Goal: Information Seeking & Learning: Learn about a topic

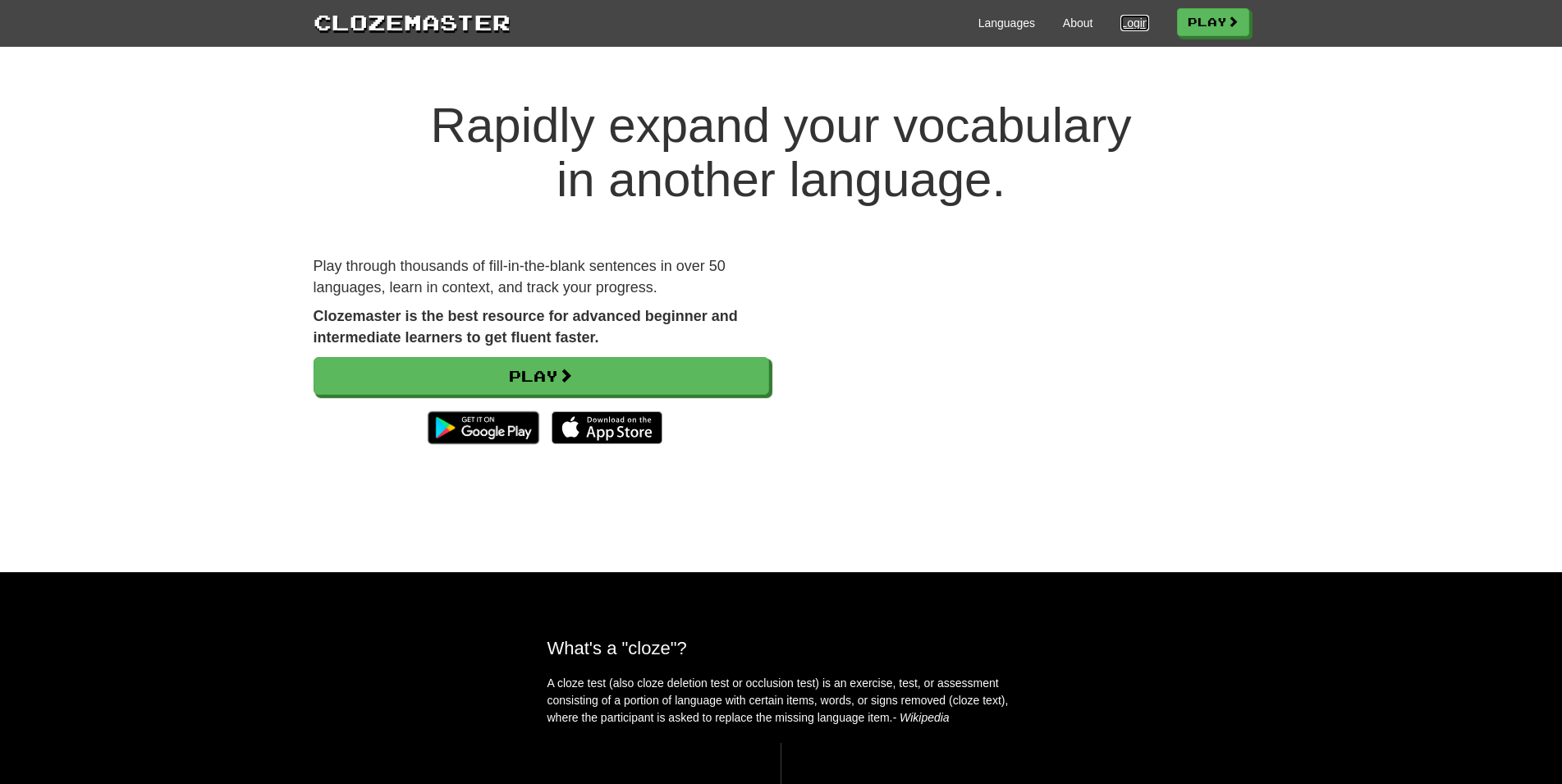
click at [1127, 23] on link "Login" at bounding box center [1134, 23] width 28 height 16
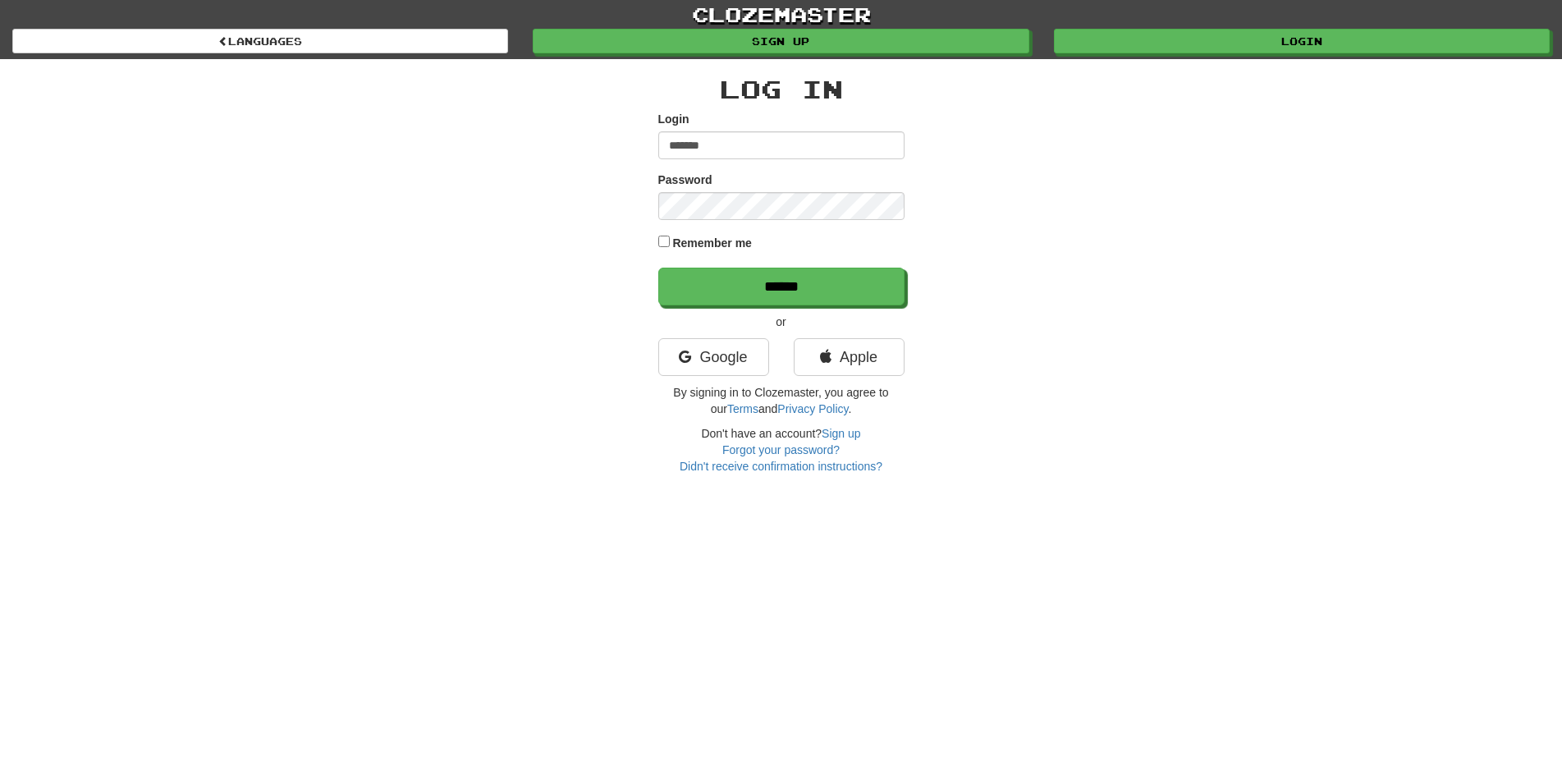
type input "*******"
click at [724, 242] on label "Remember me" at bounding box center [712, 243] width 80 height 16
click at [751, 275] on input "******" at bounding box center [782, 287] width 247 height 38
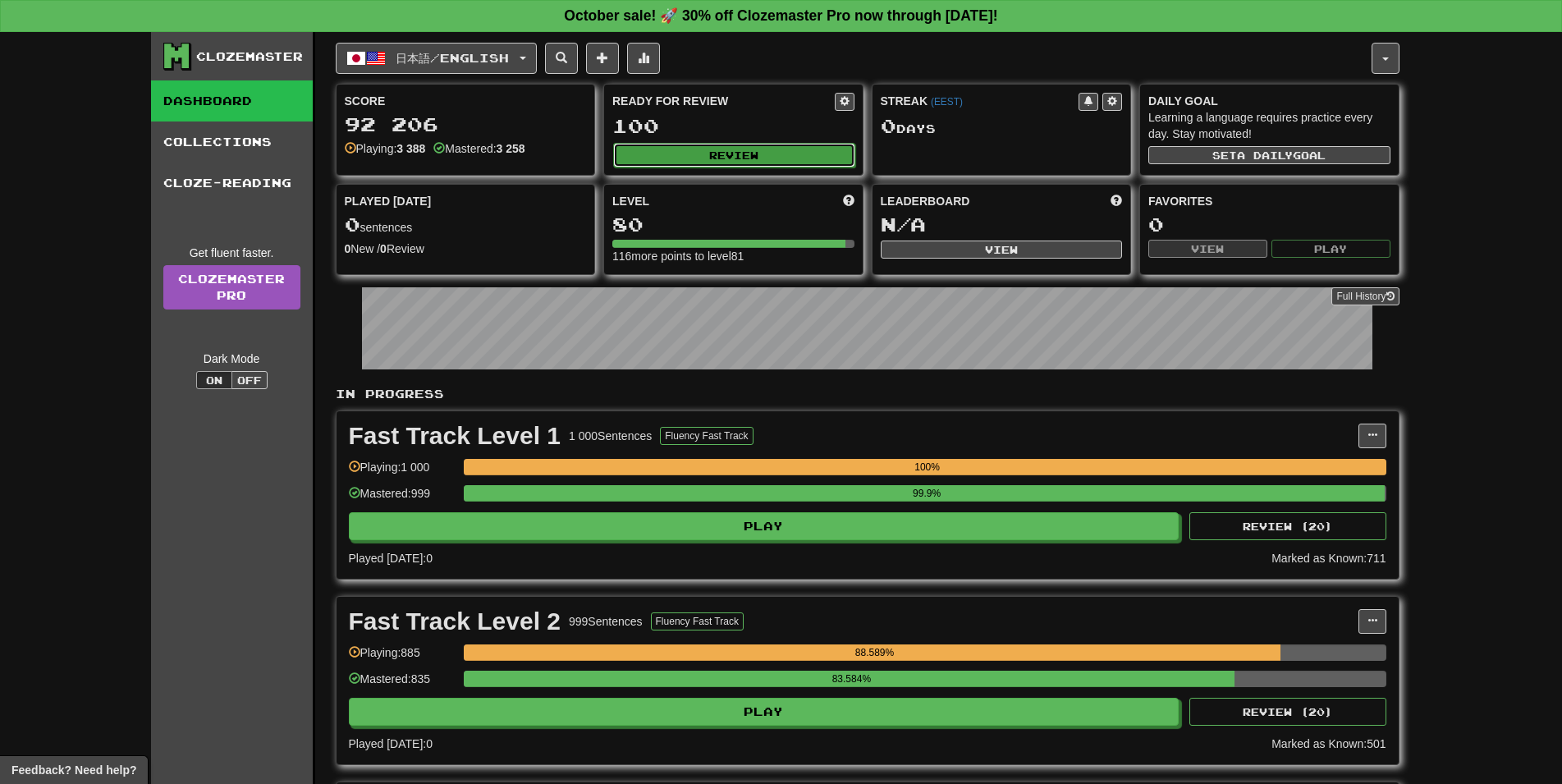
click at [755, 151] on button "Review" at bounding box center [734, 154] width 242 height 24
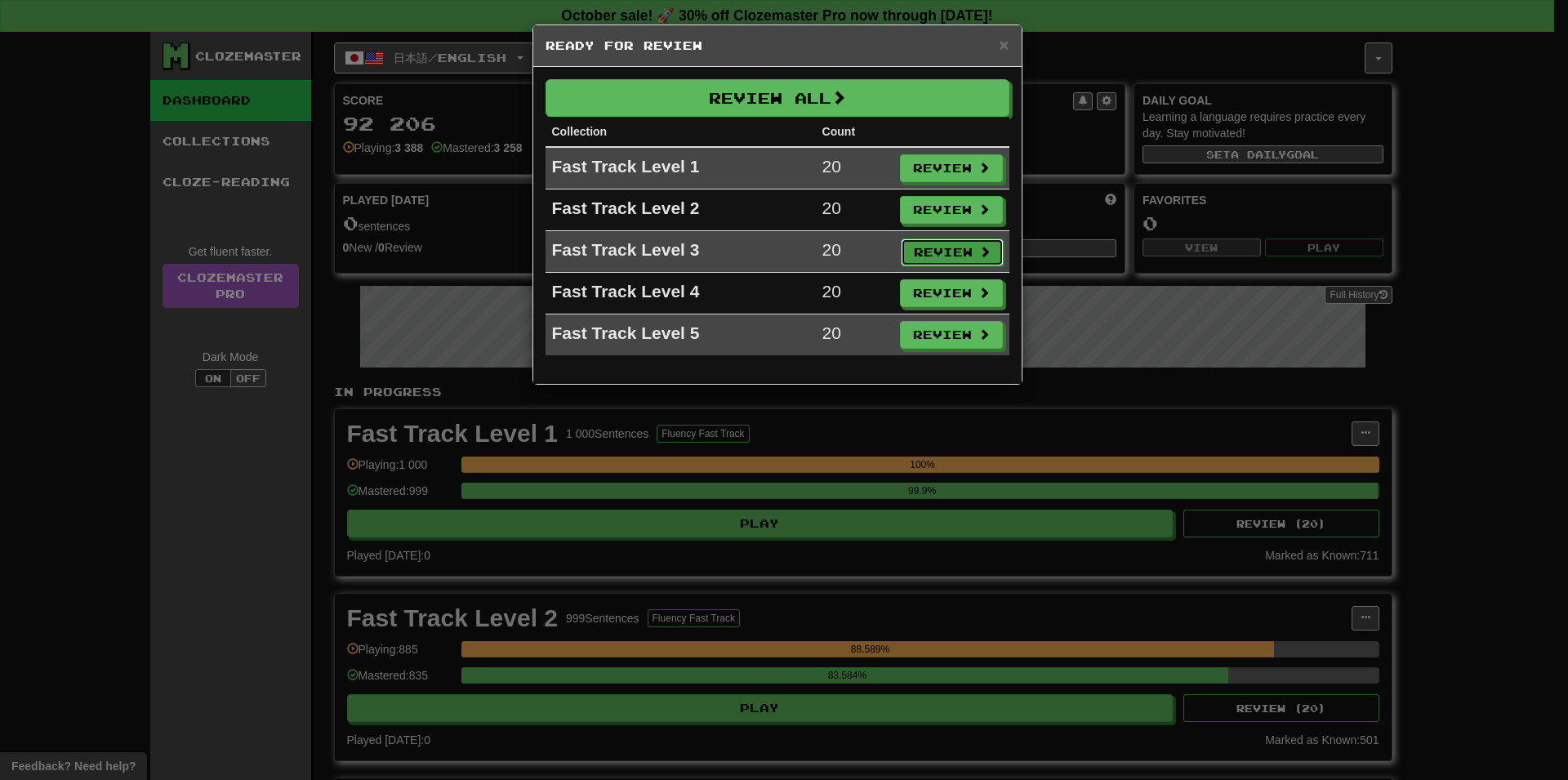
click at [939, 248] on button "Review" at bounding box center [952, 252] width 102 height 28
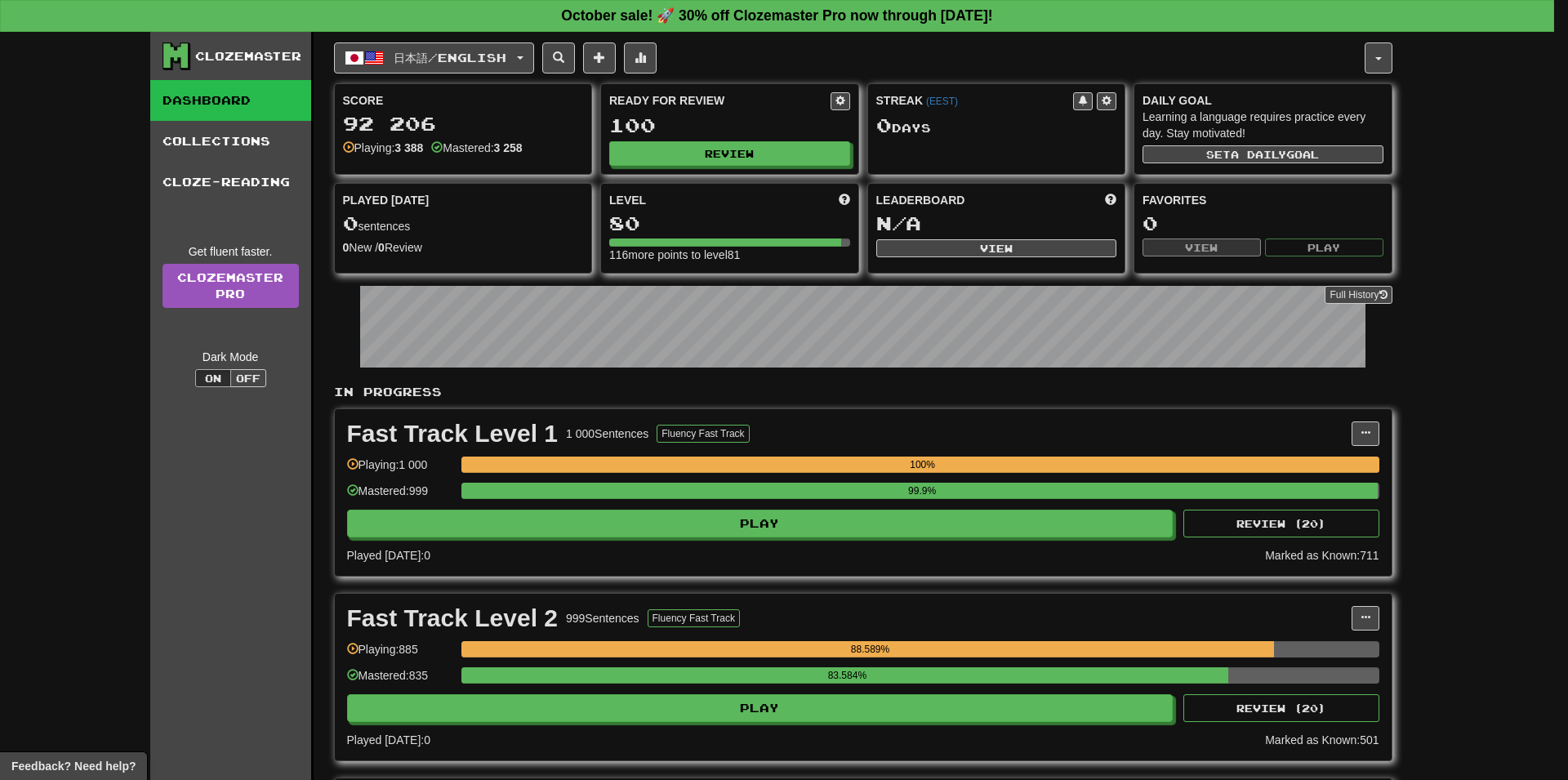
select select "**"
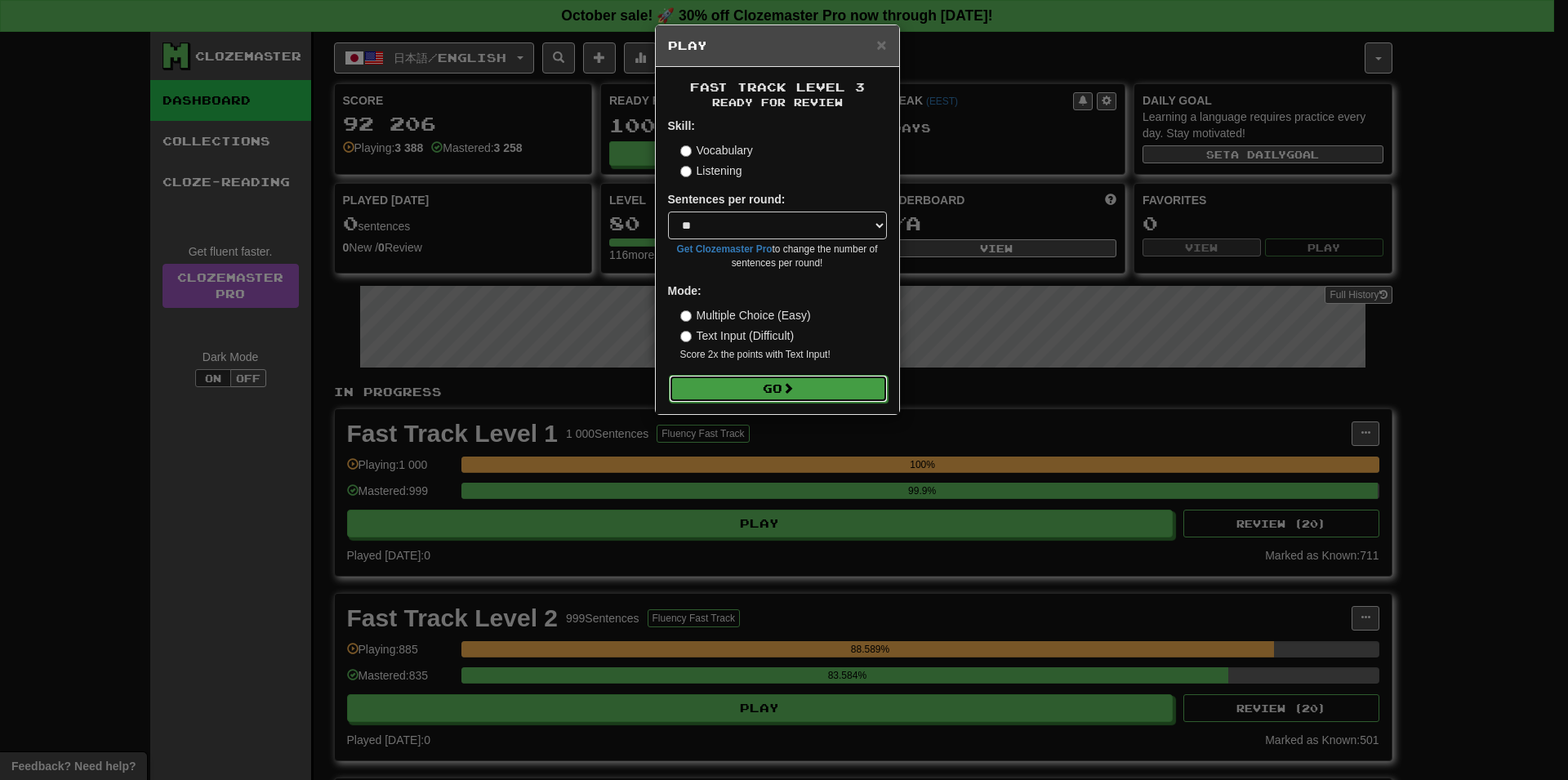
click at [753, 377] on button "Go" at bounding box center [778, 388] width 219 height 28
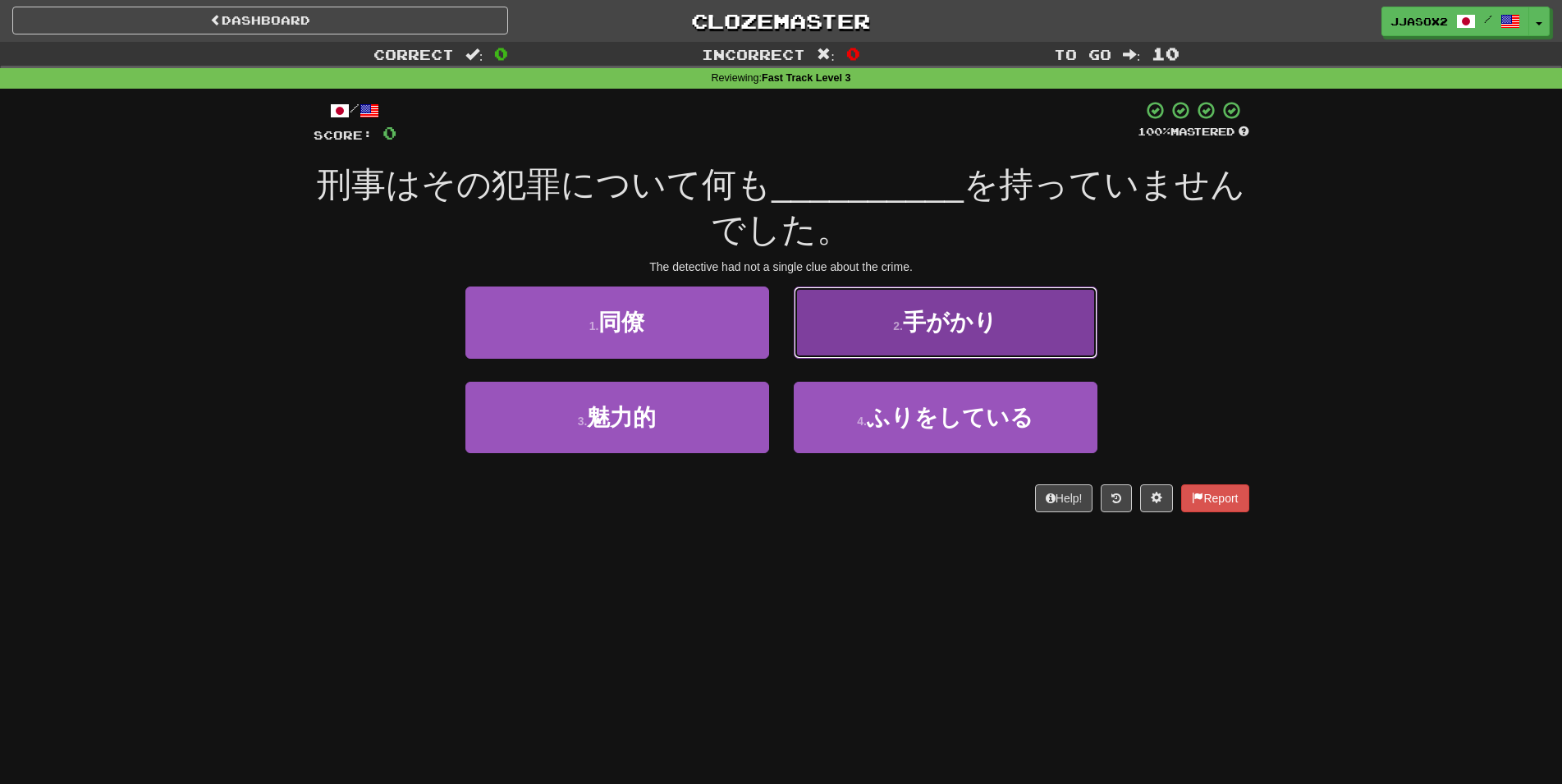
click at [1027, 319] on button "2 . 手がかり" at bounding box center [946, 322] width 304 height 71
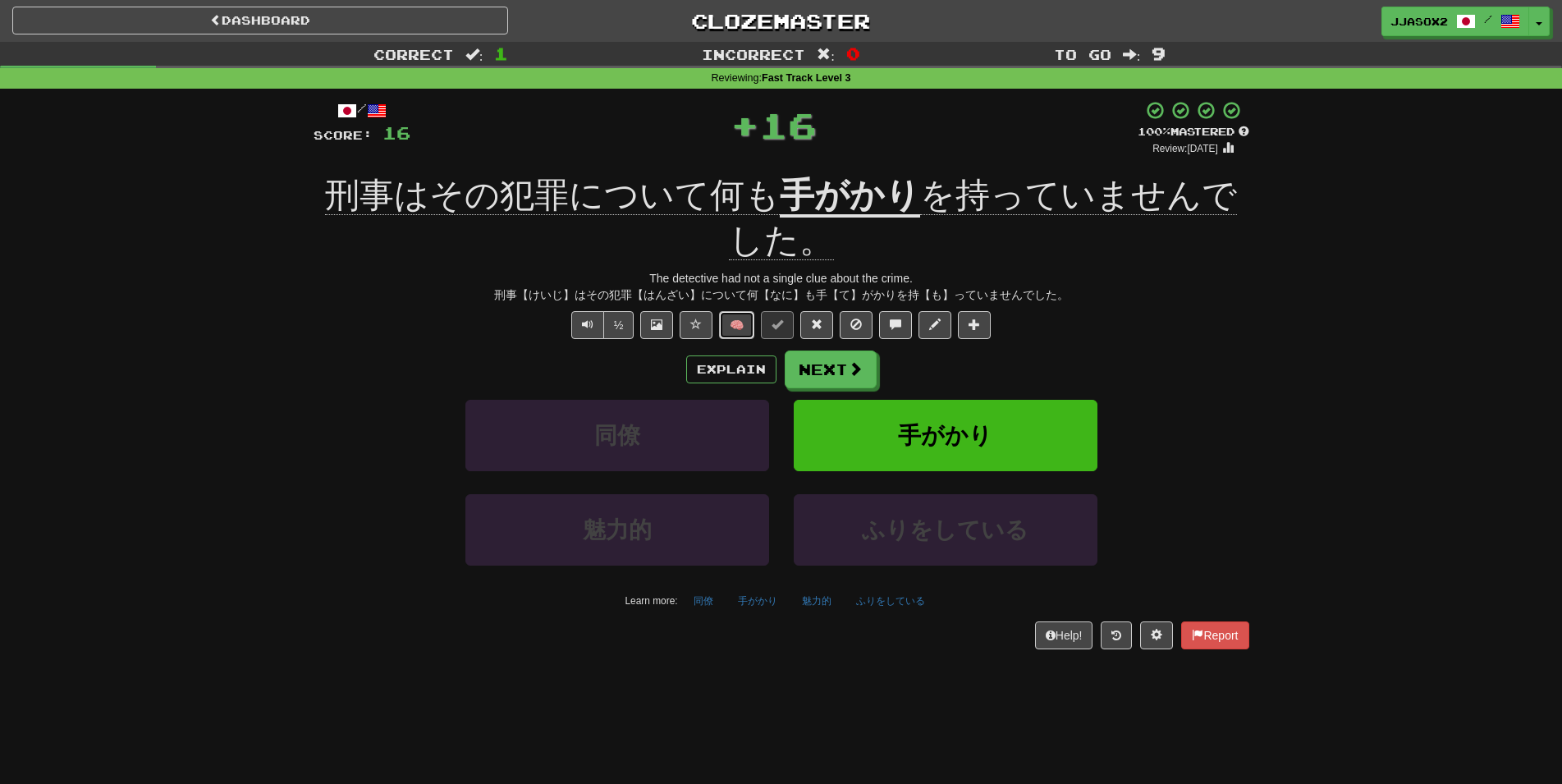
click at [753, 323] on button "🧠" at bounding box center [736, 324] width 35 height 28
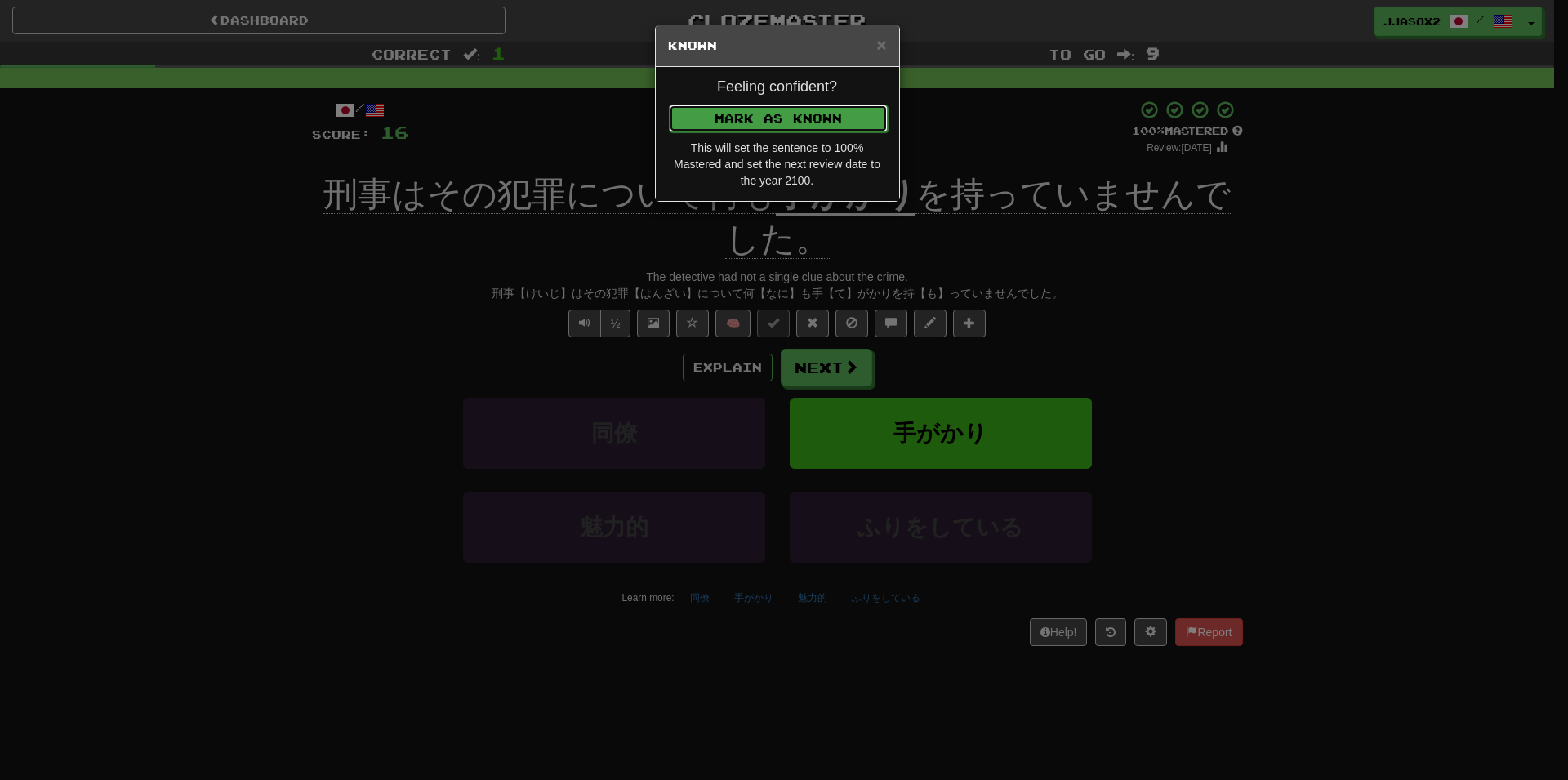
click at [848, 123] on button "Mark as Known" at bounding box center [778, 118] width 219 height 28
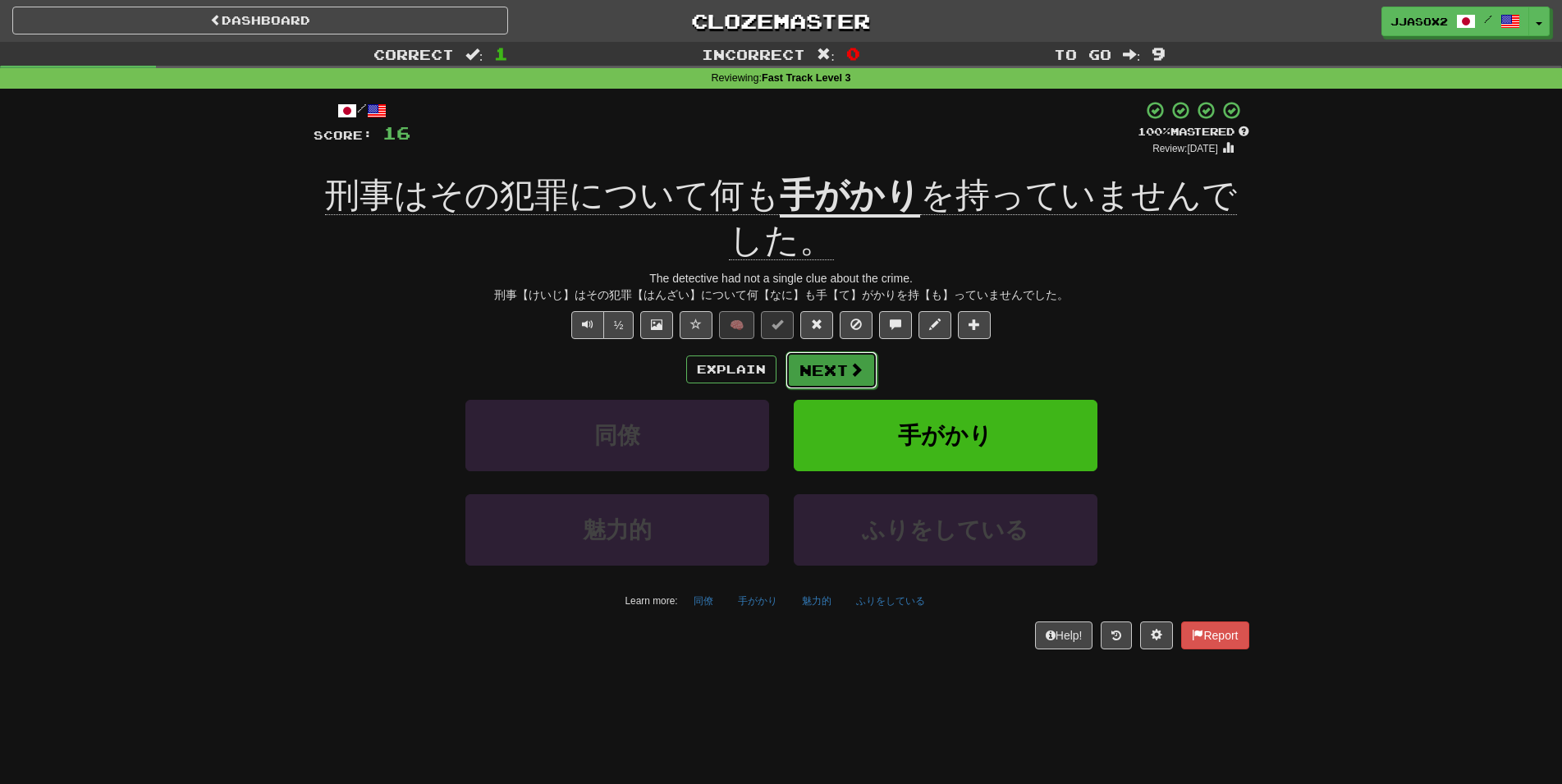
click at [794, 366] on button "Next" at bounding box center [832, 370] width 92 height 38
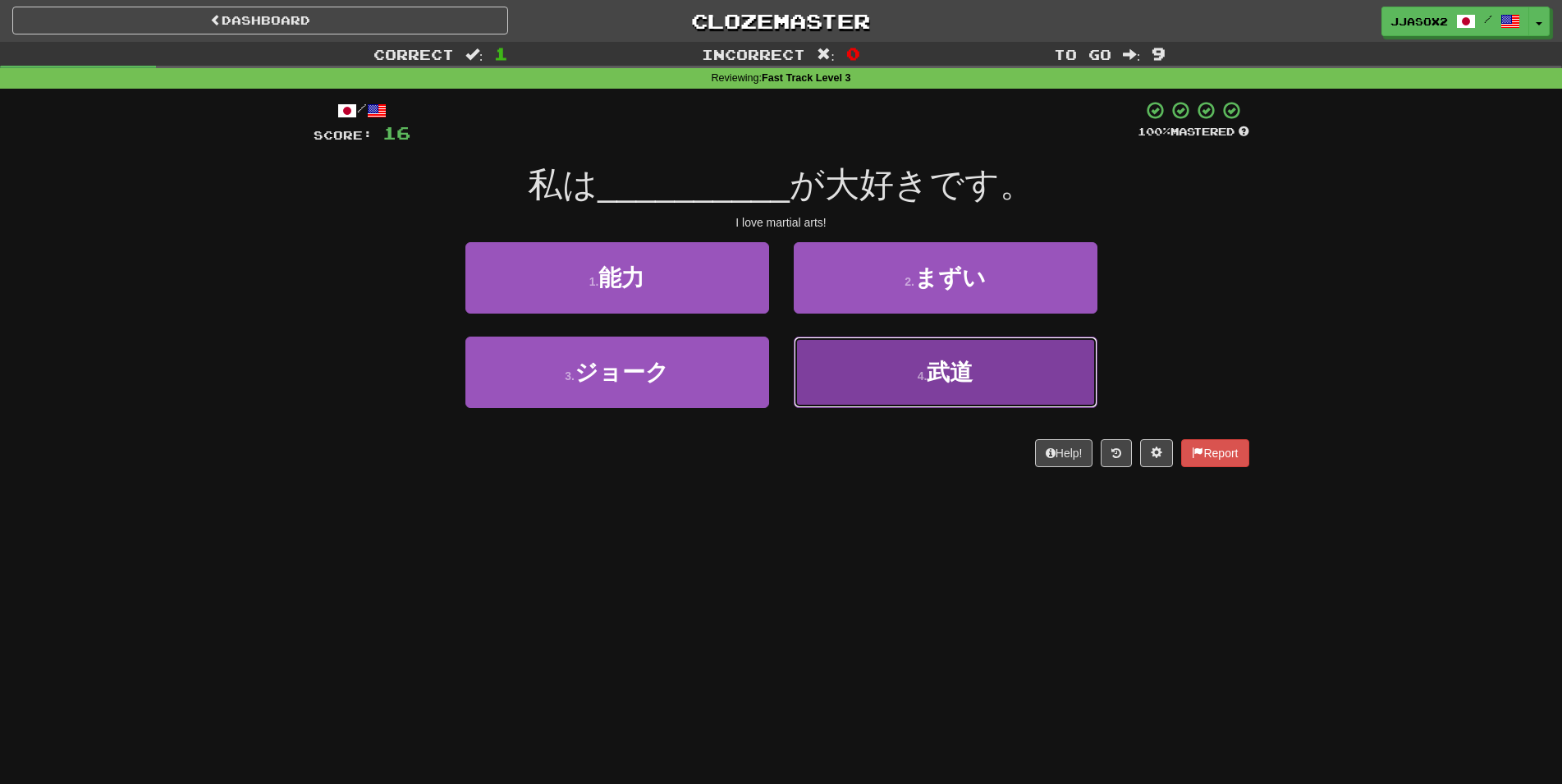
click at [833, 379] on button "4 . 武道" at bounding box center [946, 372] width 304 height 71
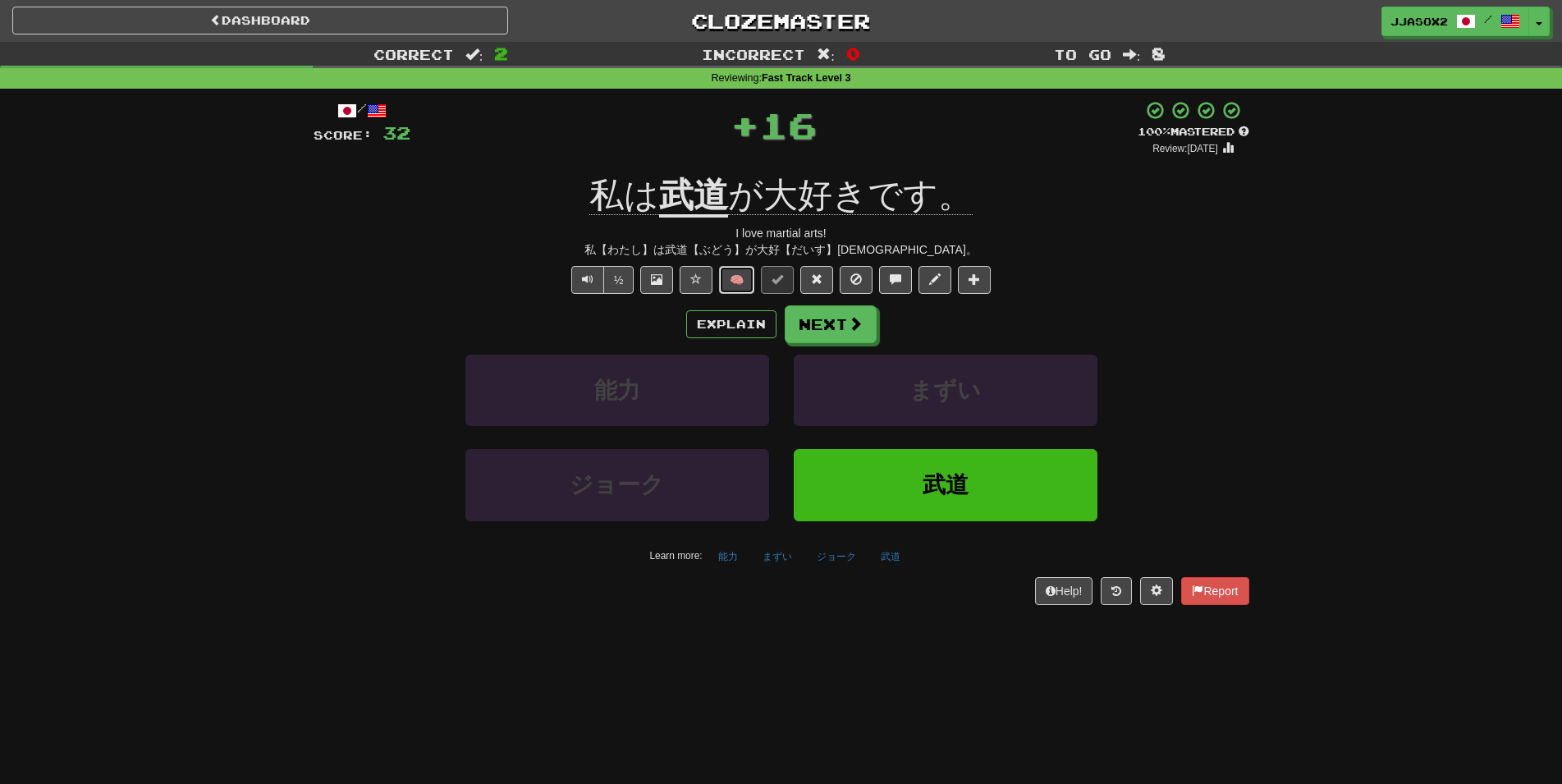
click at [740, 285] on button "🧠" at bounding box center [736, 279] width 35 height 28
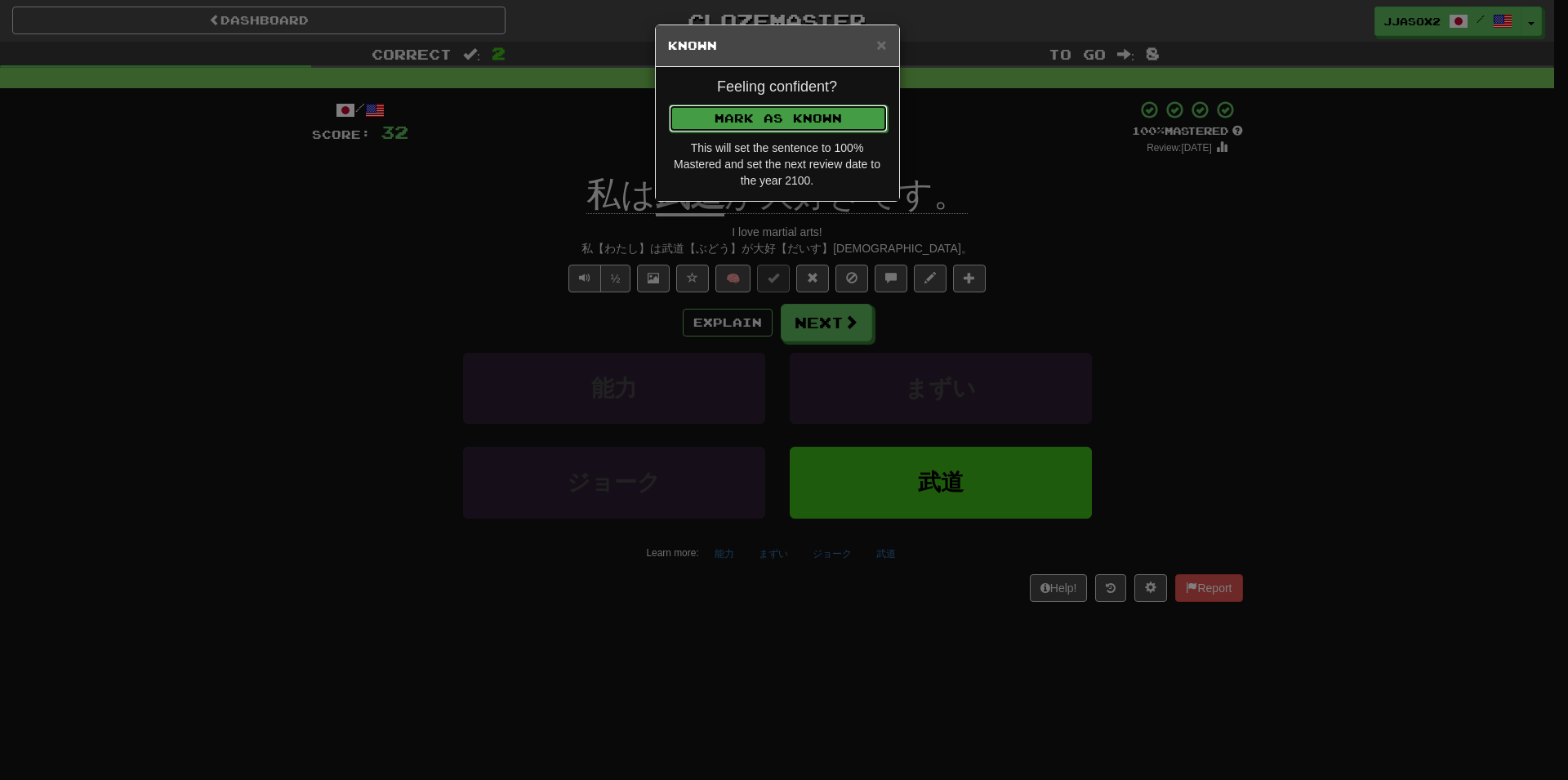
click at [792, 128] on button "Mark as Known" at bounding box center [778, 118] width 219 height 28
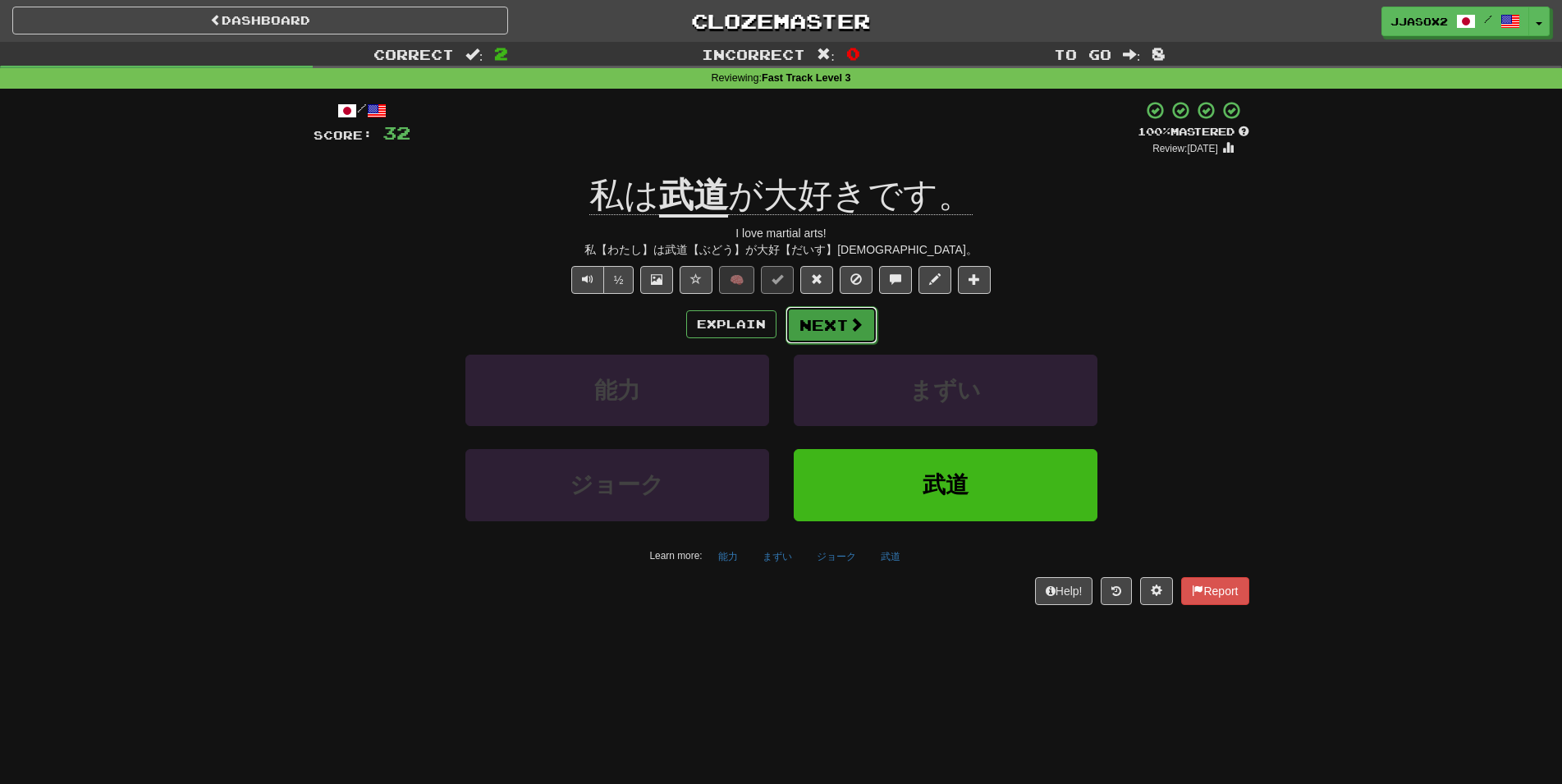
drag, startPoint x: 811, startPoint y: 328, endPoint x: 824, endPoint y: 332, distance: 13.6
click at [824, 332] on button "Next" at bounding box center [832, 325] width 92 height 38
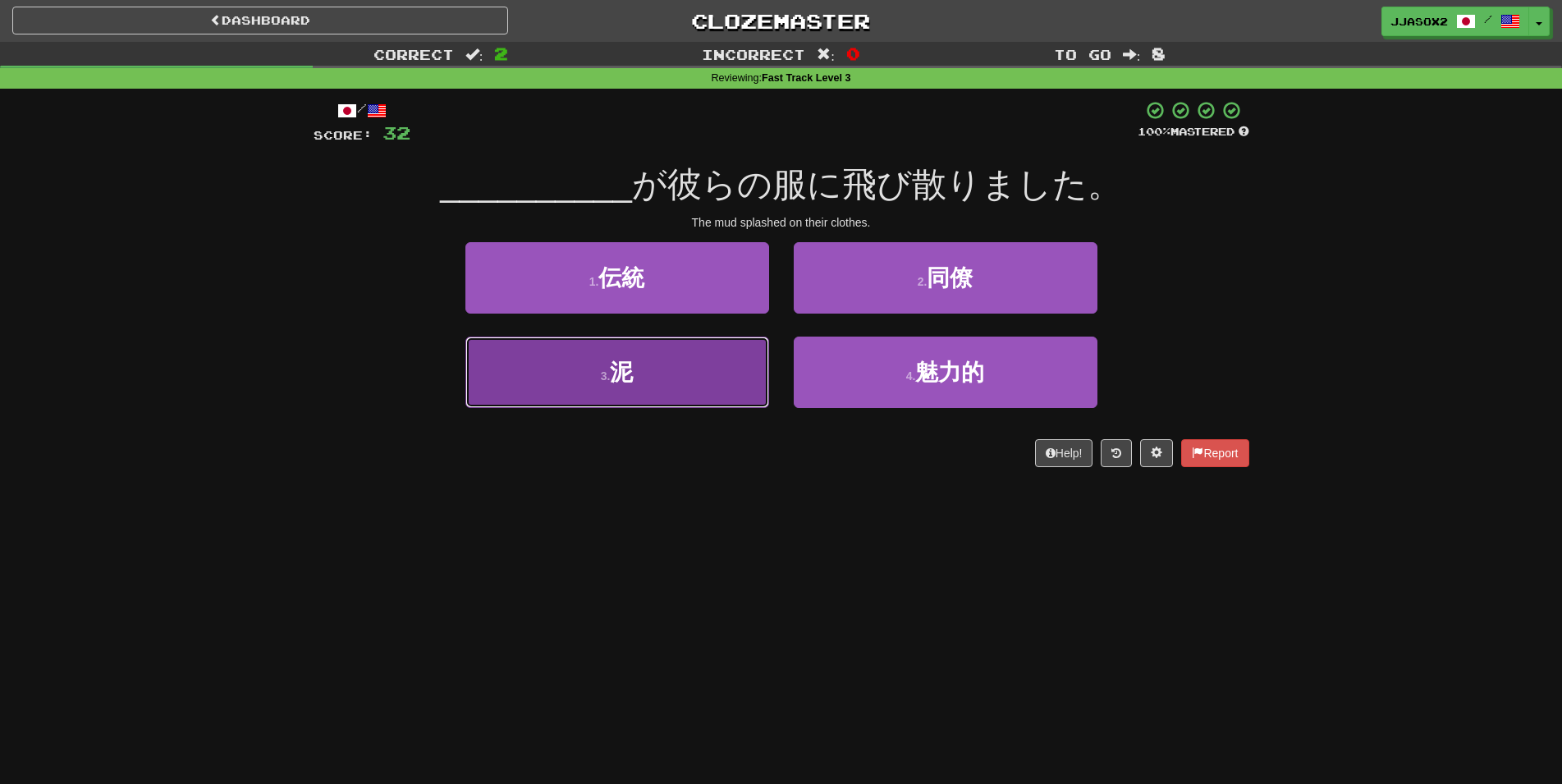
click at [685, 378] on button "3 . 泥" at bounding box center [617, 372] width 304 height 71
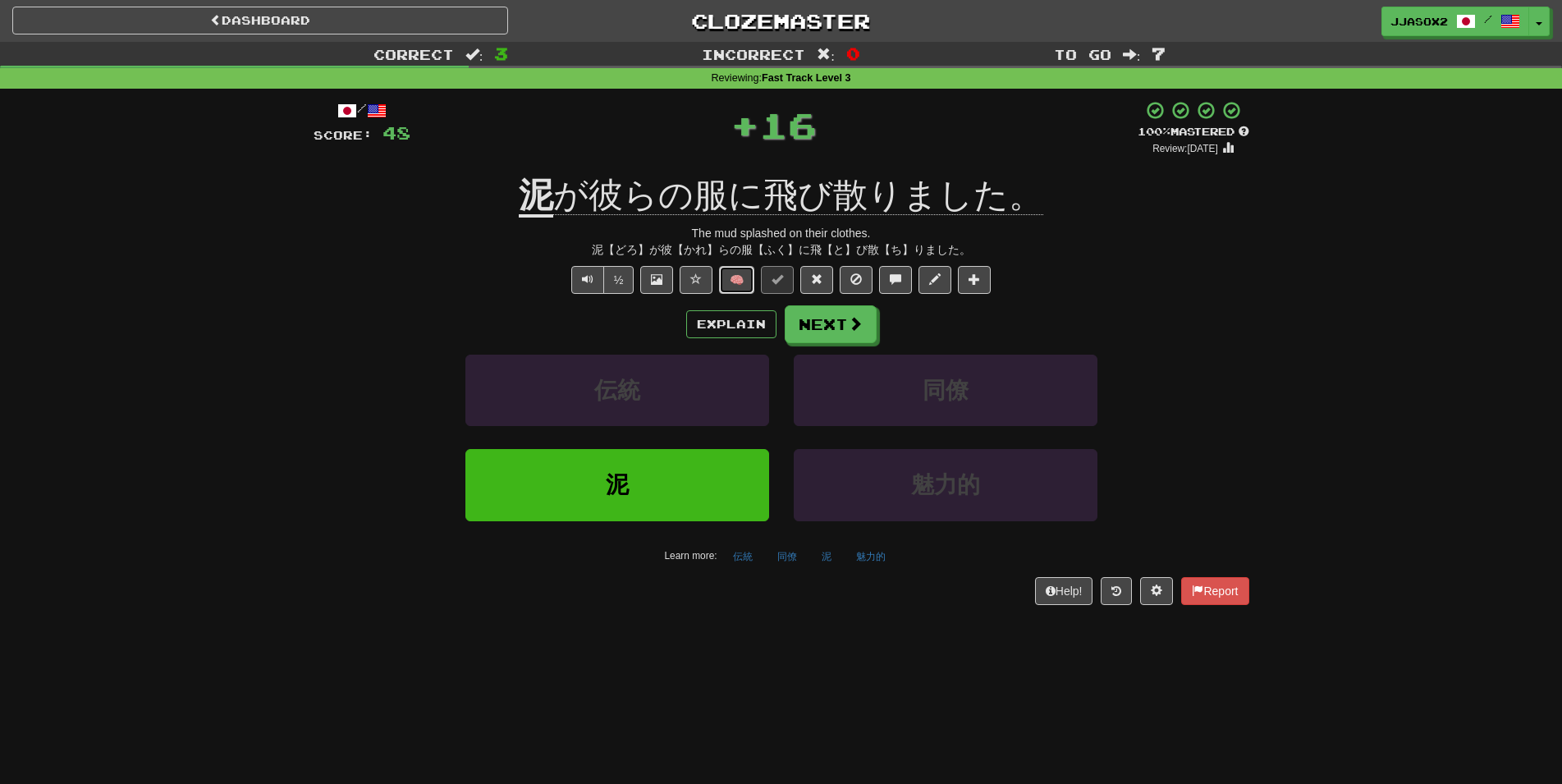
click at [744, 285] on button "🧠" at bounding box center [736, 279] width 35 height 28
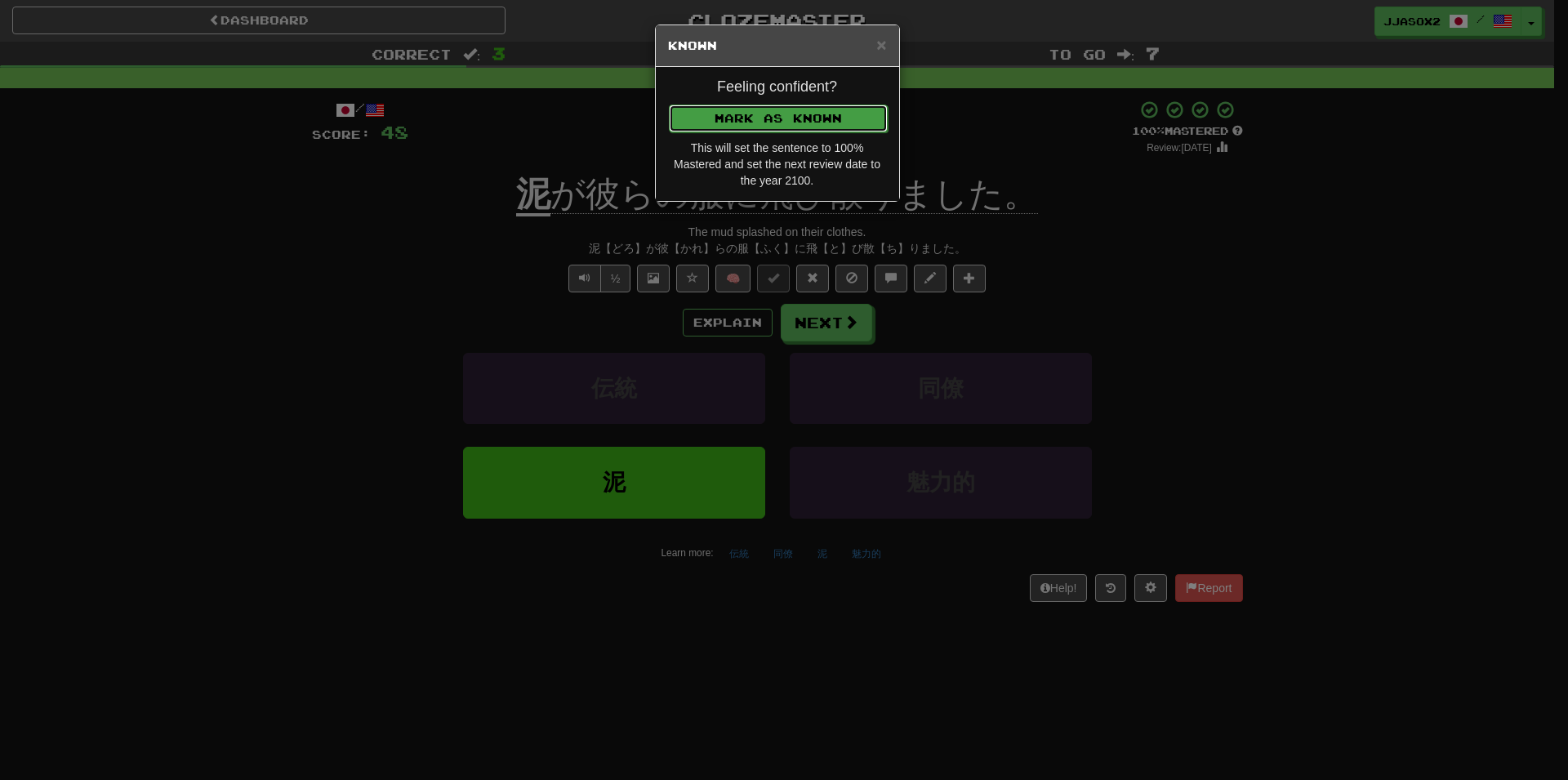
click at [830, 120] on button "Mark as Known" at bounding box center [778, 118] width 219 height 28
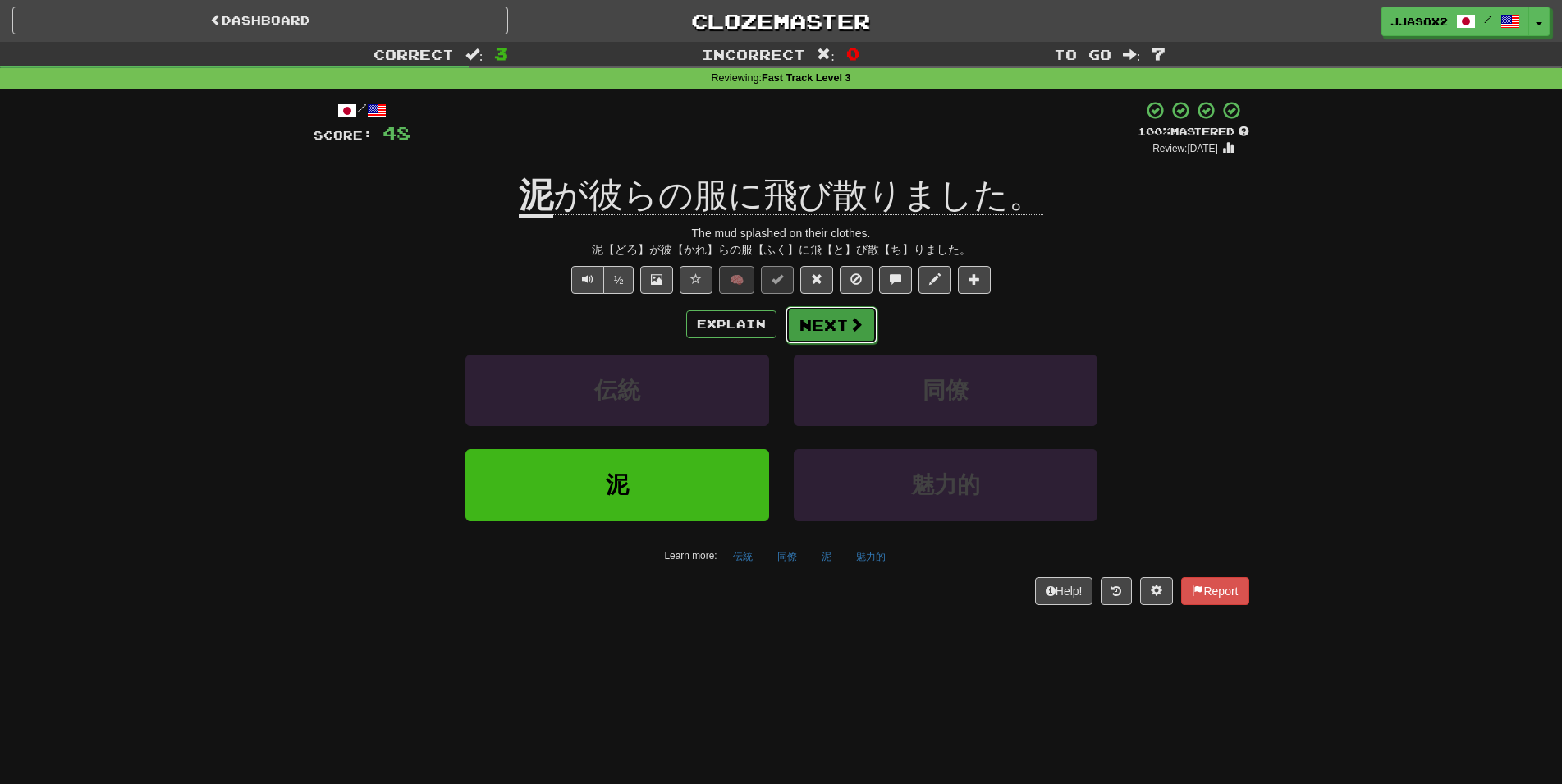
click at [824, 320] on button "Next" at bounding box center [832, 325] width 92 height 38
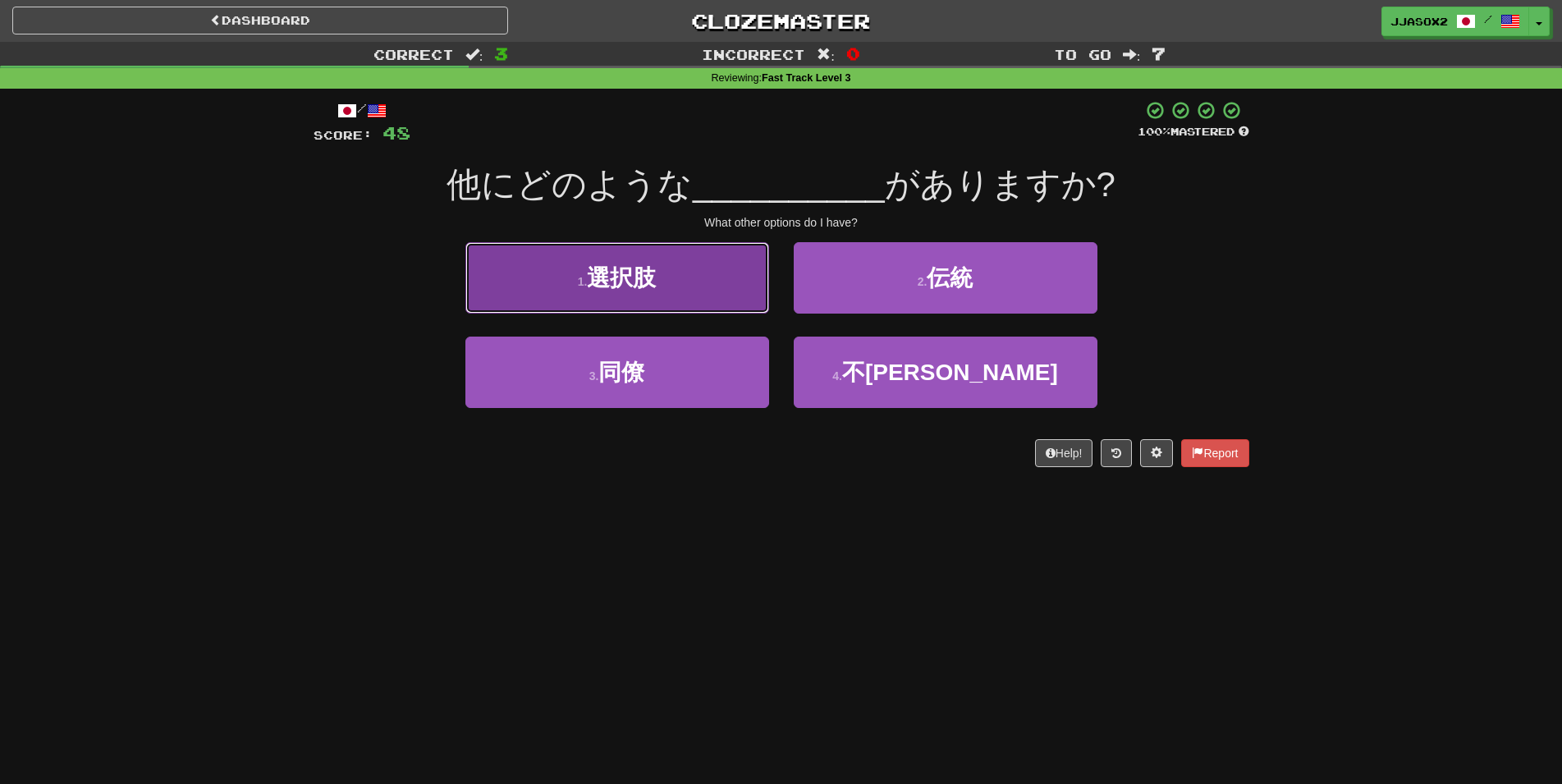
click at [718, 297] on button "1 . 選択肢" at bounding box center [617, 277] width 304 height 71
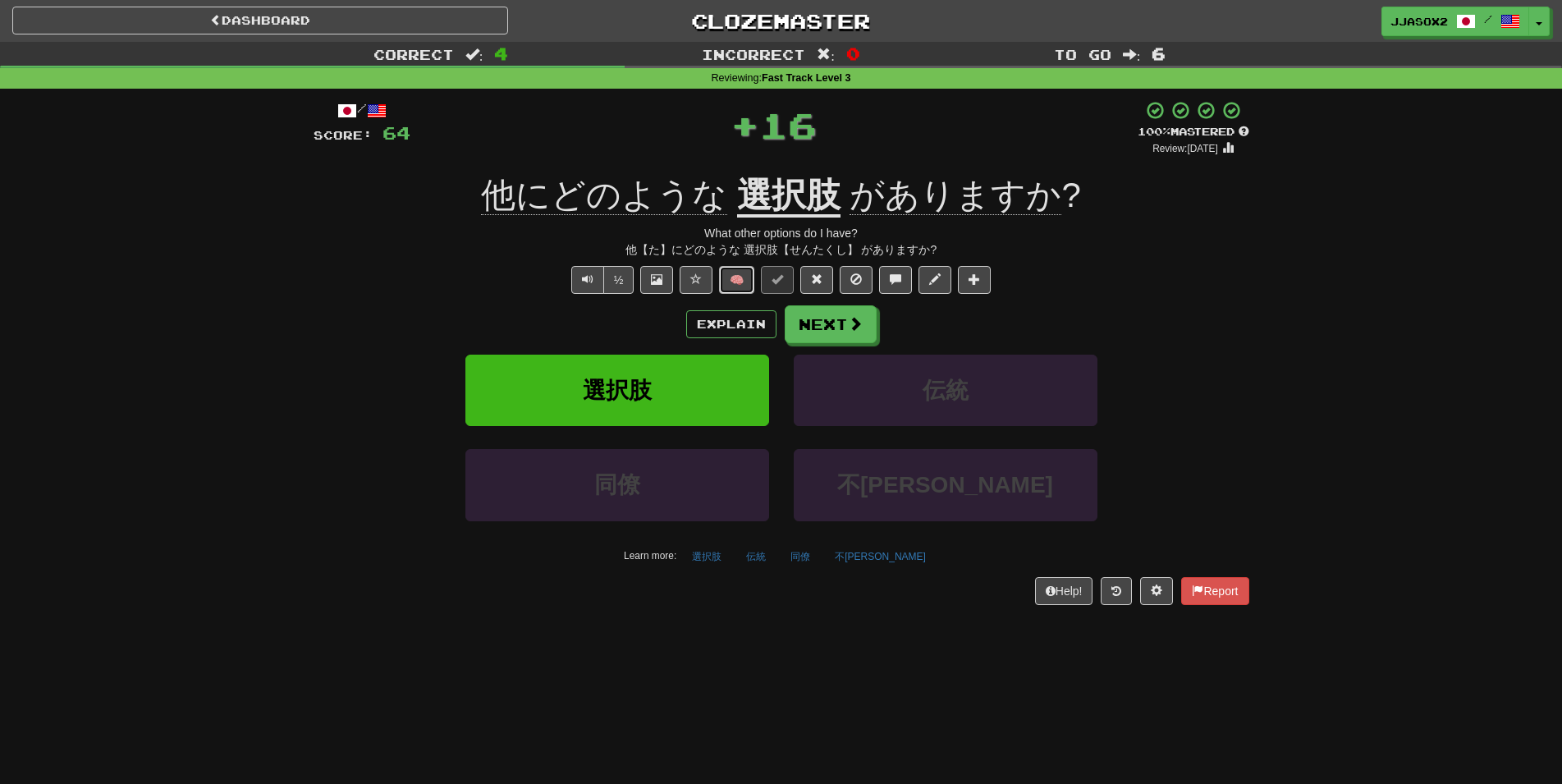
click at [736, 284] on button "🧠" at bounding box center [736, 279] width 35 height 28
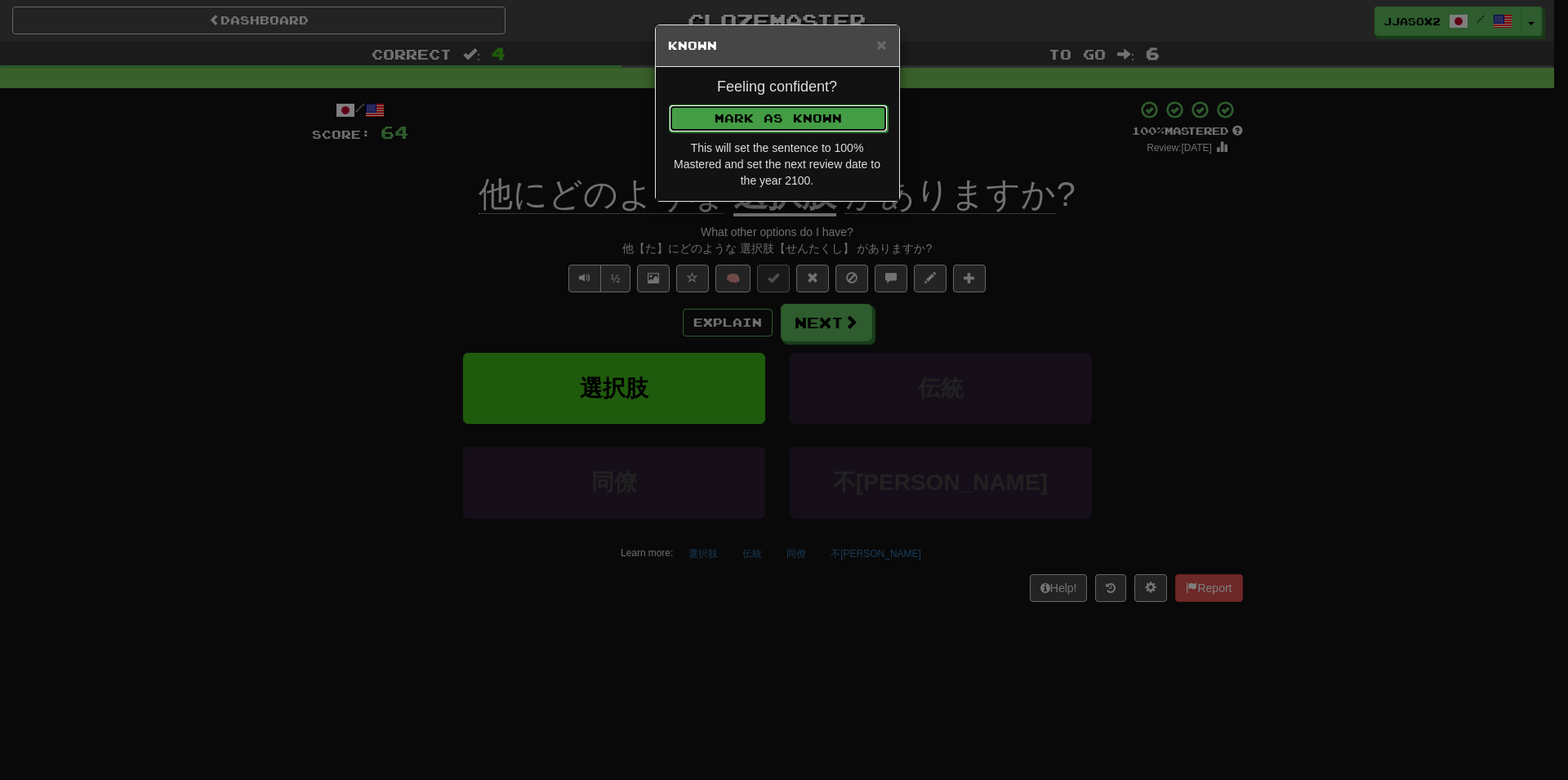
click at [849, 119] on button "Mark as Known" at bounding box center [778, 118] width 219 height 28
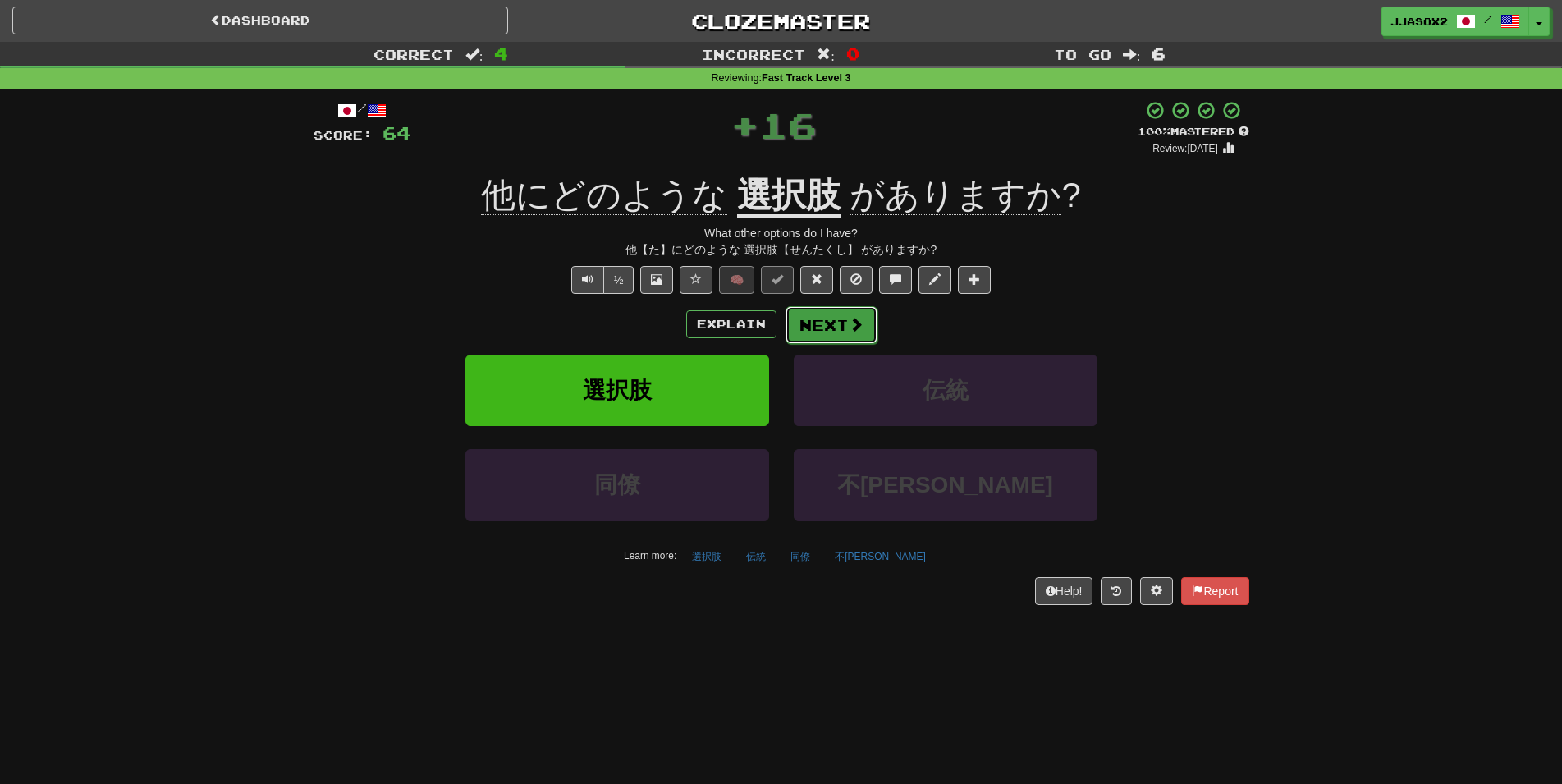
click at [846, 326] on button "Next" at bounding box center [832, 325] width 92 height 38
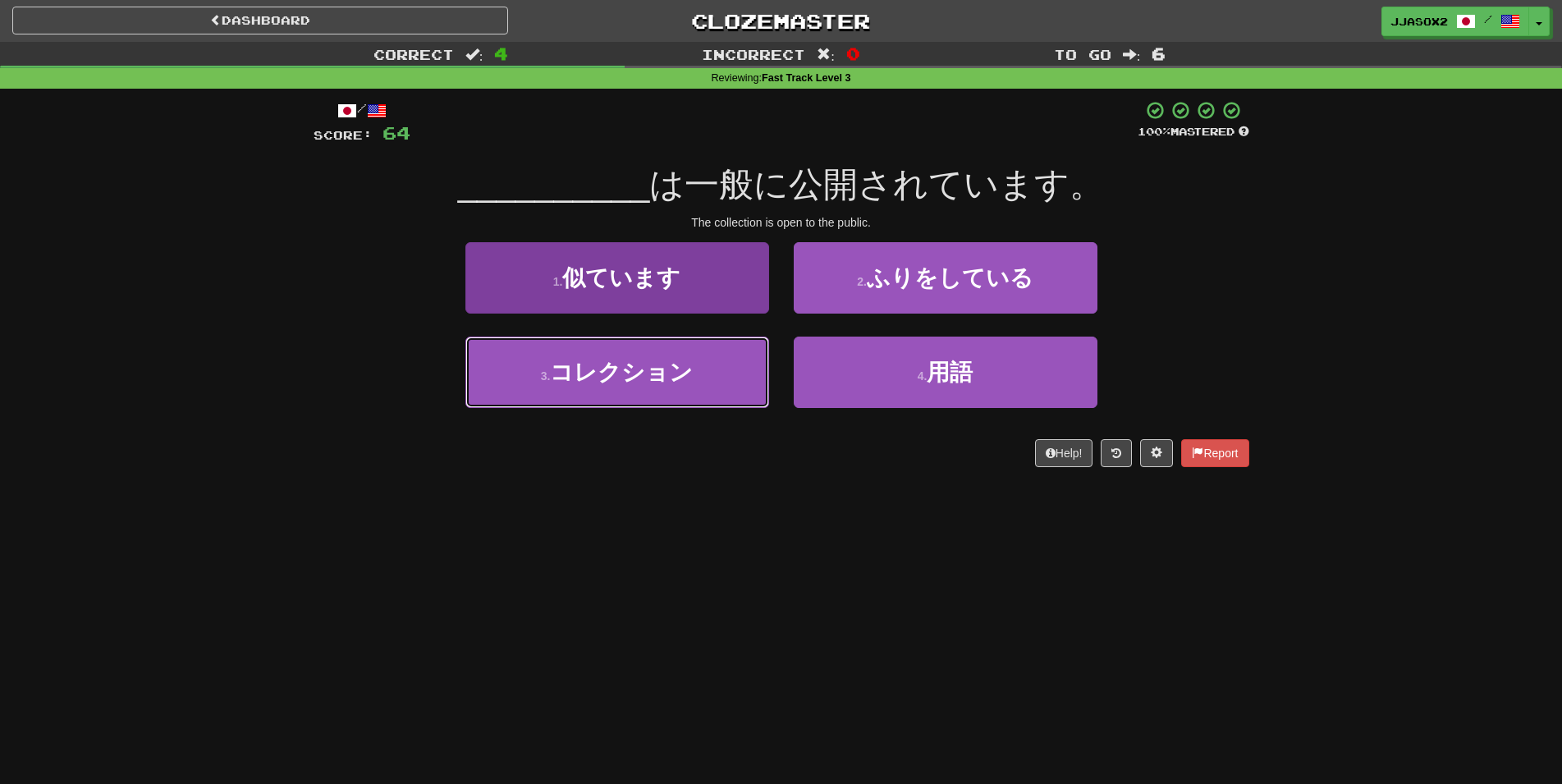
click at [669, 384] on span "コレクション" at bounding box center [622, 372] width 143 height 25
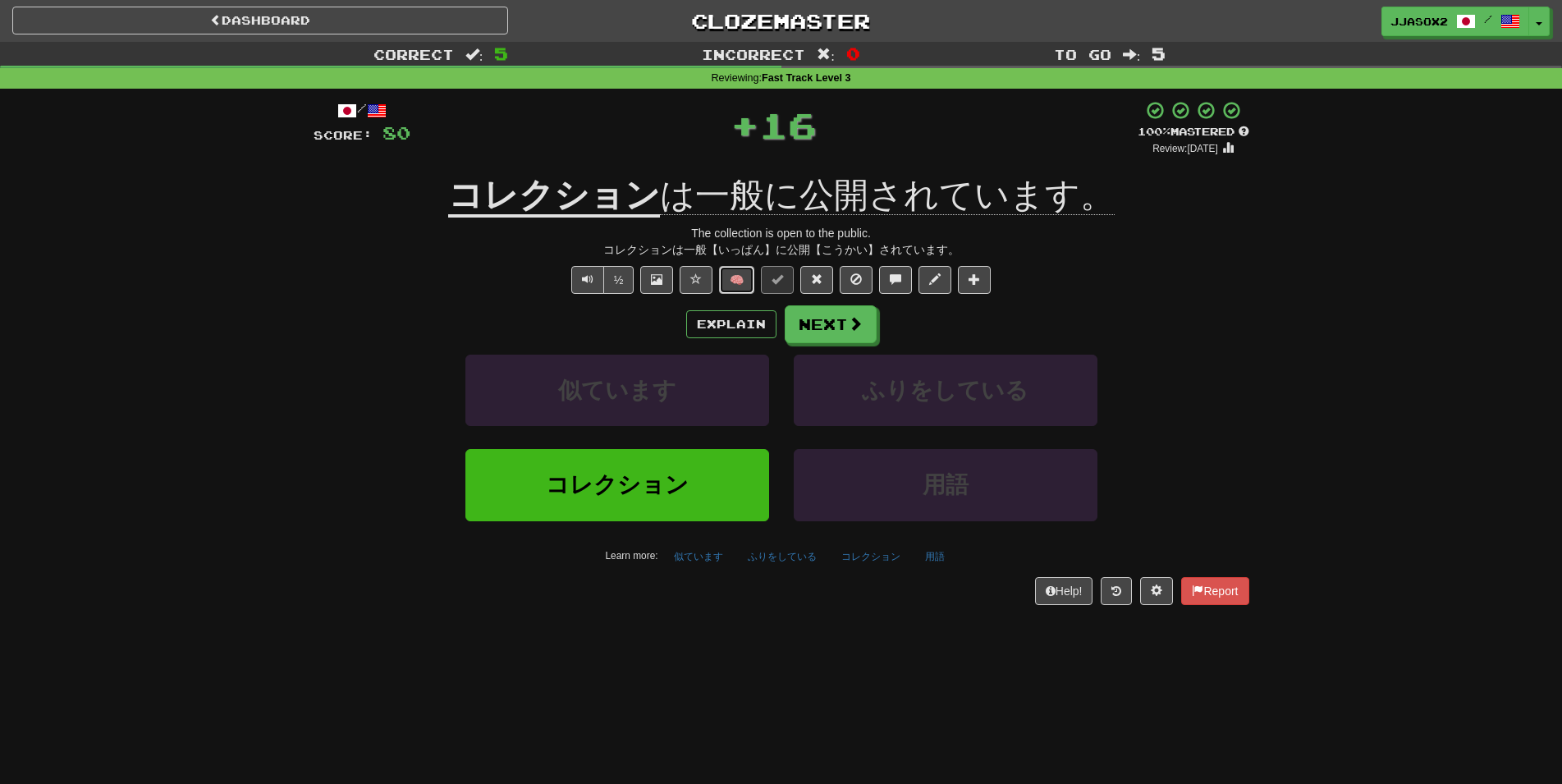
click at [734, 274] on button "🧠" at bounding box center [736, 279] width 35 height 28
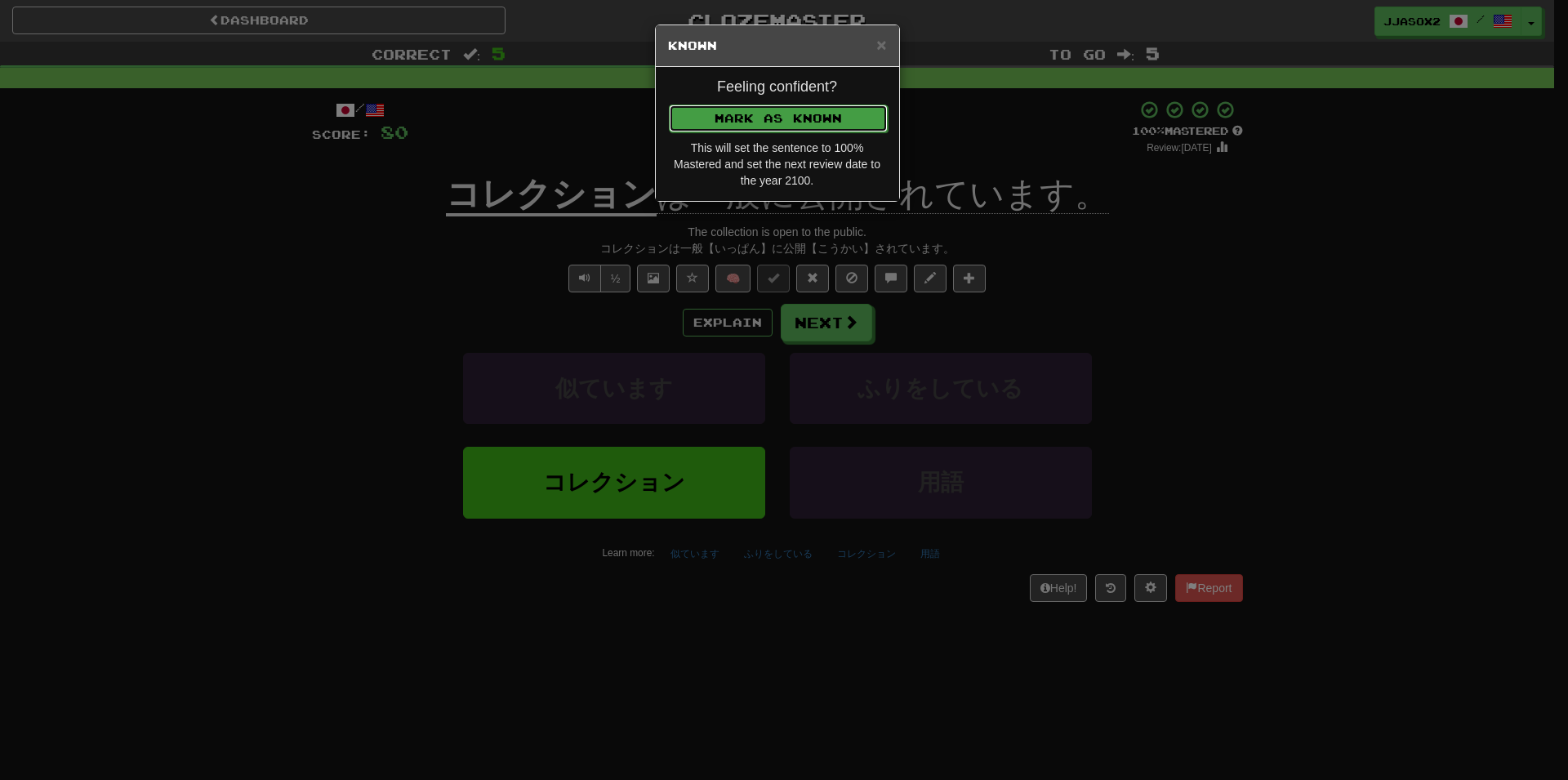
click at [802, 120] on button "Mark as Known" at bounding box center [778, 118] width 219 height 28
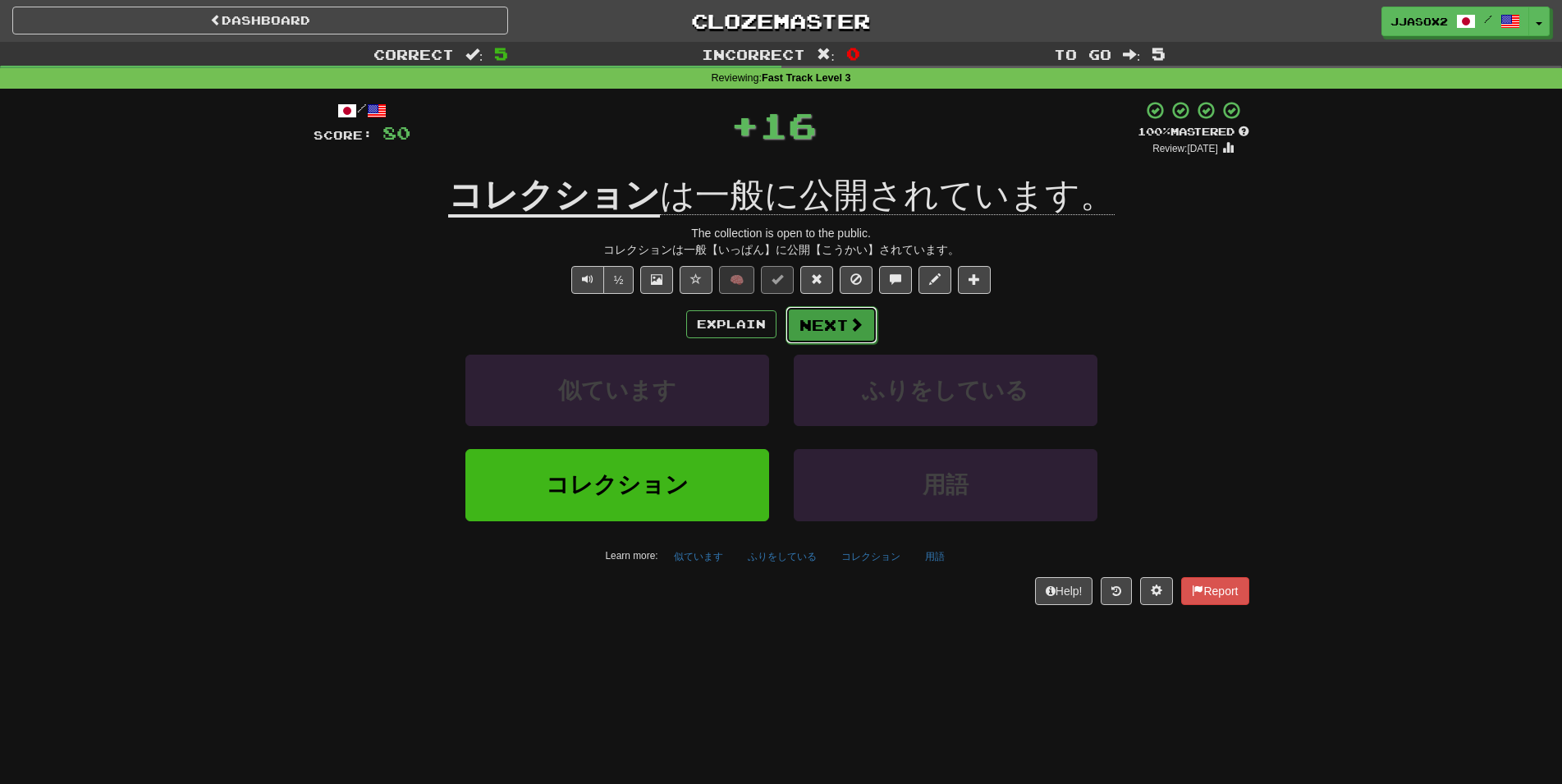
click at [828, 322] on button "Next" at bounding box center [832, 325] width 92 height 38
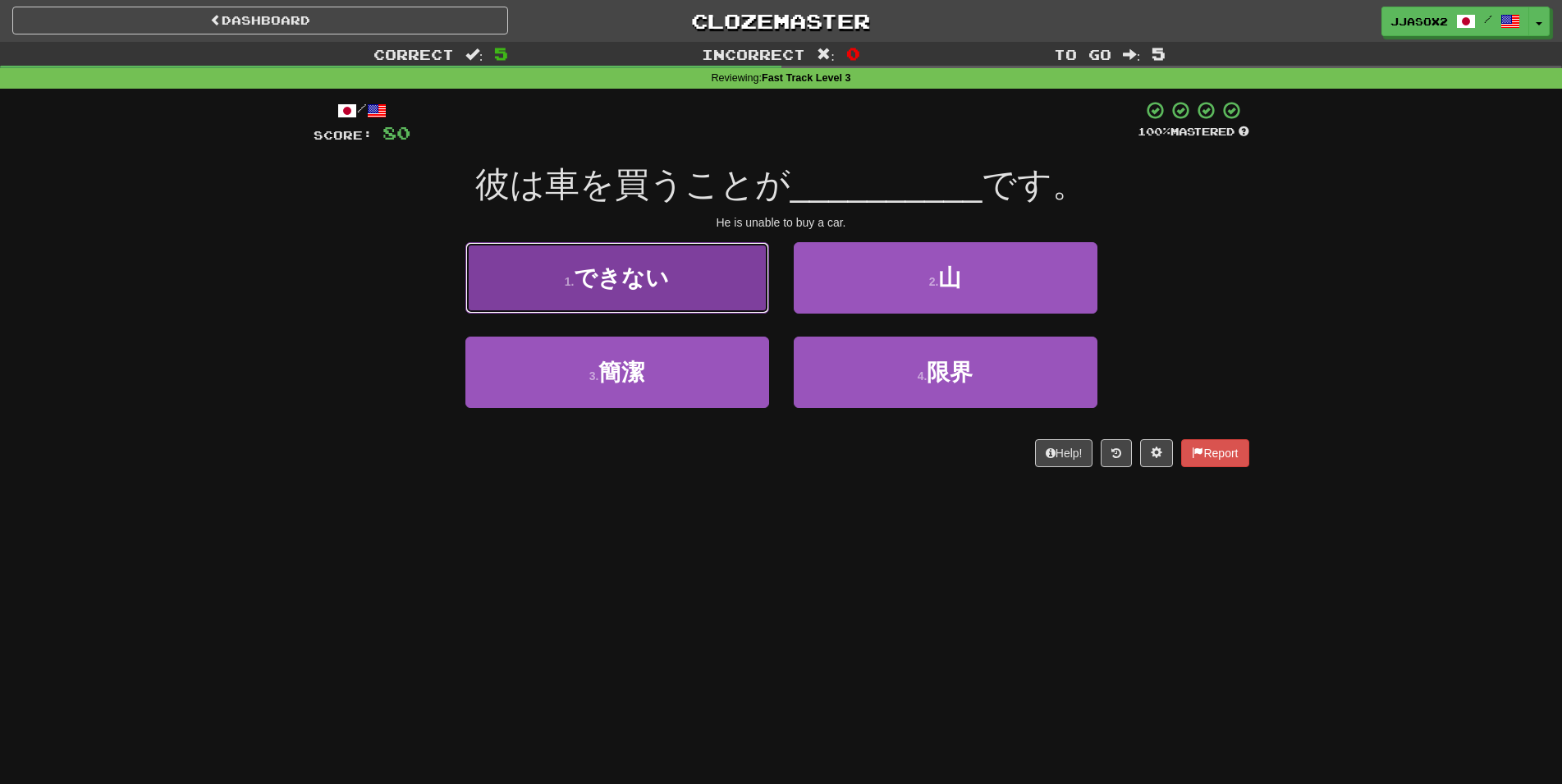
click at [695, 297] on button "1 . できない" at bounding box center [617, 277] width 304 height 71
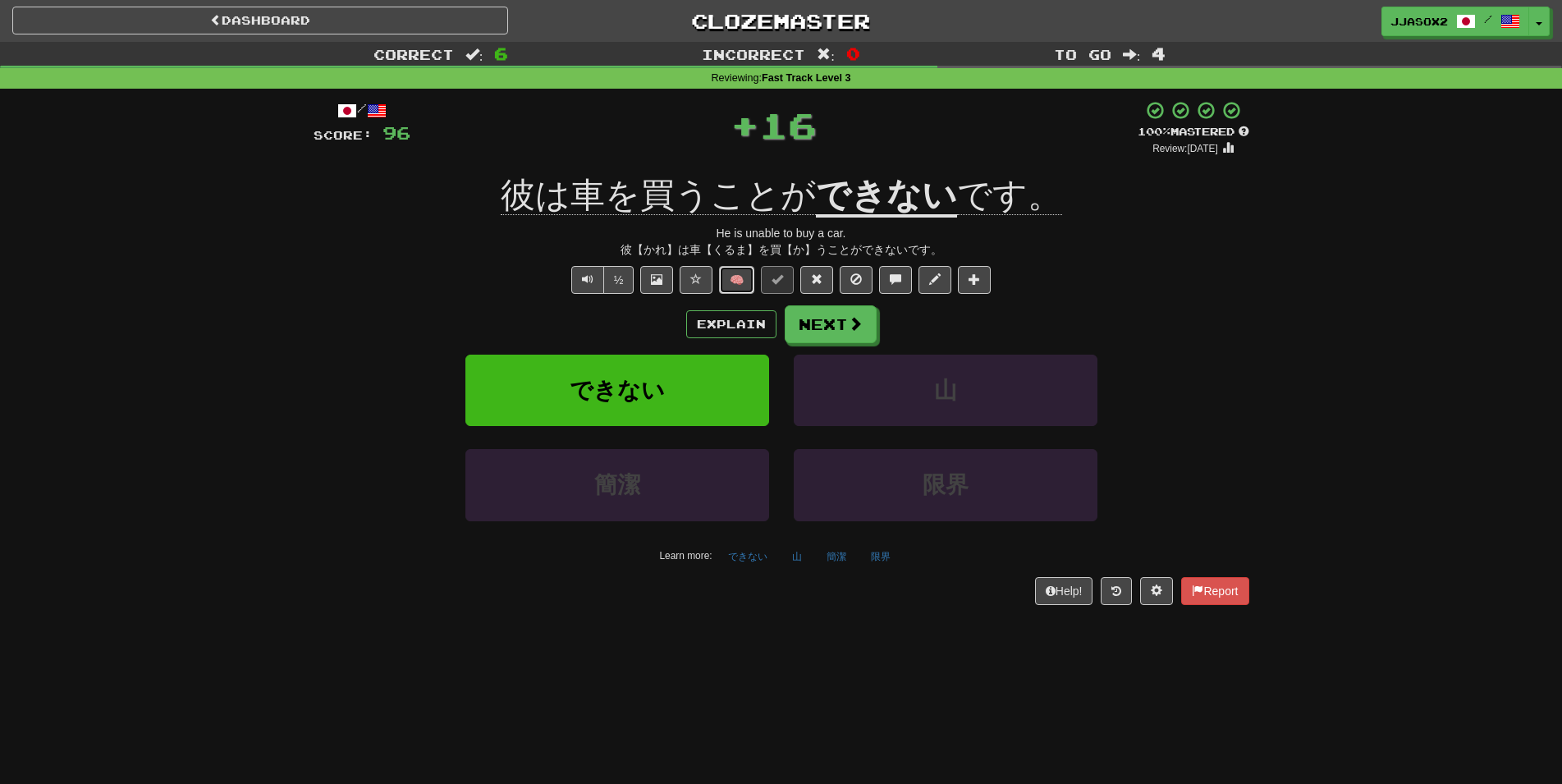
click at [749, 282] on button "🧠" at bounding box center [736, 279] width 35 height 28
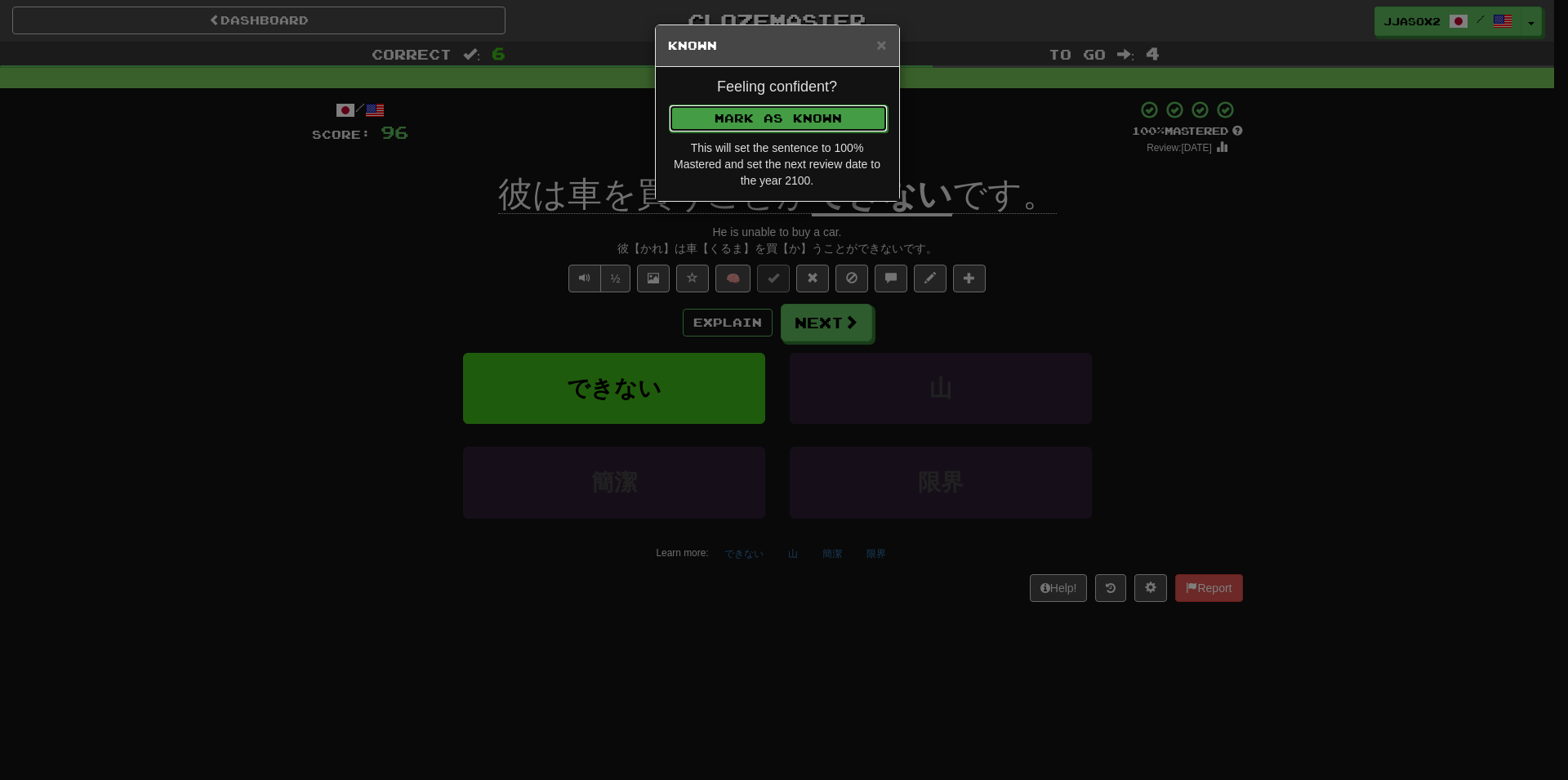
click at [838, 108] on button "Mark as Known" at bounding box center [778, 118] width 219 height 28
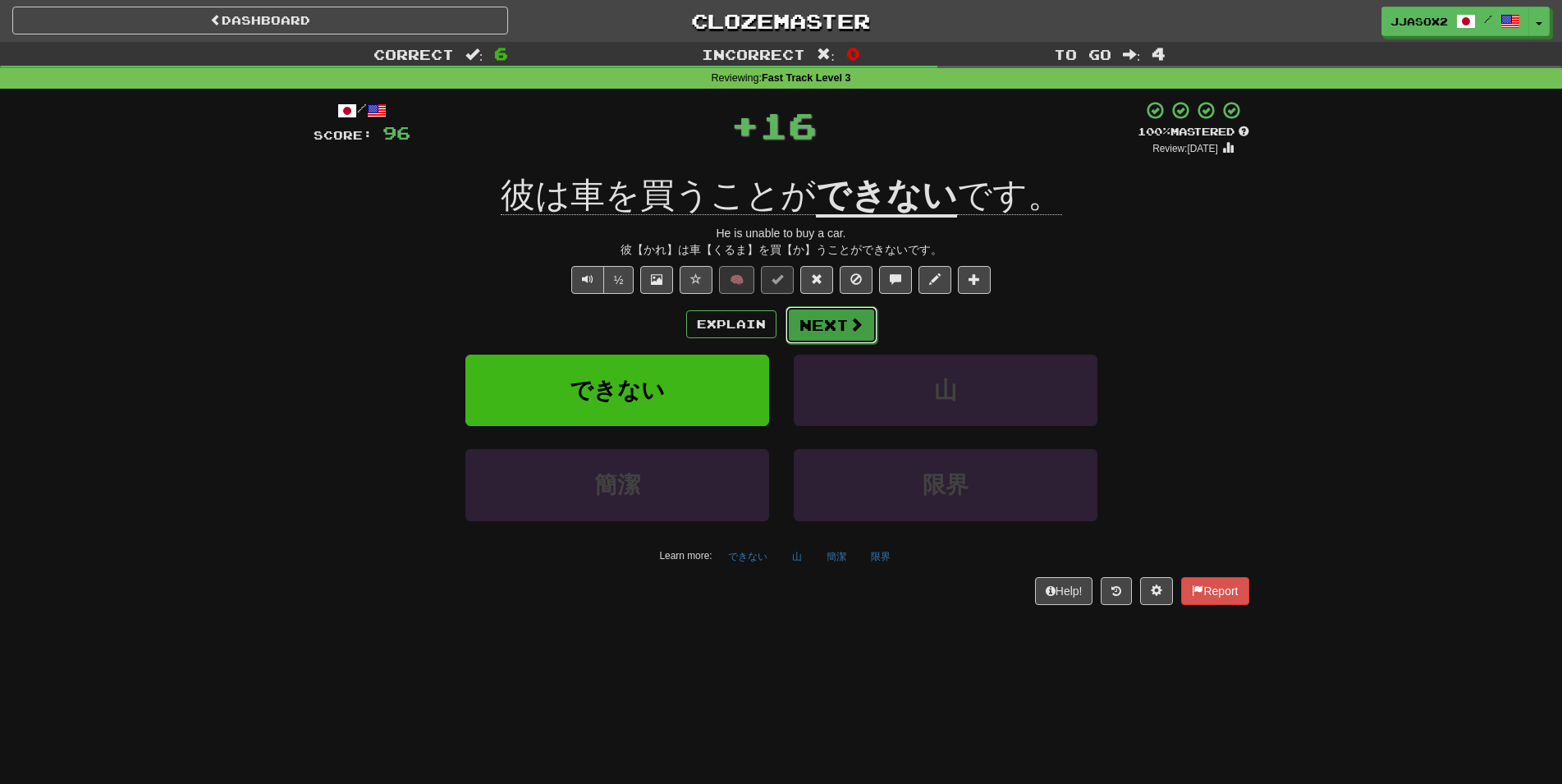
click at [822, 331] on button "Next" at bounding box center [832, 325] width 92 height 38
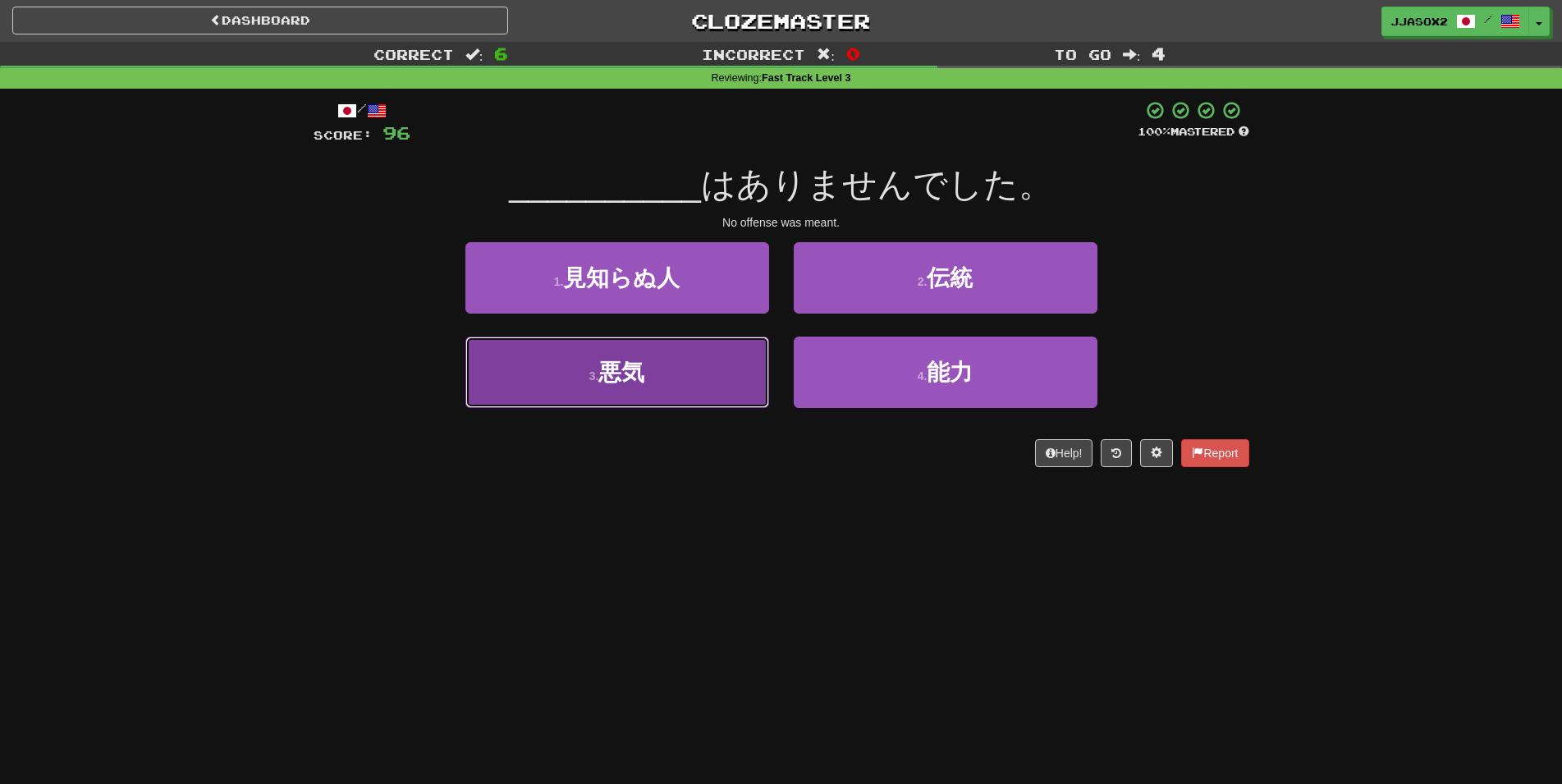
click at [713, 387] on button "3 . 悪気" at bounding box center [617, 372] width 304 height 71
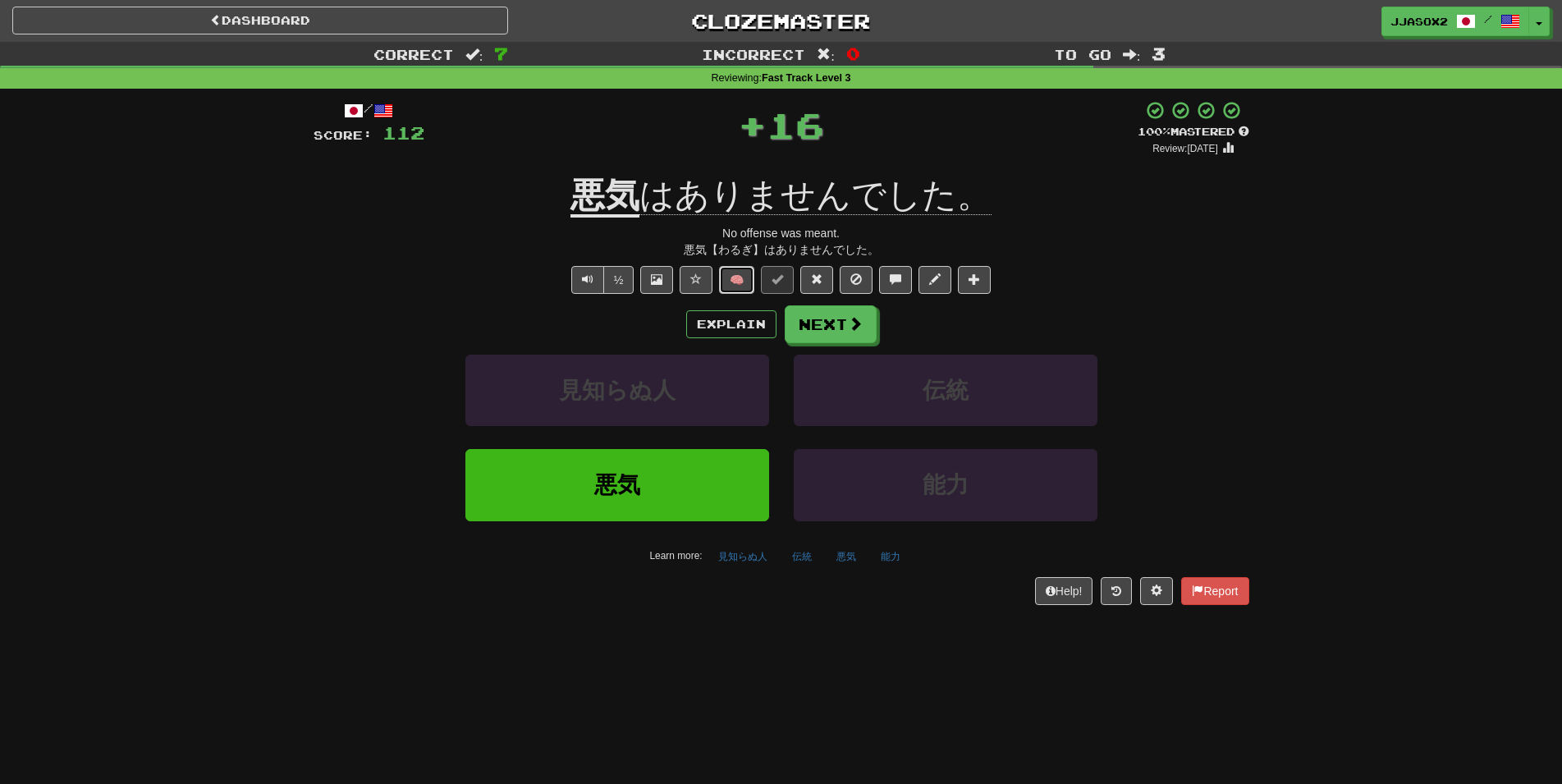
click at [734, 280] on button "🧠" at bounding box center [736, 279] width 35 height 28
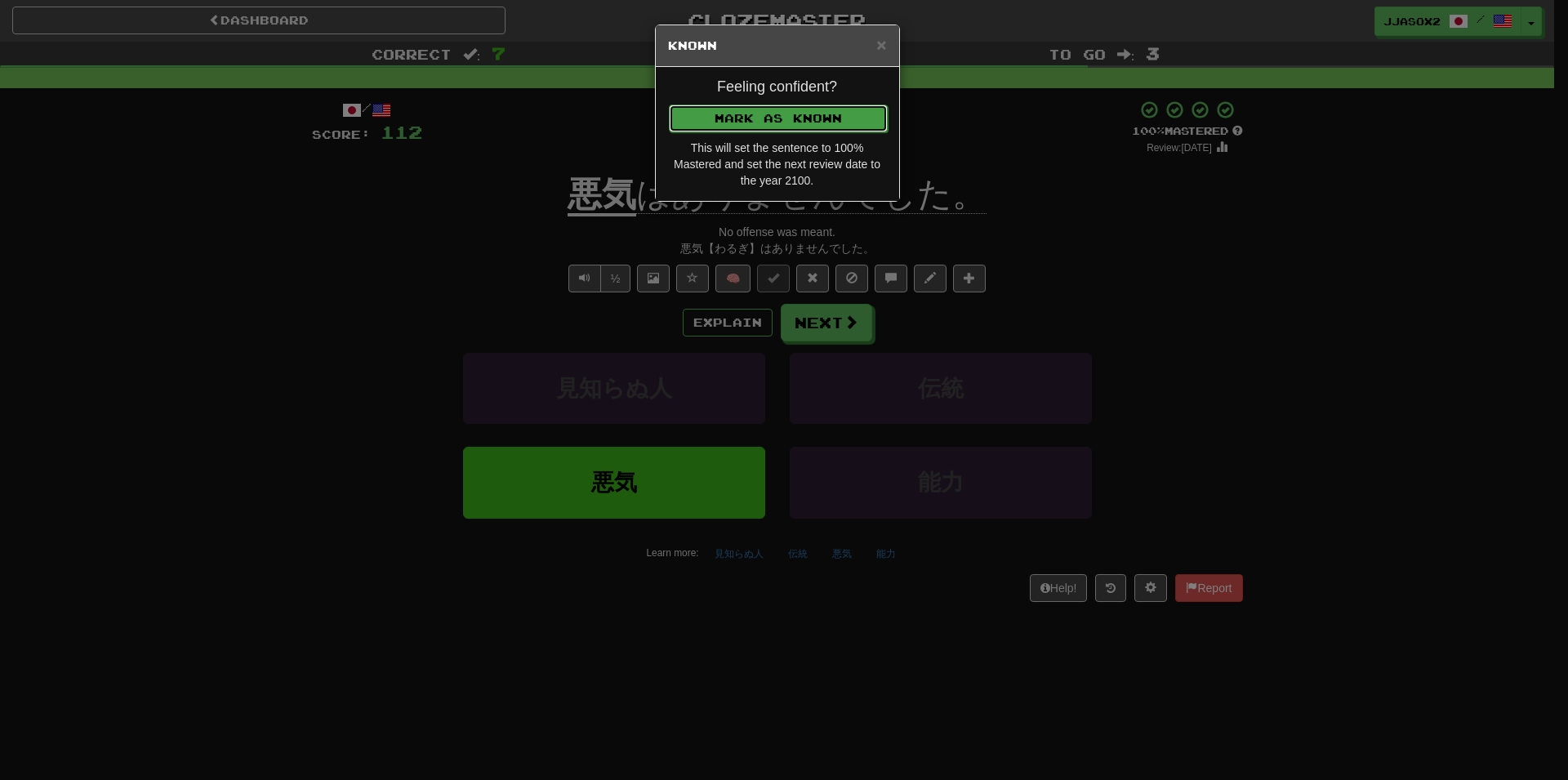
click at [819, 127] on button "Mark as Known" at bounding box center [778, 118] width 219 height 28
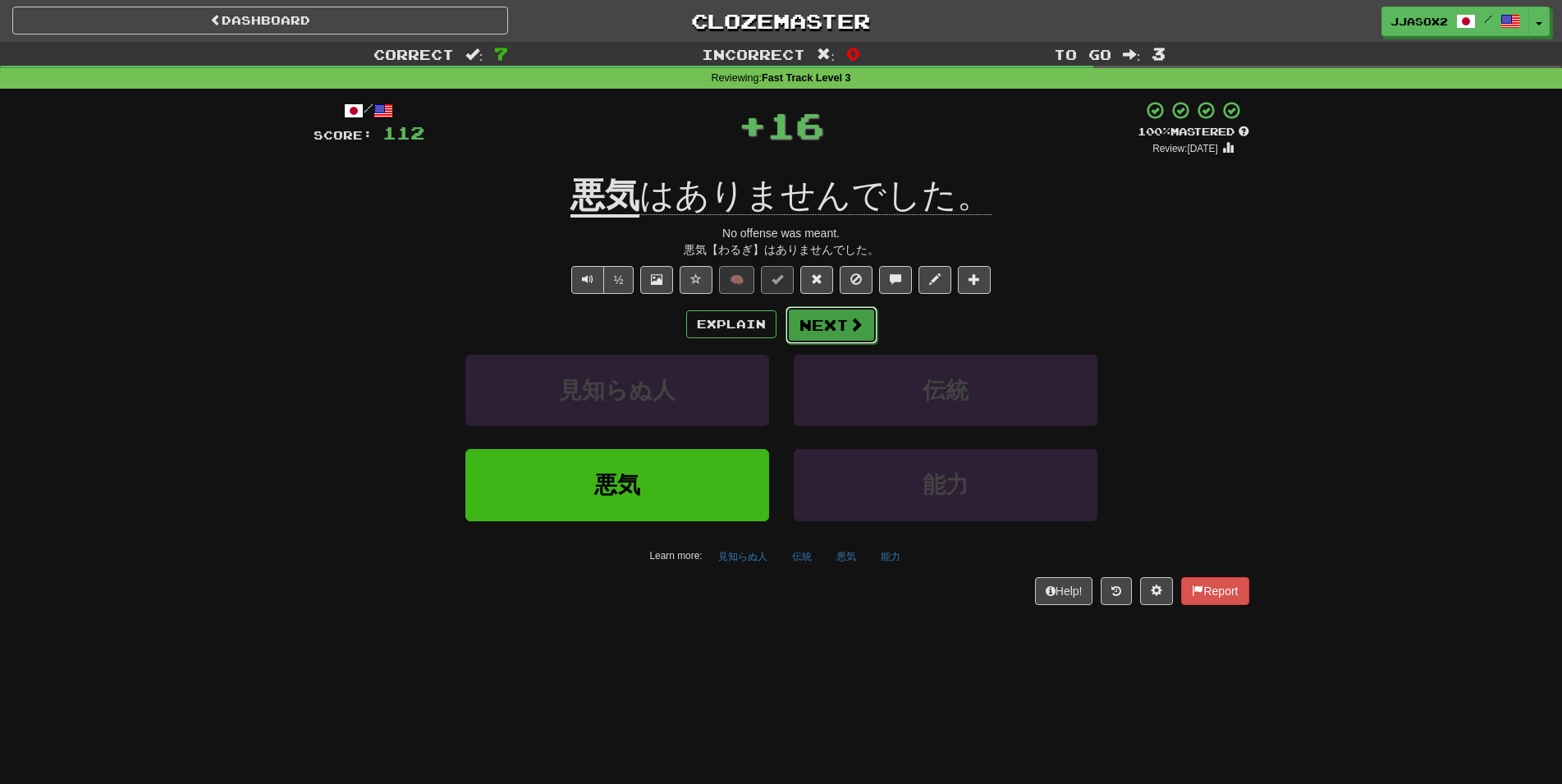
click at [819, 325] on button "Next" at bounding box center [832, 325] width 92 height 38
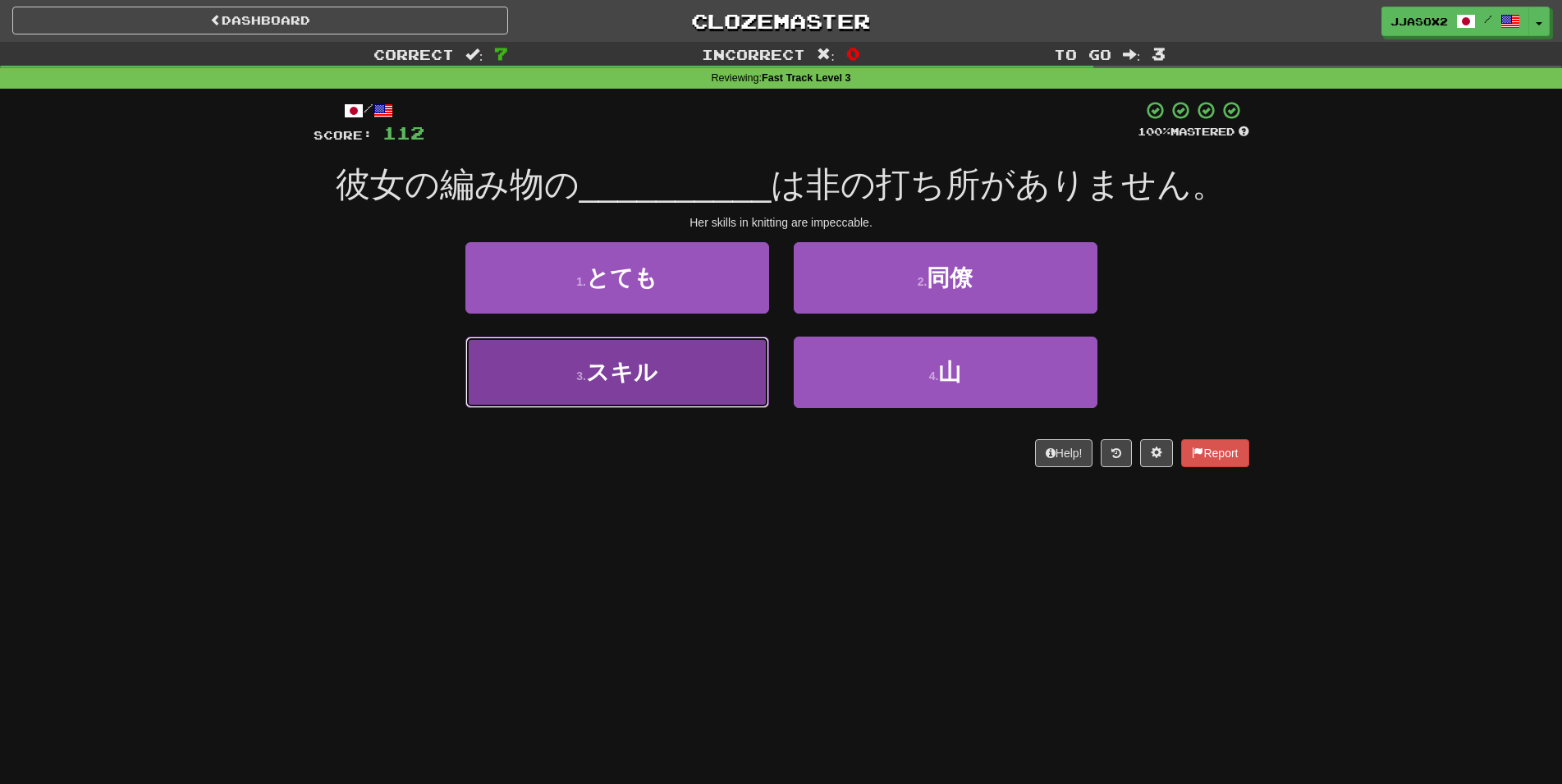
click at [684, 378] on button "3 . スキル" at bounding box center [617, 372] width 304 height 71
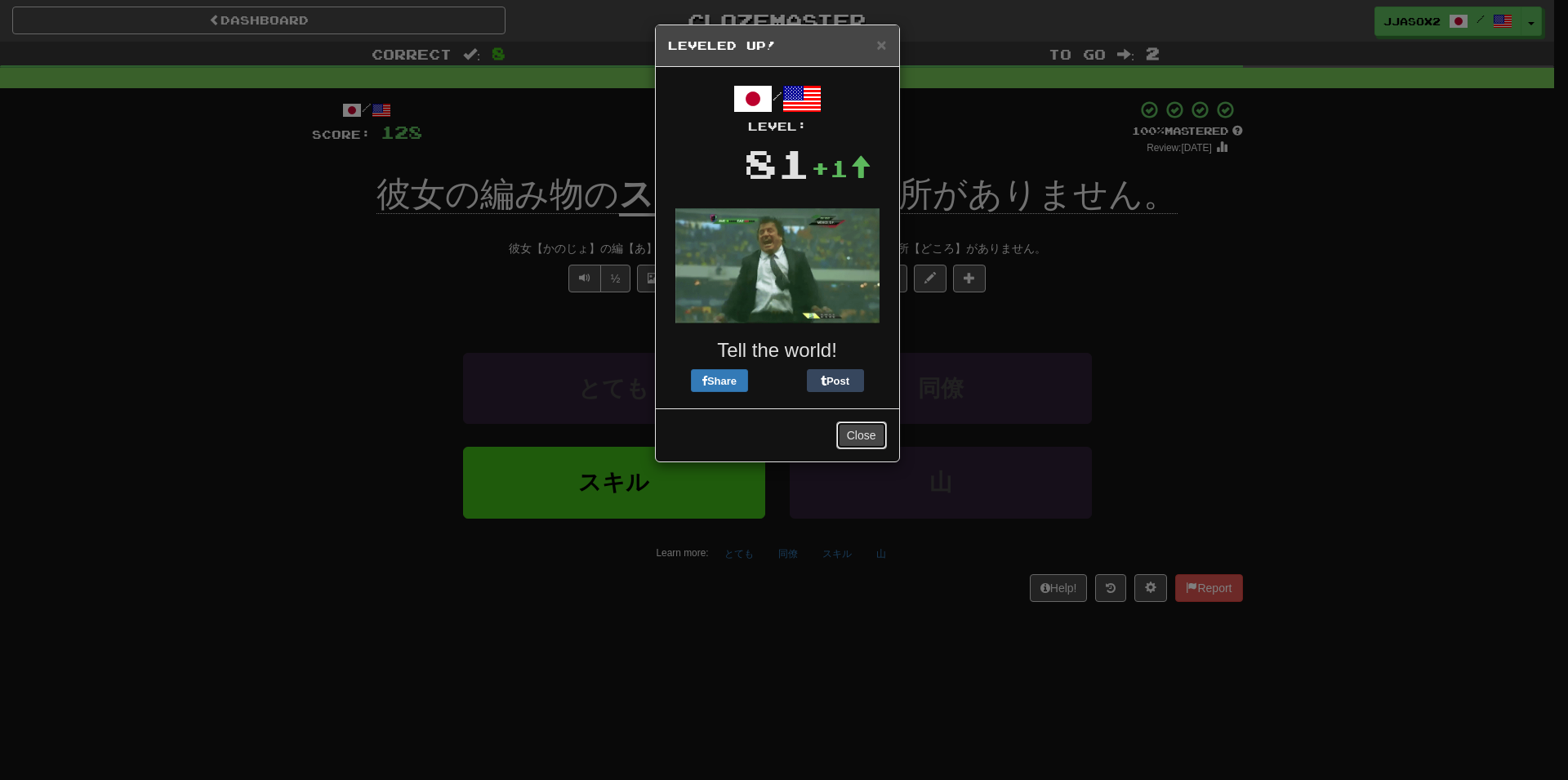
click at [877, 432] on button "Close" at bounding box center [862, 435] width 50 height 28
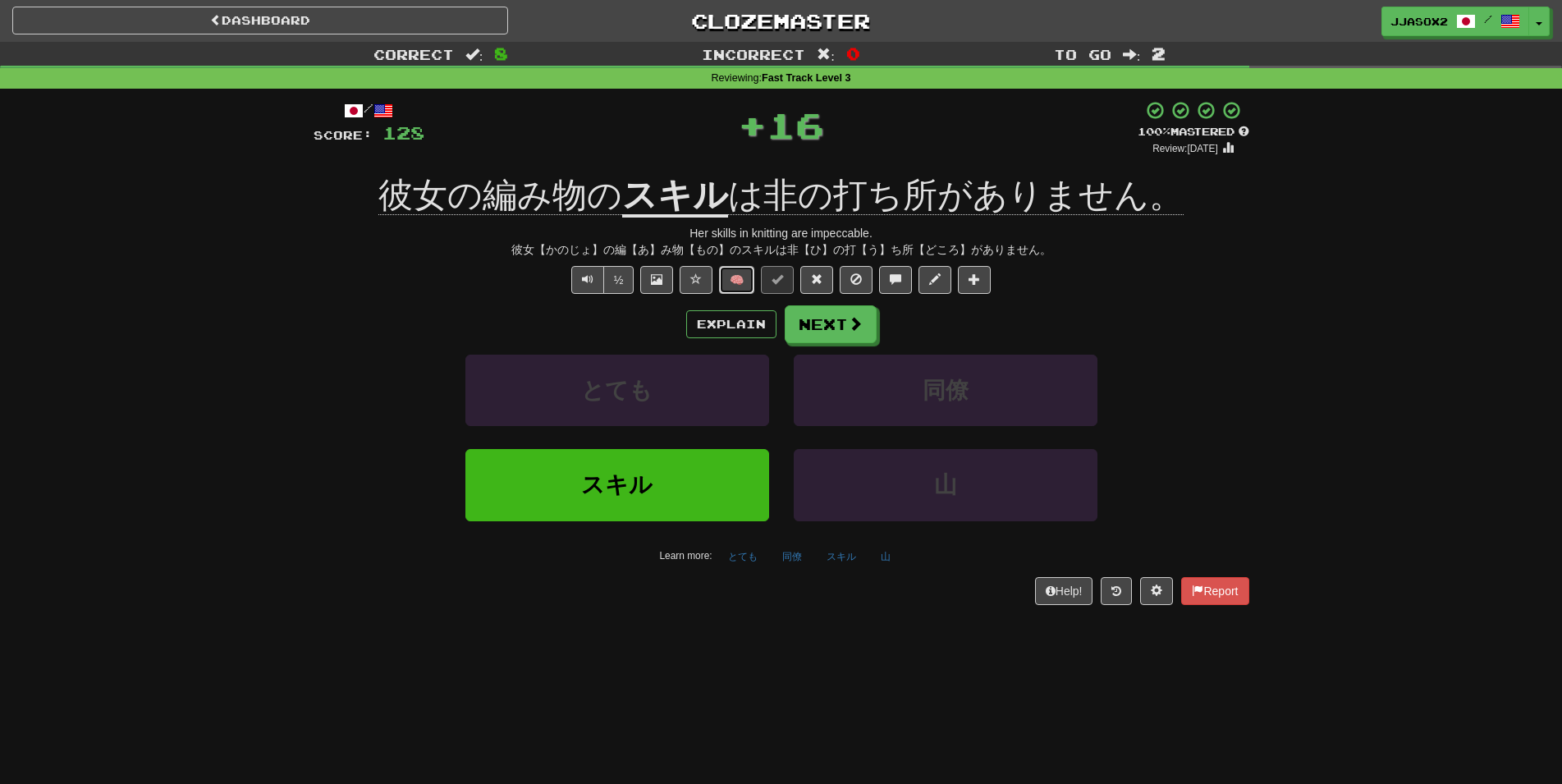
click at [741, 278] on button "🧠" at bounding box center [736, 279] width 35 height 28
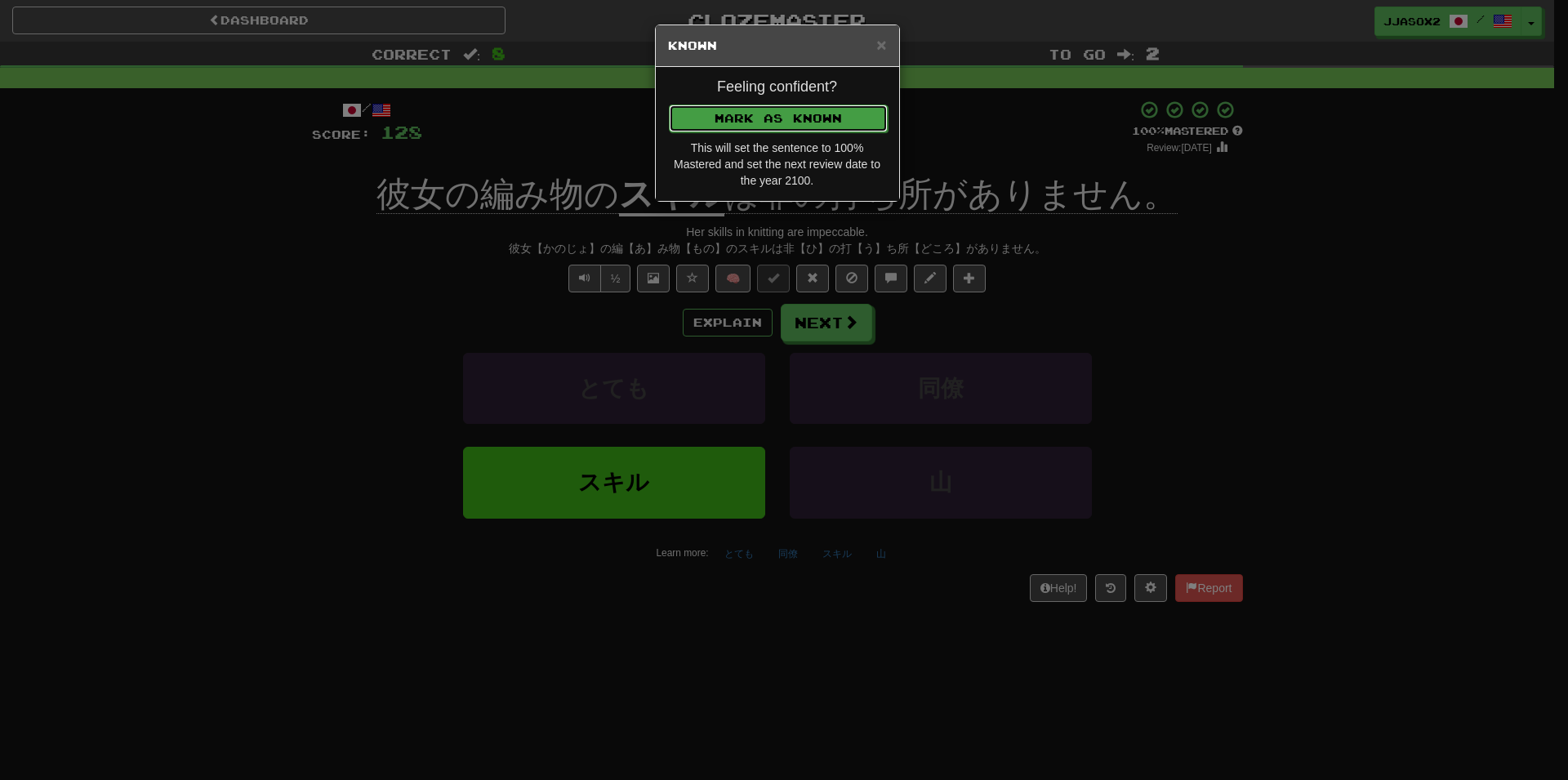
click at [795, 121] on button "Mark as Known" at bounding box center [778, 118] width 219 height 28
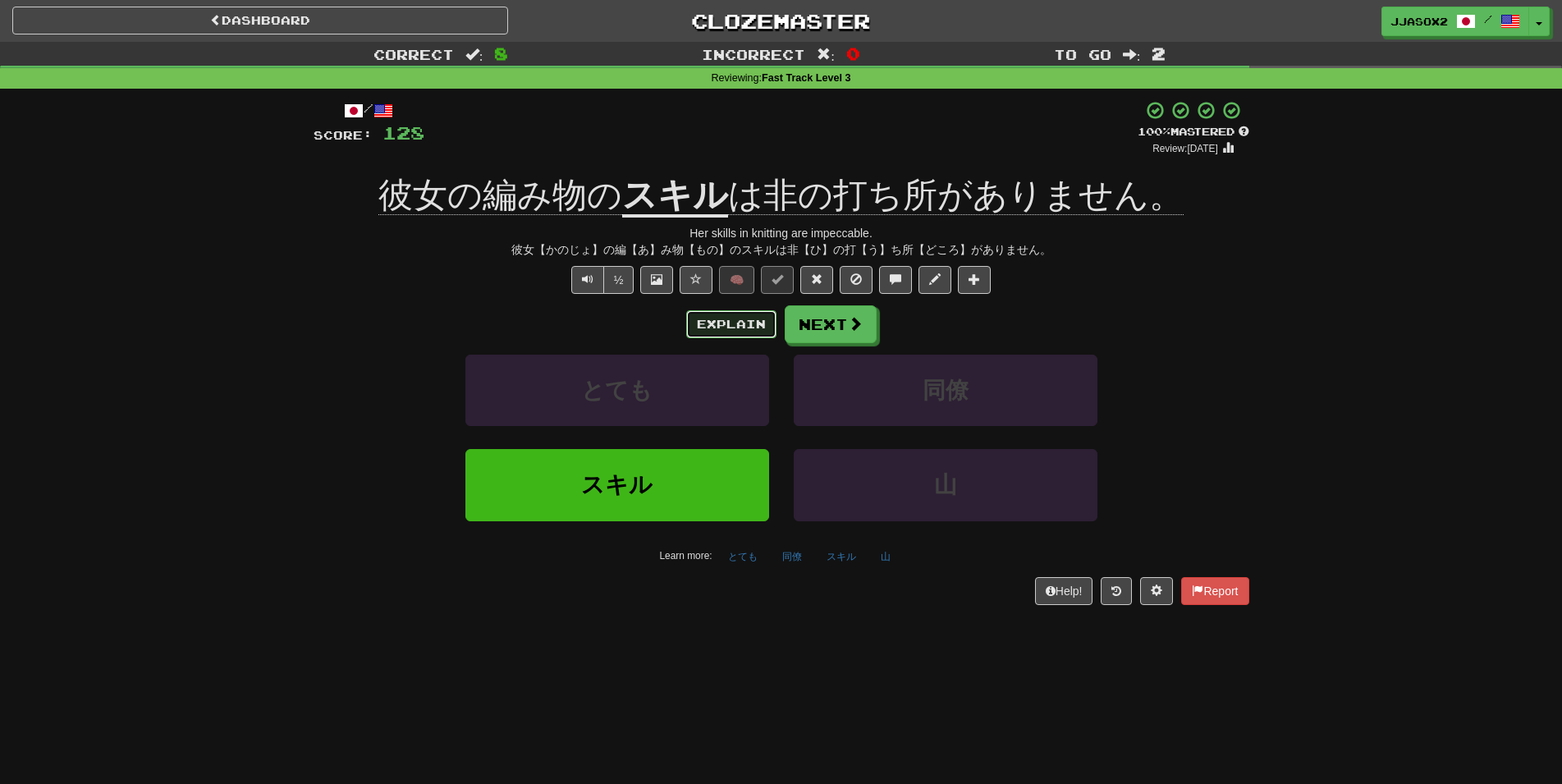
click at [744, 323] on button "Explain" at bounding box center [732, 323] width 90 height 28
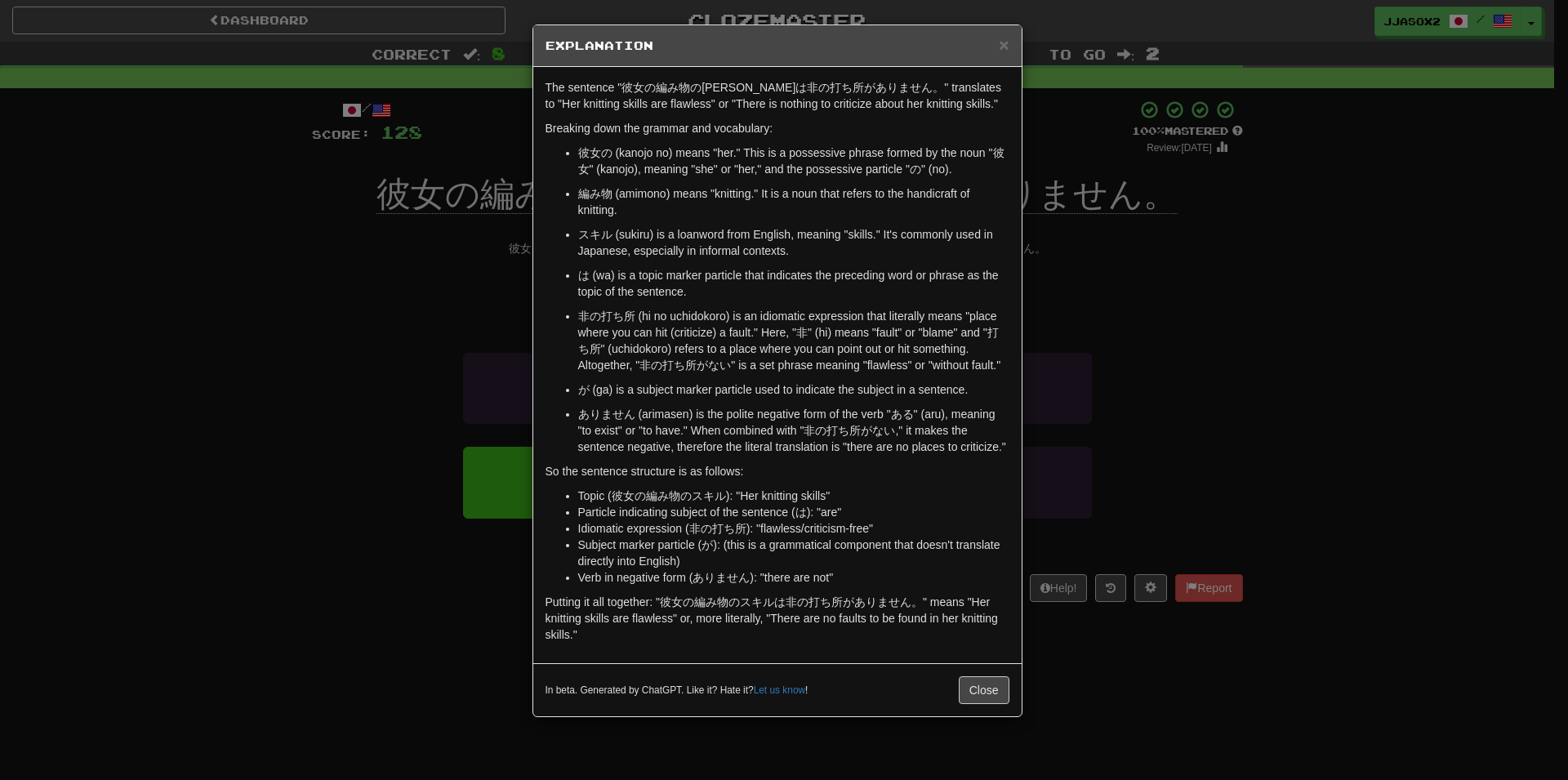
click at [969, 664] on div "In beta. Generated by ChatGPT. Like it? Hate it? Let us know ! Close" at bounding box center [776, 689] width 488 height 53
click at [983, 686] on button "Close" at bounding box center [984, 689] width 50 height 28
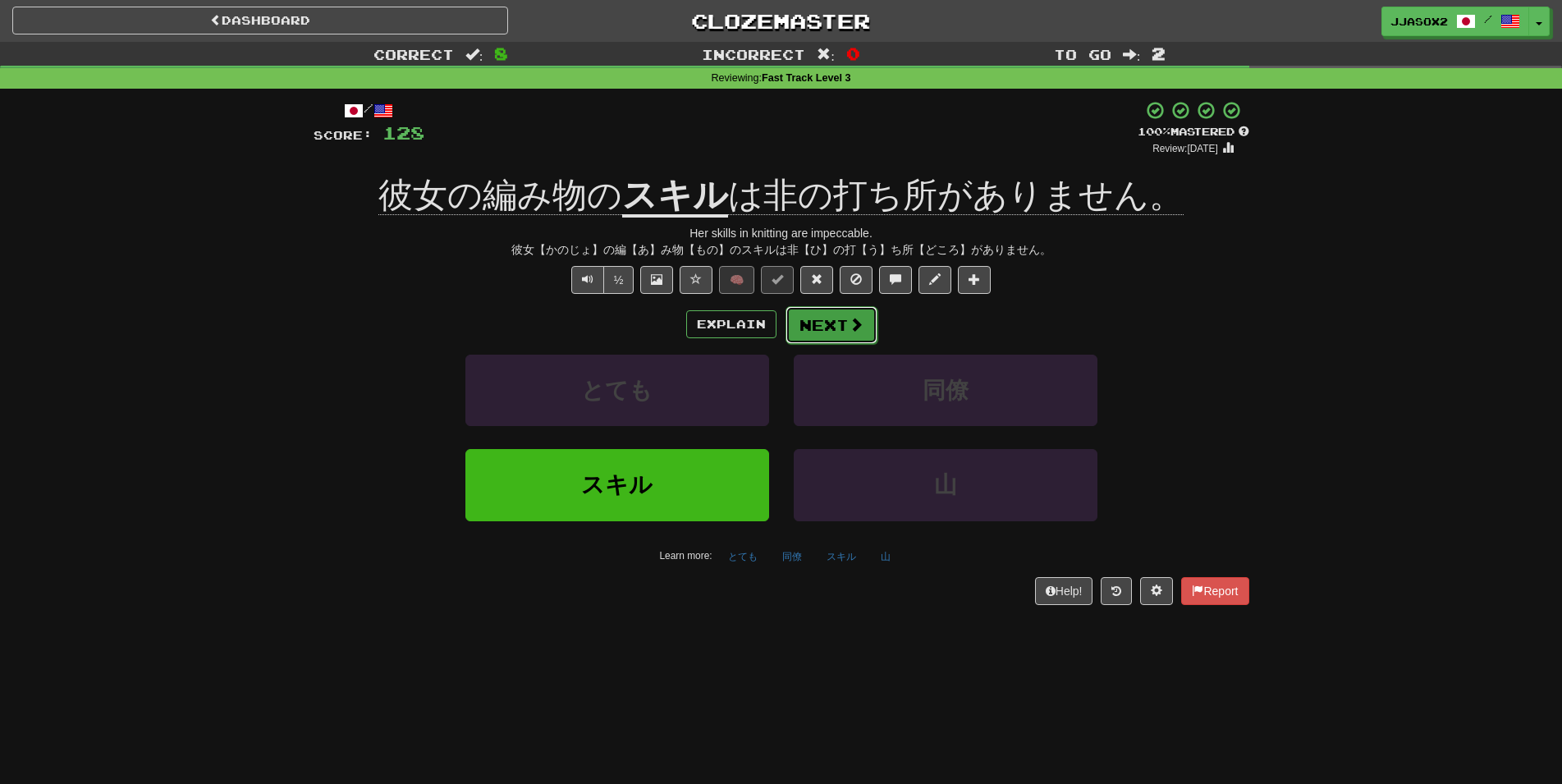
click at [832, 331] on button "Next" at bounding box center [832, 325] width 92 height 38
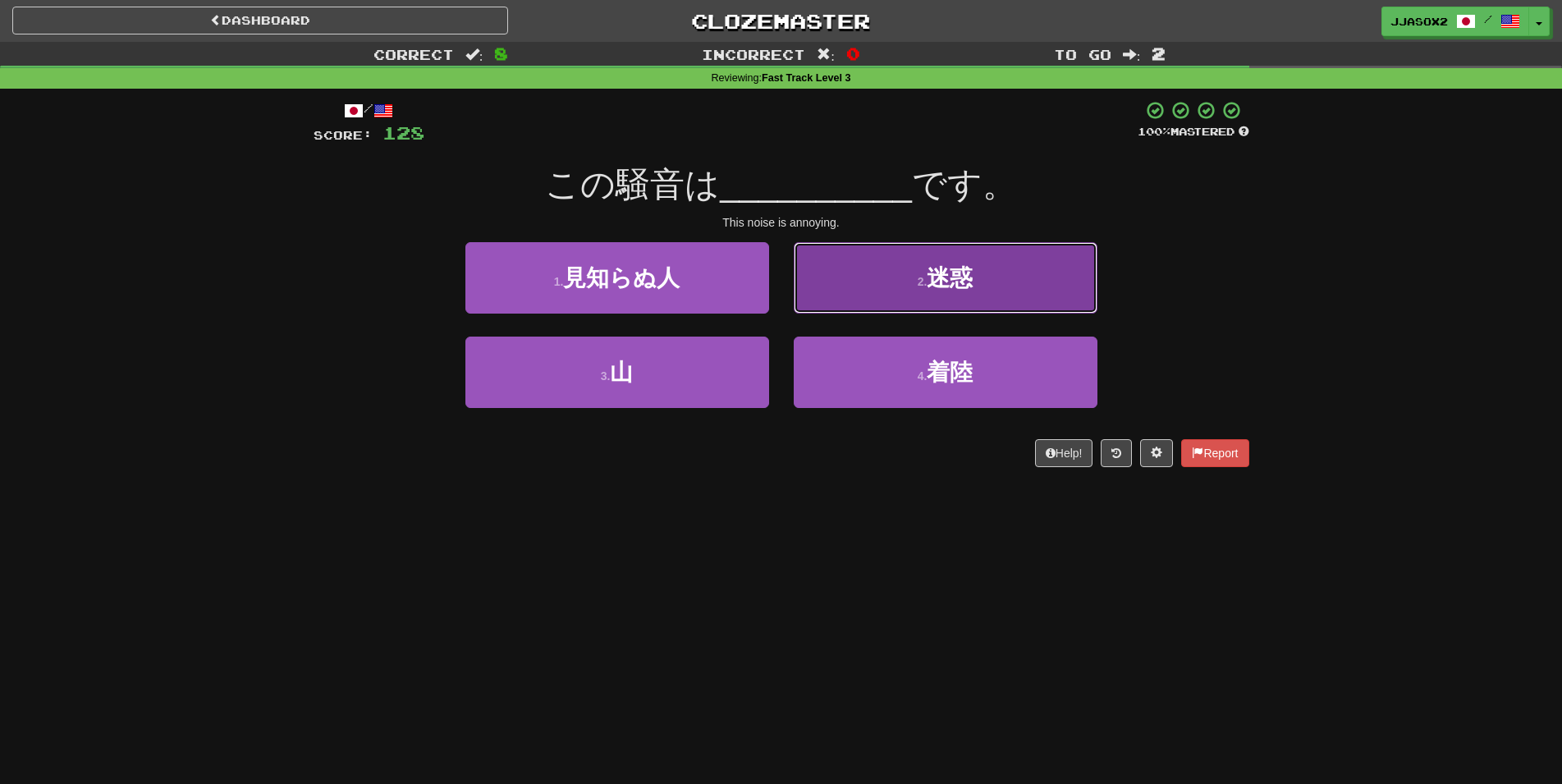
click at [982, 287] on button "2 . 迷惑" at bounding box center [946, 277] width 304 height 71
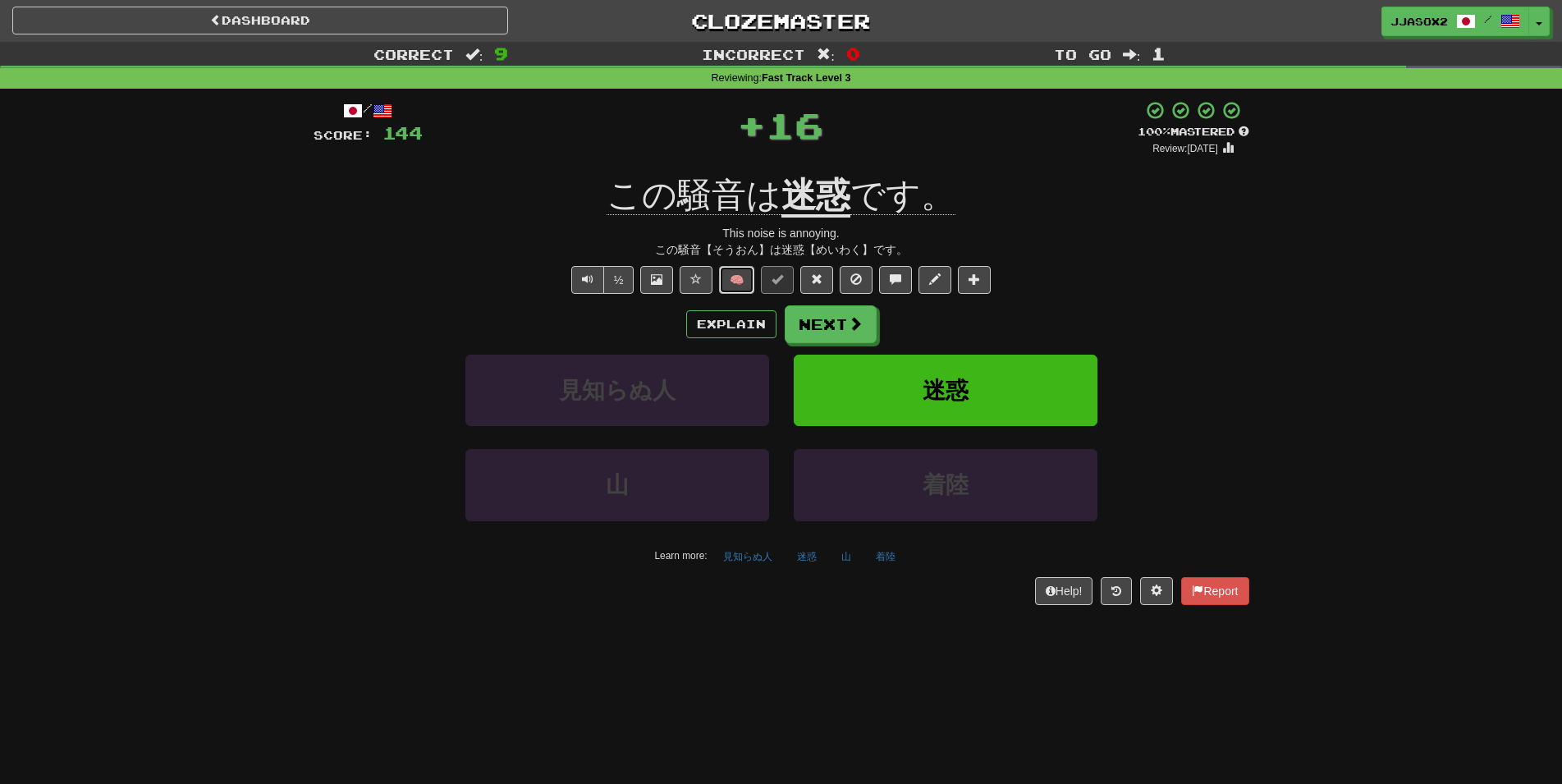
click at [737, 274] on button "🧠" at bounding box center [736, 279] width 35 height 28
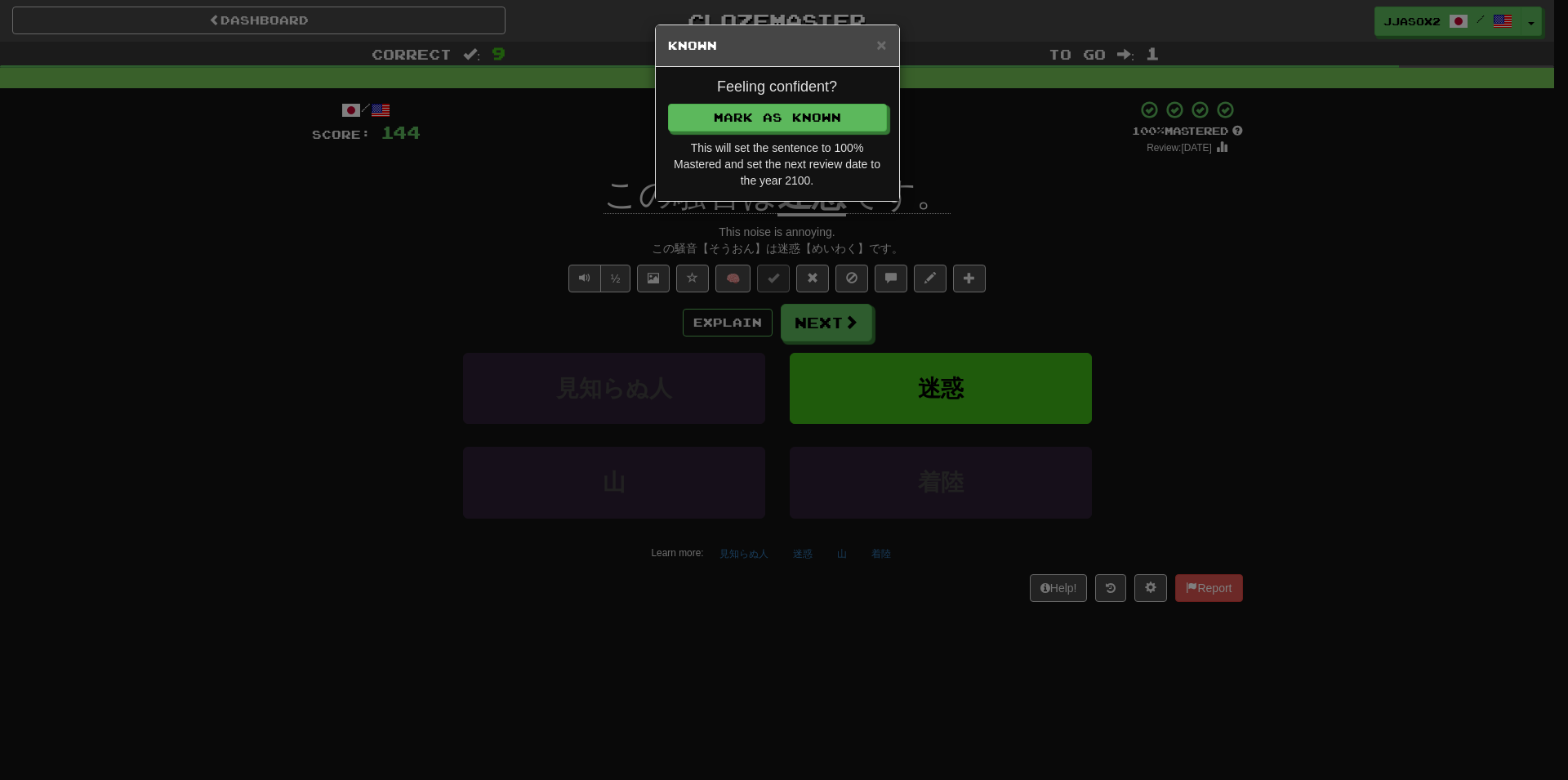
click at [821, 137] on div "Feeling confident? Mark as Known This will set the sentence to 100% Mastered an…" at bounding box center [777, 134] width 244 height 134
click at [827, 120] on button "Mark as Known" at bounding box center [778, 118] width 219 height 28
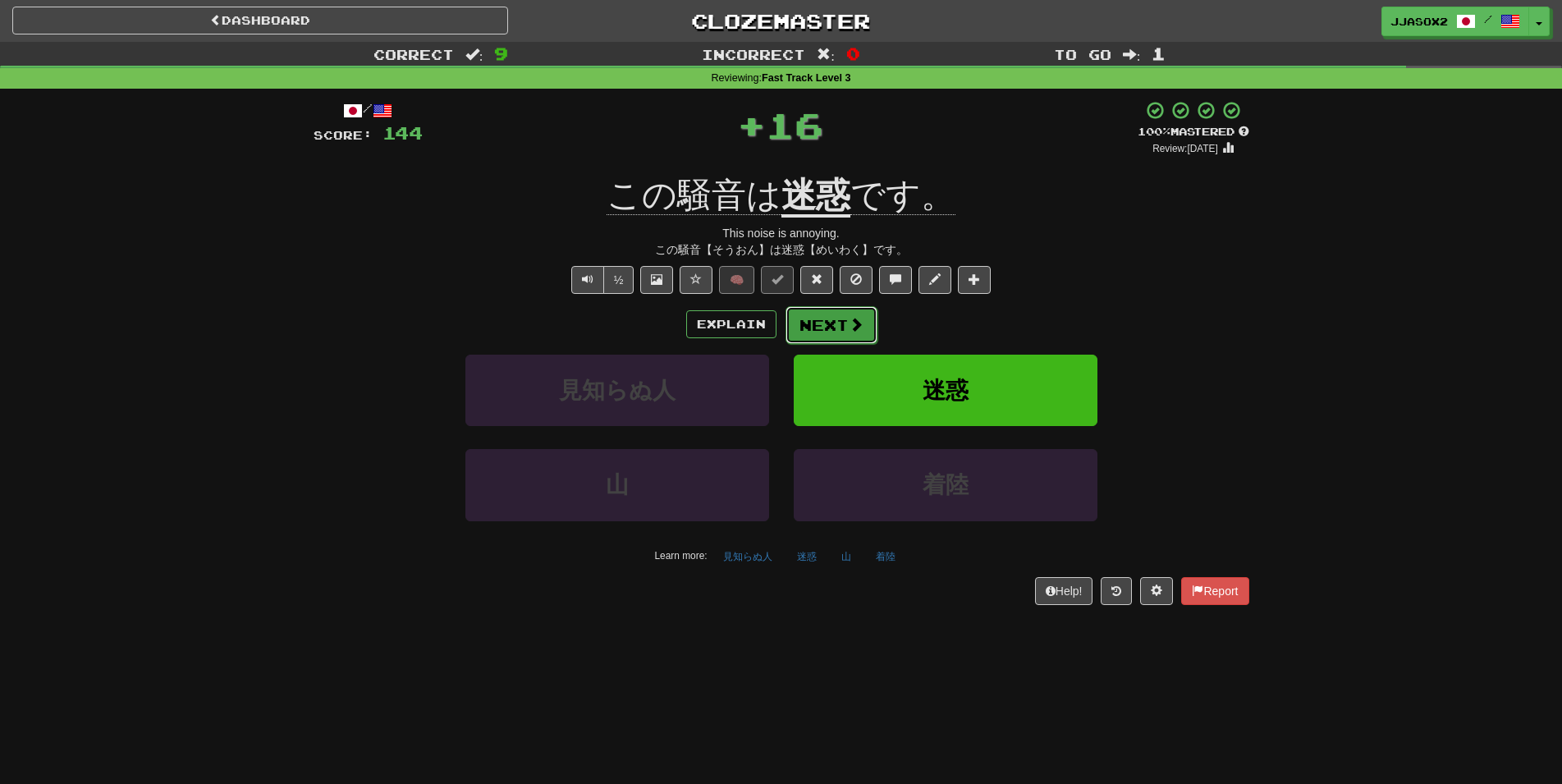
click at [850, 323] on span at bounding box center [856, 324] width 14 height 14
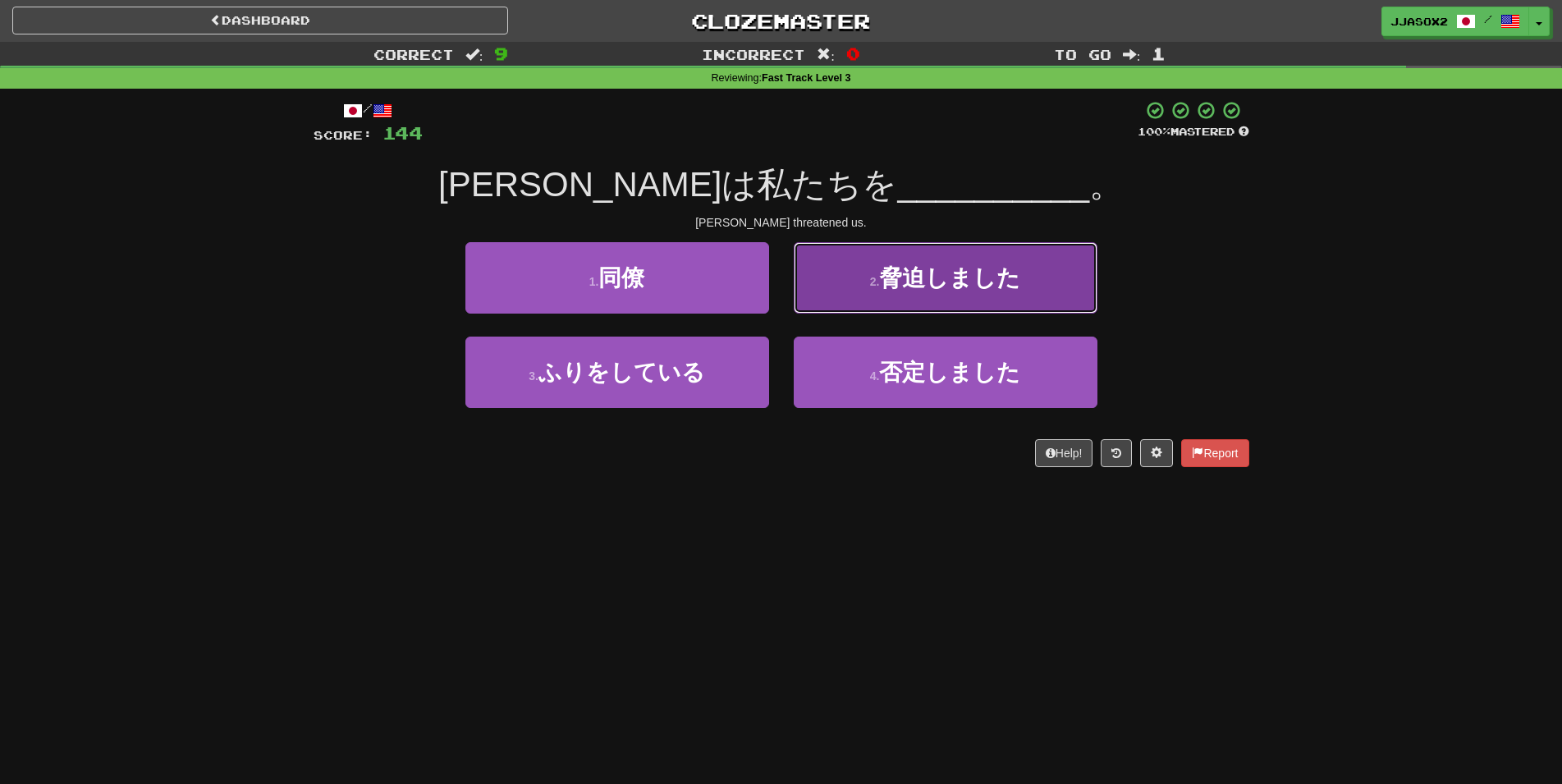
click at [921, 308] on button "2 . 脅迫しました" at bounding box center [946, 277] width 304 height 71
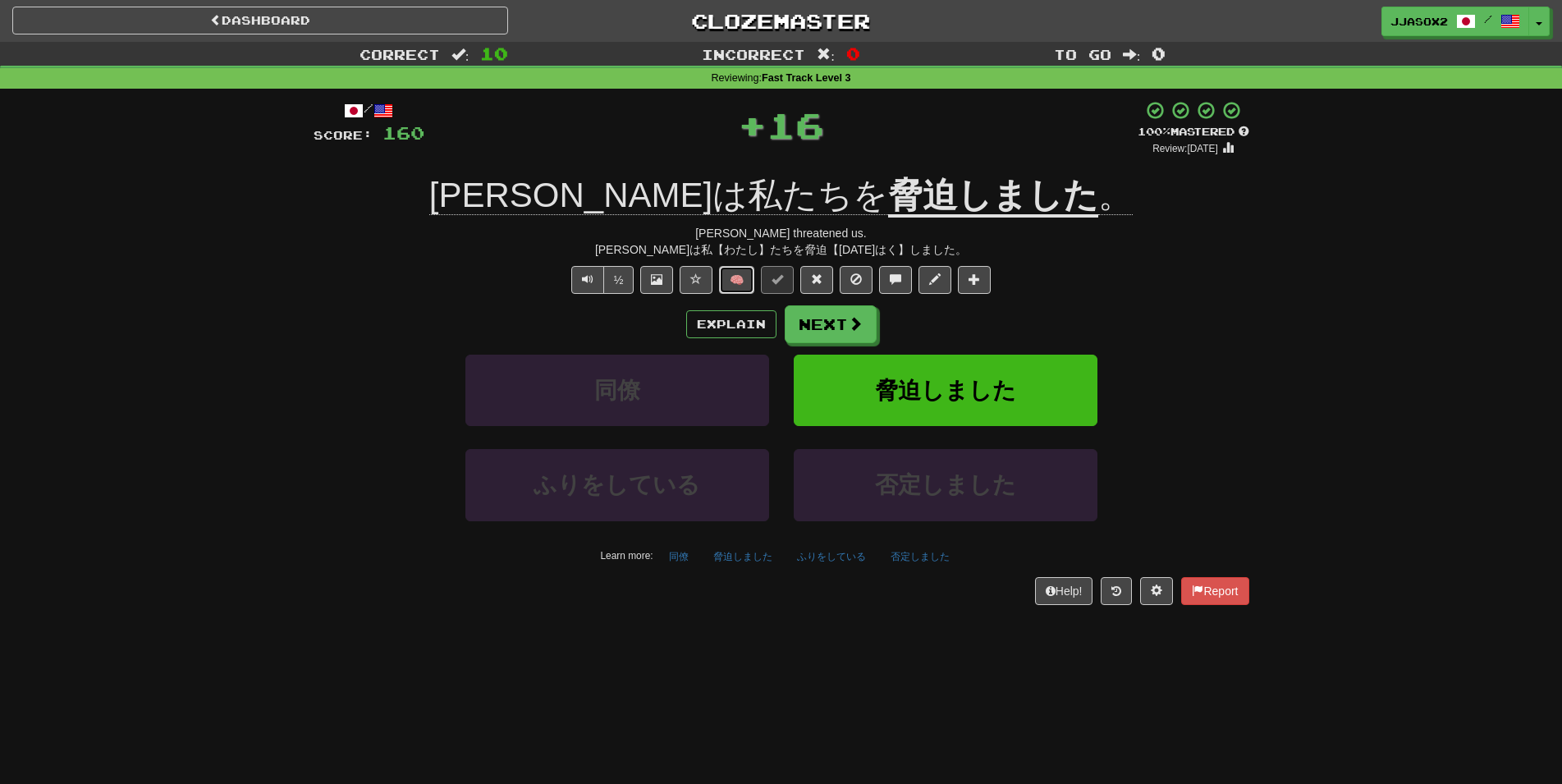
click at [731, 284] on button "🧠" at bounding box center [736, 279] width 35 height 28
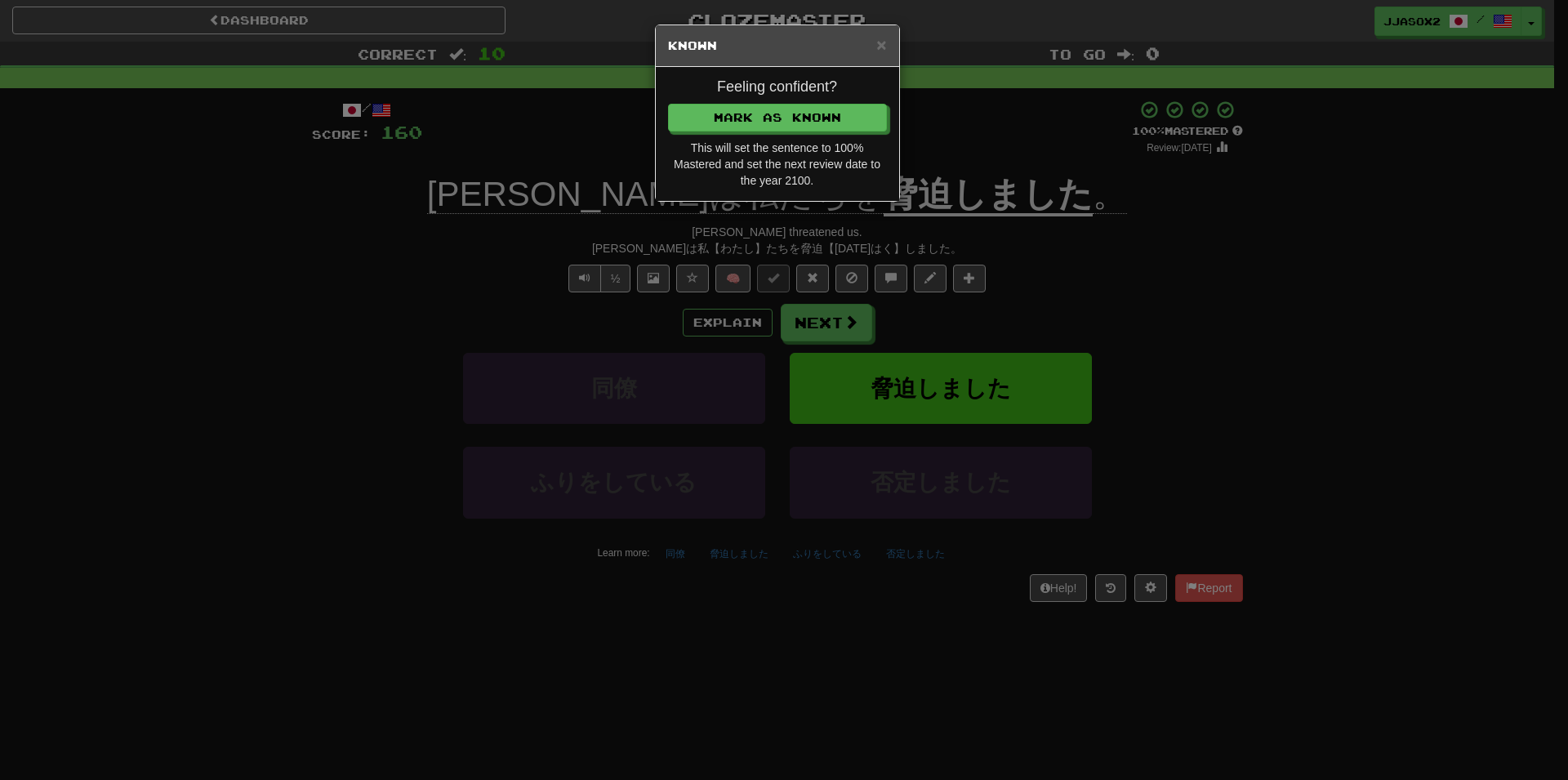
click at [821, 137] on div "Feeling confident? Mark as Known This will set the sentence to 100% Mastered an…" at bounding box center [777, 134] width 244 height 134
click at [831, 120] on button "Mark as Known" at bounding box center [778, 118] width 219 height 28
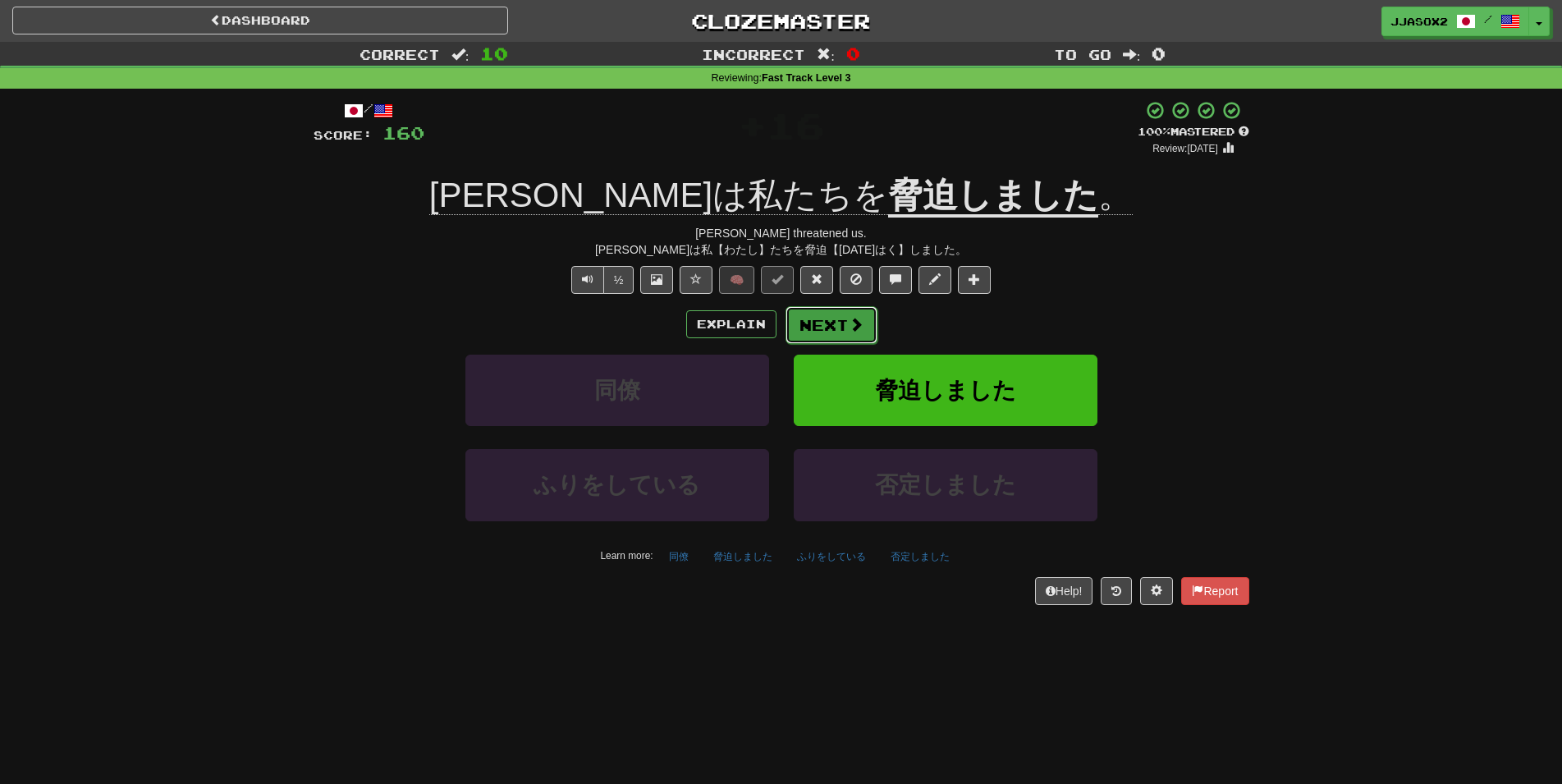
click at [838, 323] on button "Next" at bounding box center [832, 325] width 92 height 38
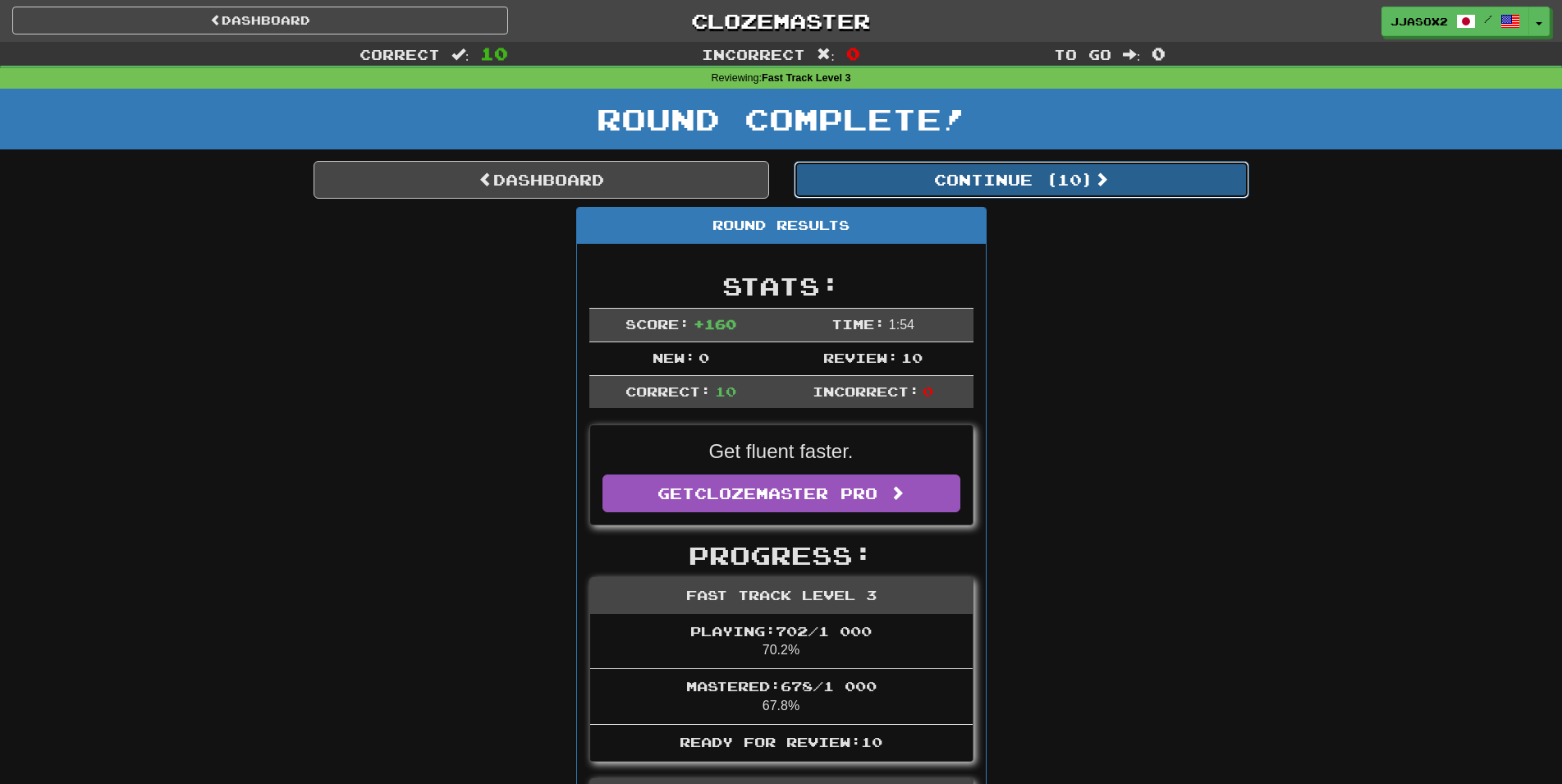
click at [897, 179] on button "Continue ( 10 )" at bounding box center [1022, 180] width 455 height 38
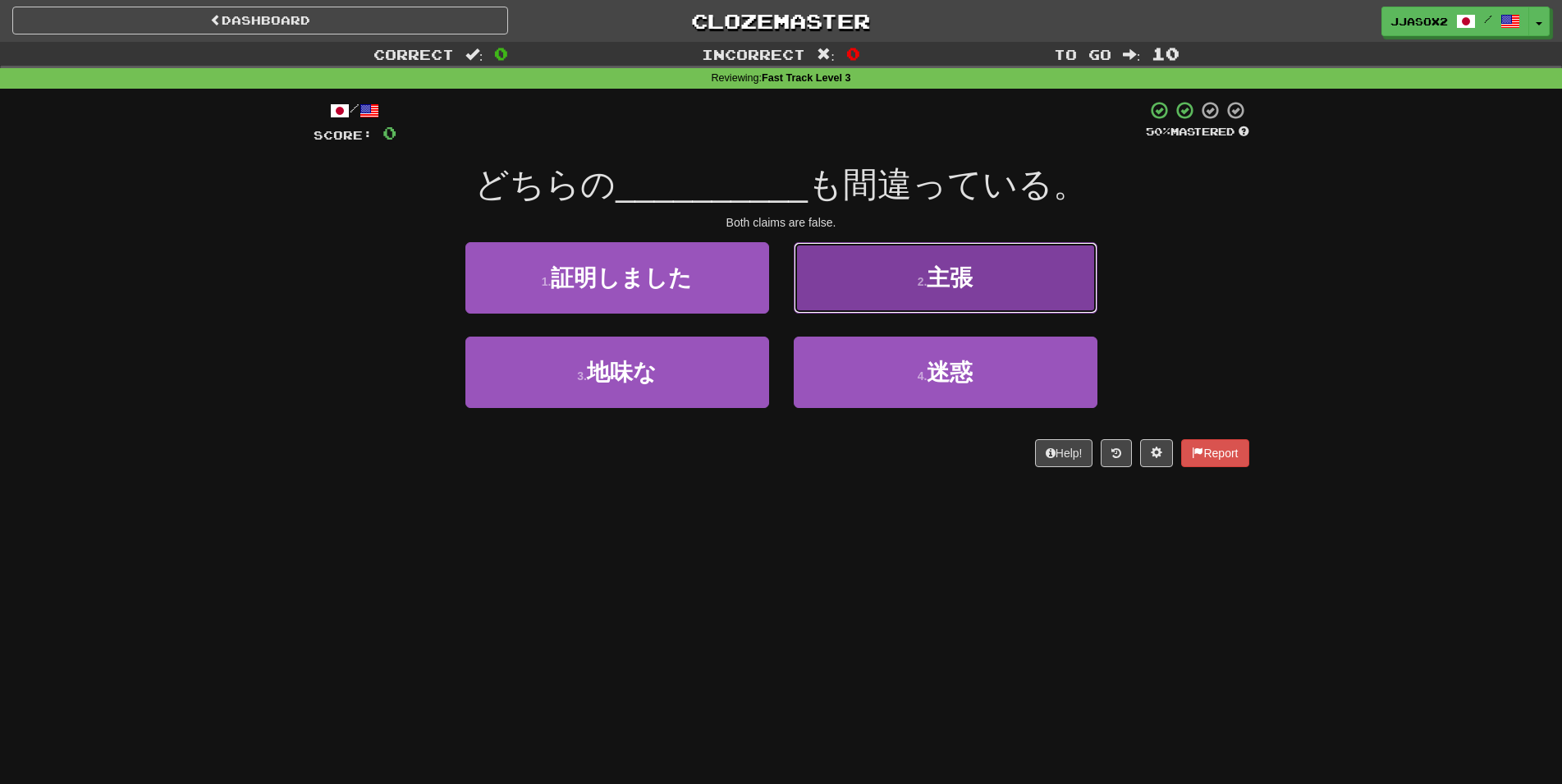
click at [973, 288] on span "主張" at bounding box center [949, 278] width 46 height 25
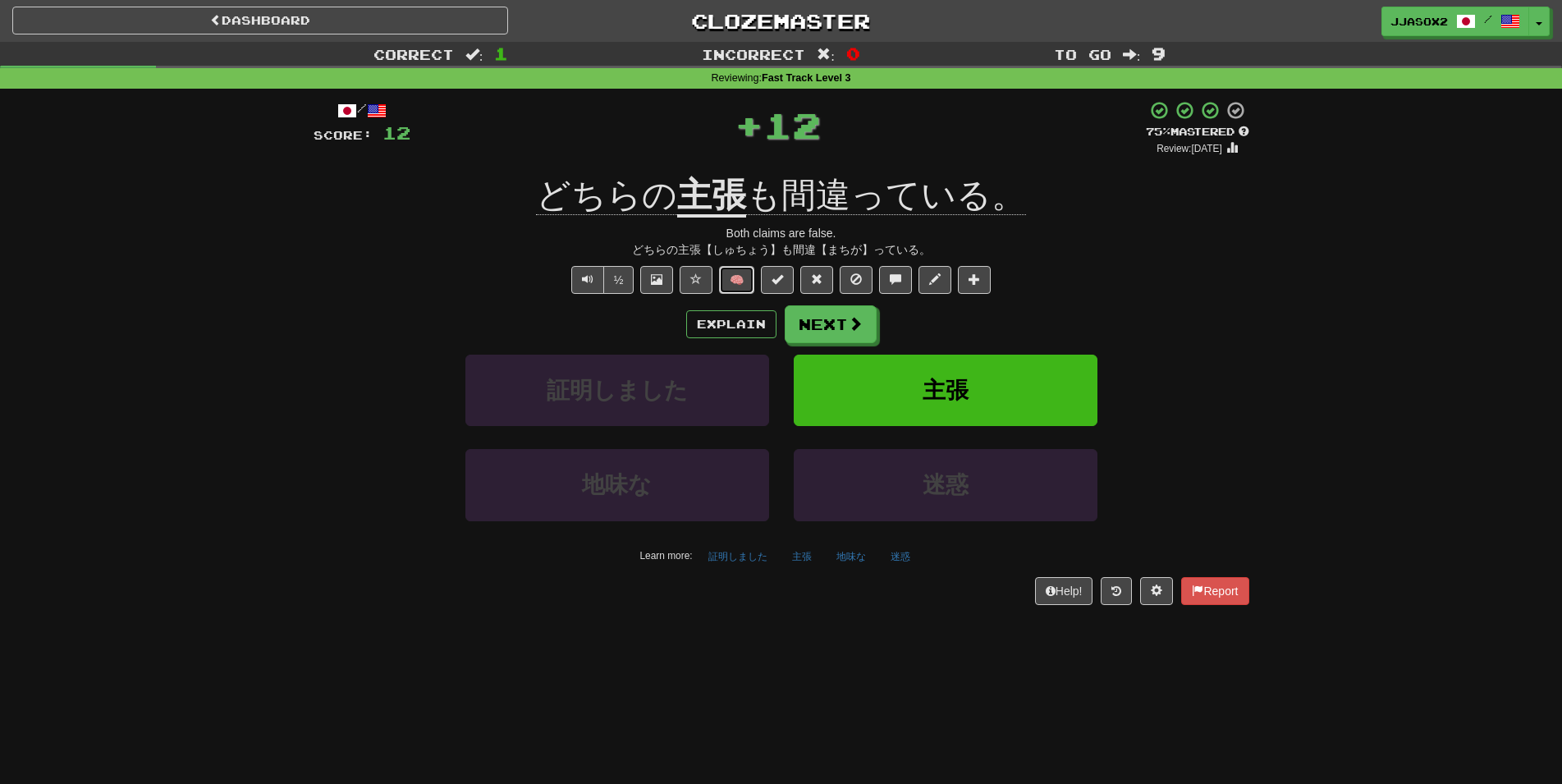
click at [743, 286] on button "🧠" at bounding box center [736, 279] width 35 height 28
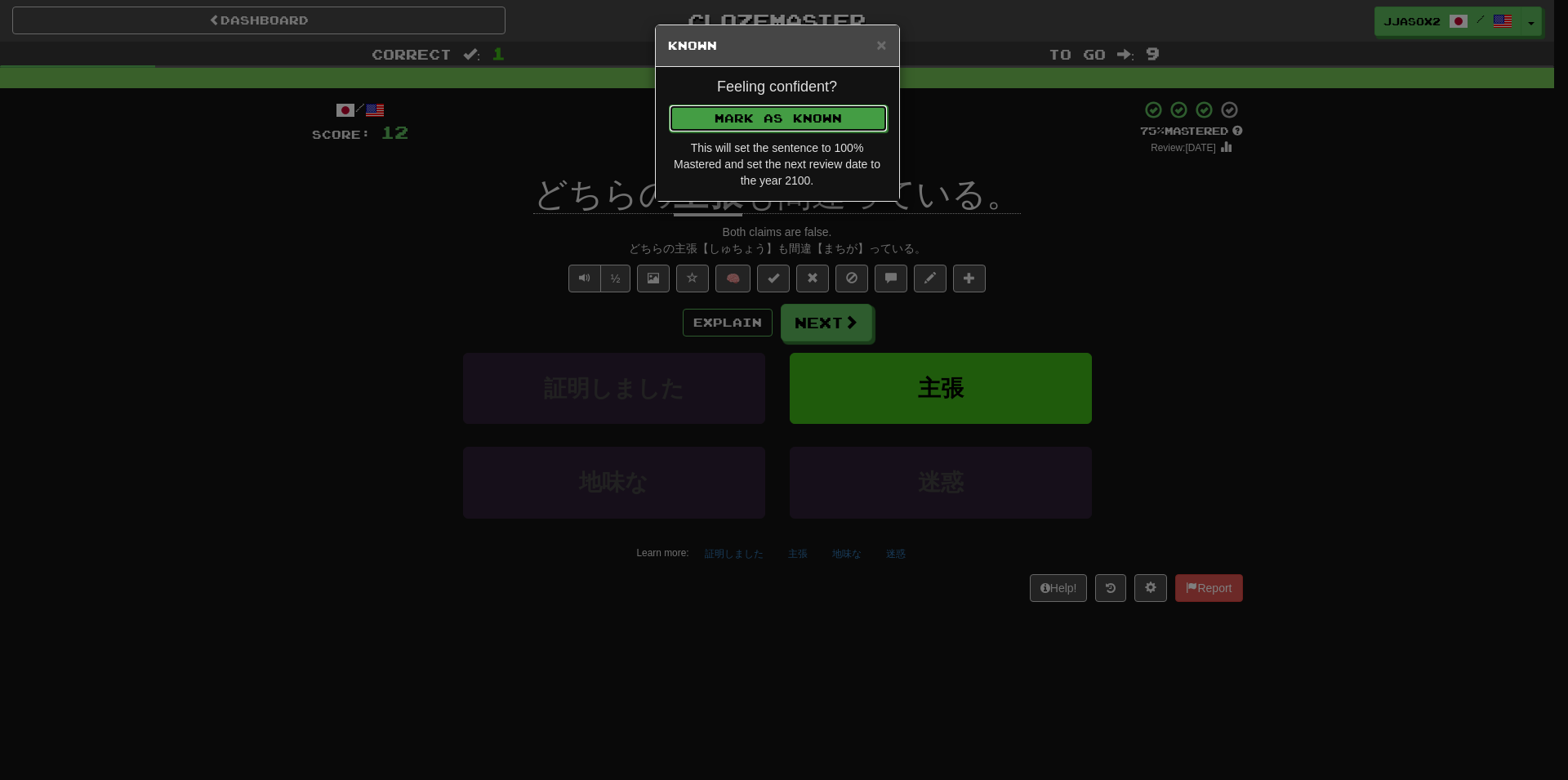
click at [850, 126] on button "Mark as Known" at bounding box center [778, 118] width 219 height 28
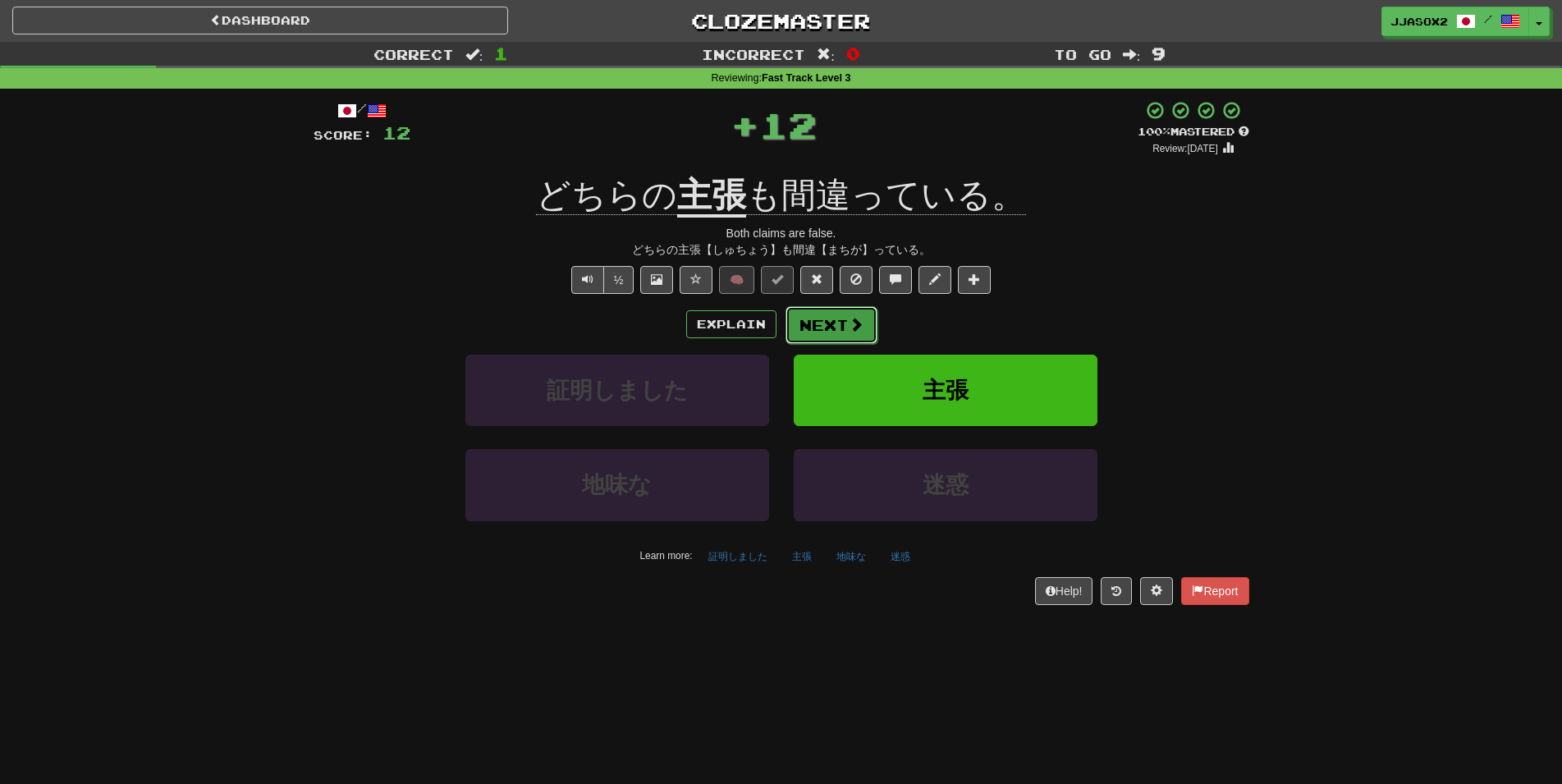
click at [863, 340] on button "Next" at bounding box center [832, 325] width 92 height 38
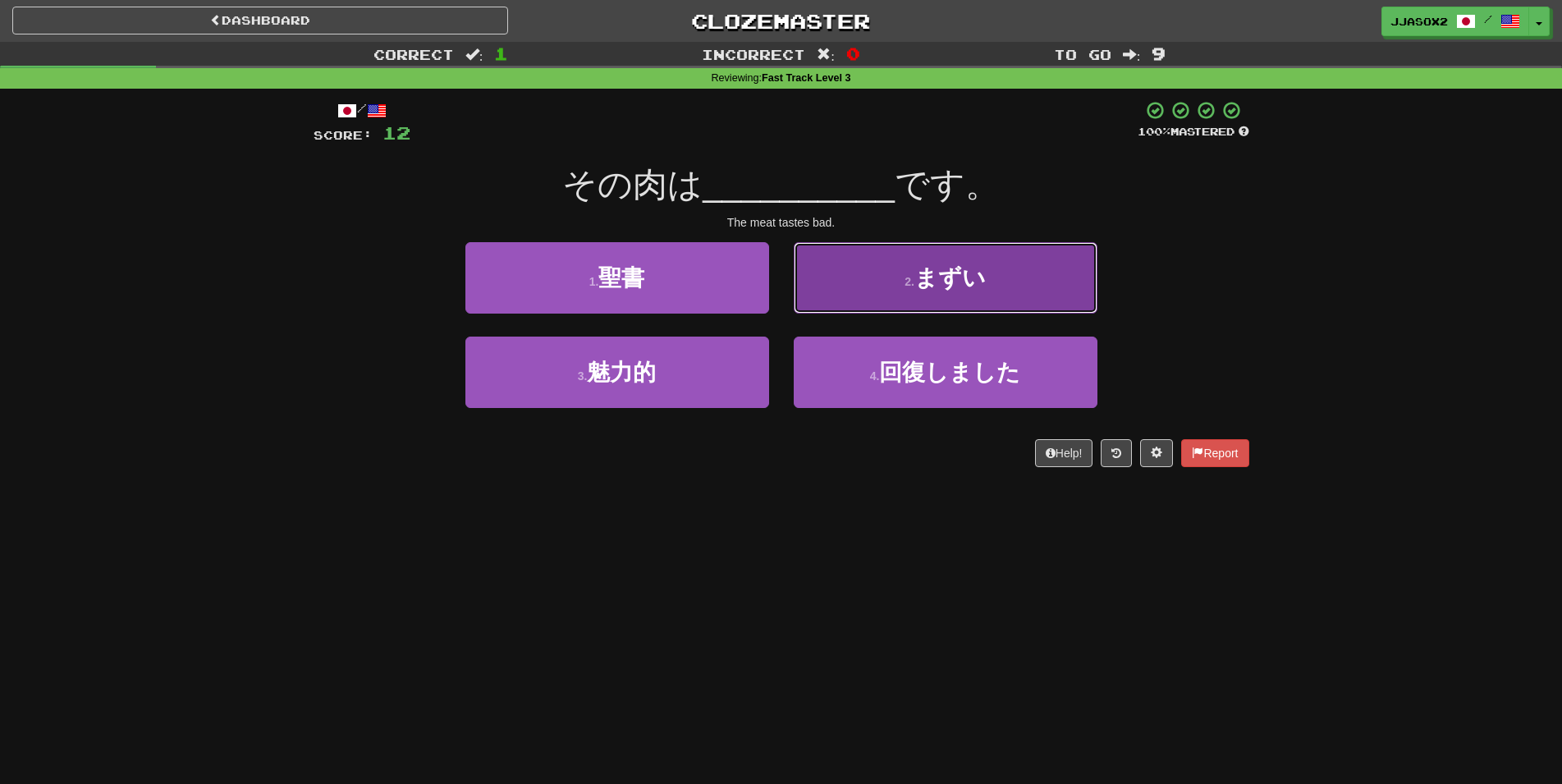
click at [891, 297] on button "2 . まずい" at bounding box center [946, 277] width 304 height 71
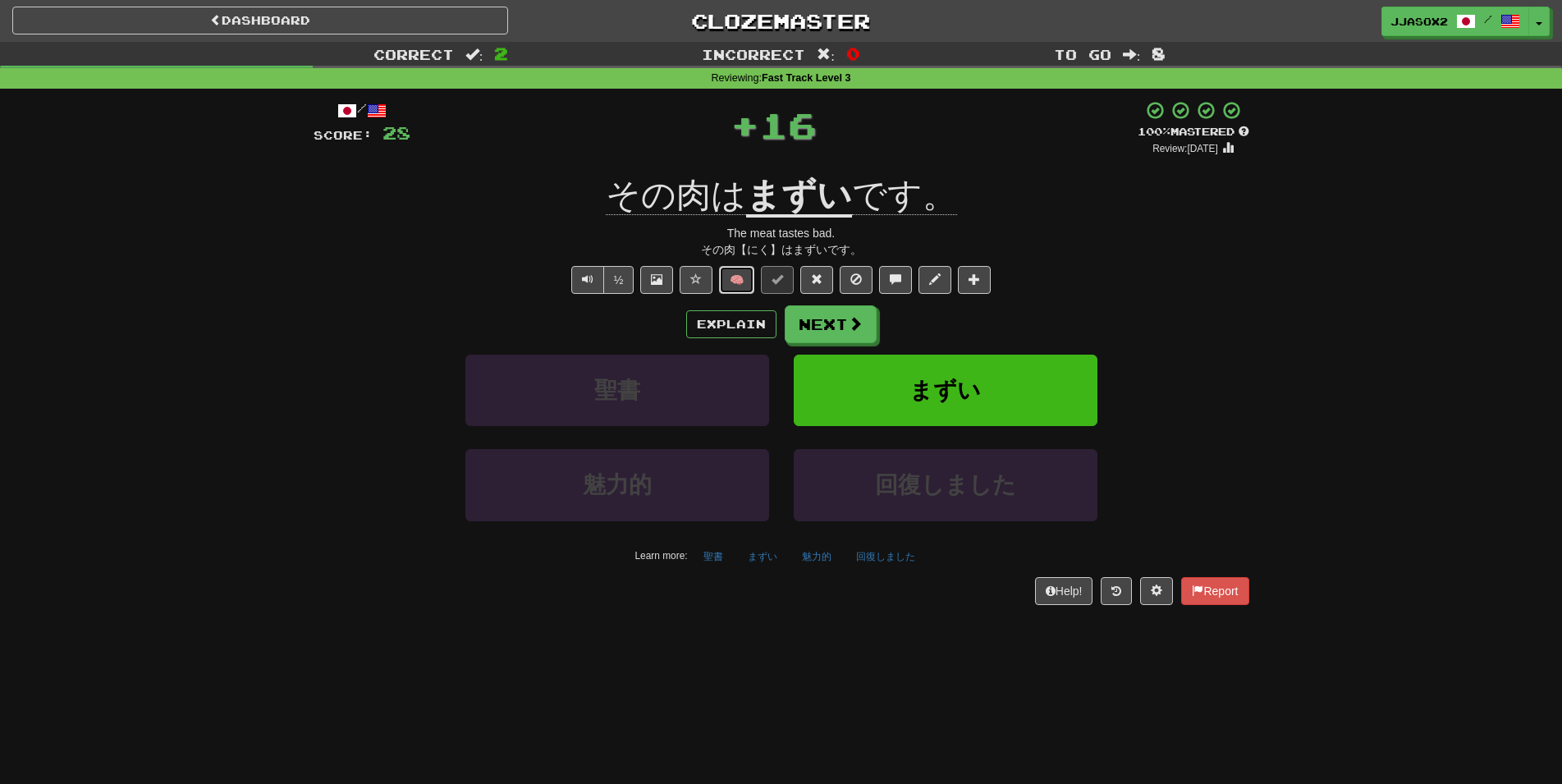
click at [744, 281] on button "🧠" at bounding box center [736, 279] width 35 height 28
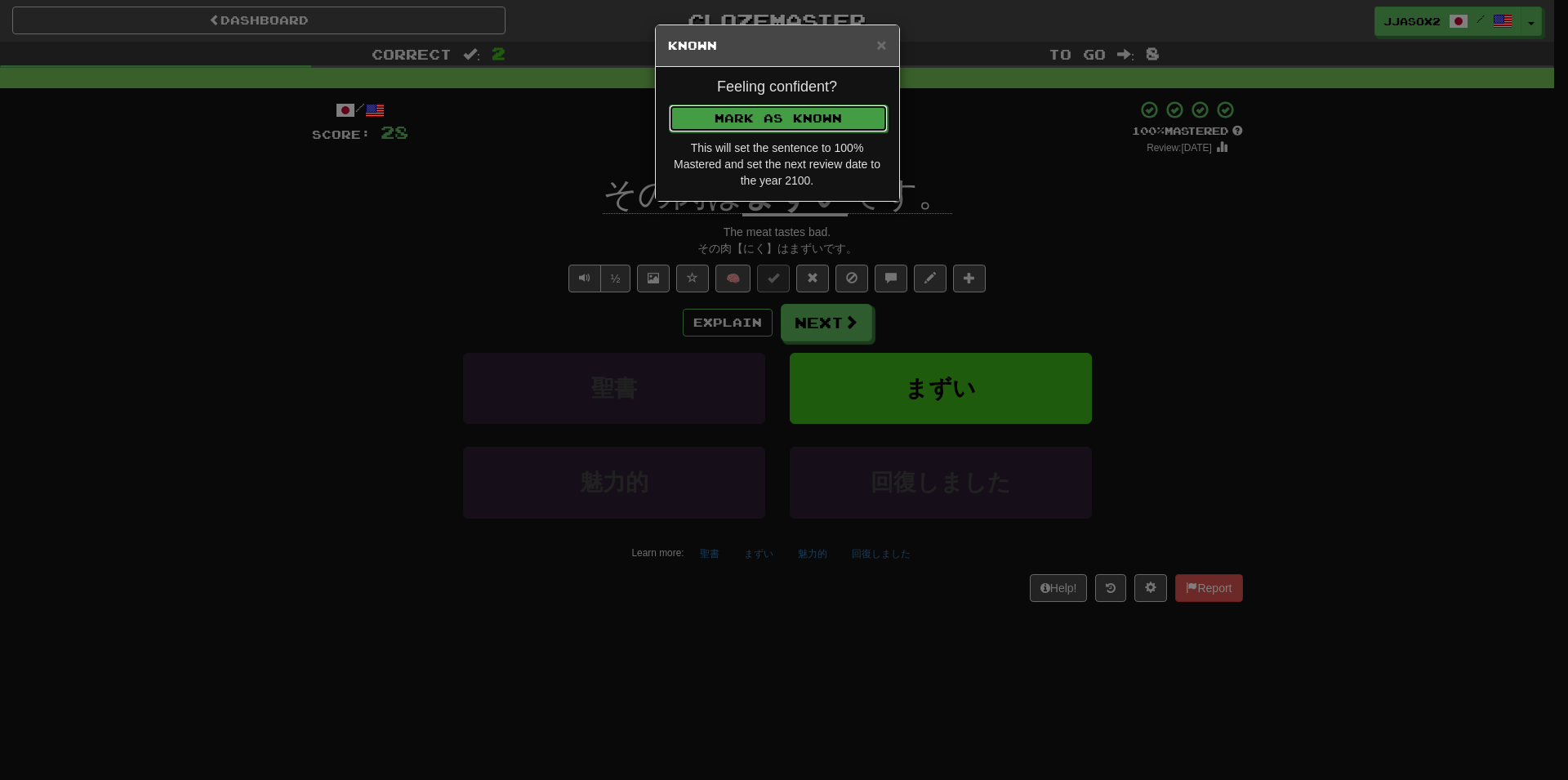
click at [835, 127] on button "Mark as Known" at bounding box center [778, 118] width 219 height 28
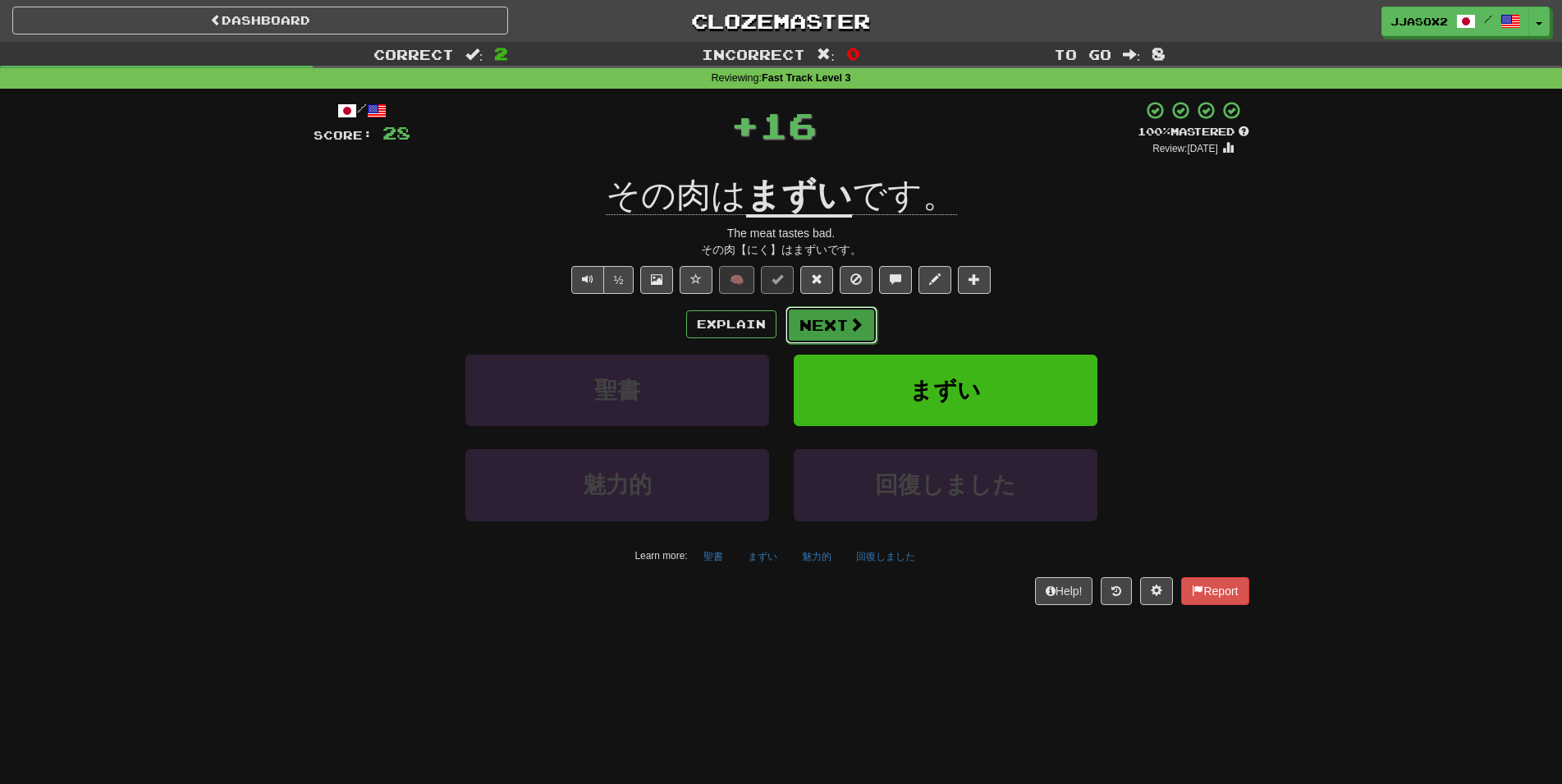
click at [825, 327] on button "Next" at bounding box center [832, 325] width 92 height 38
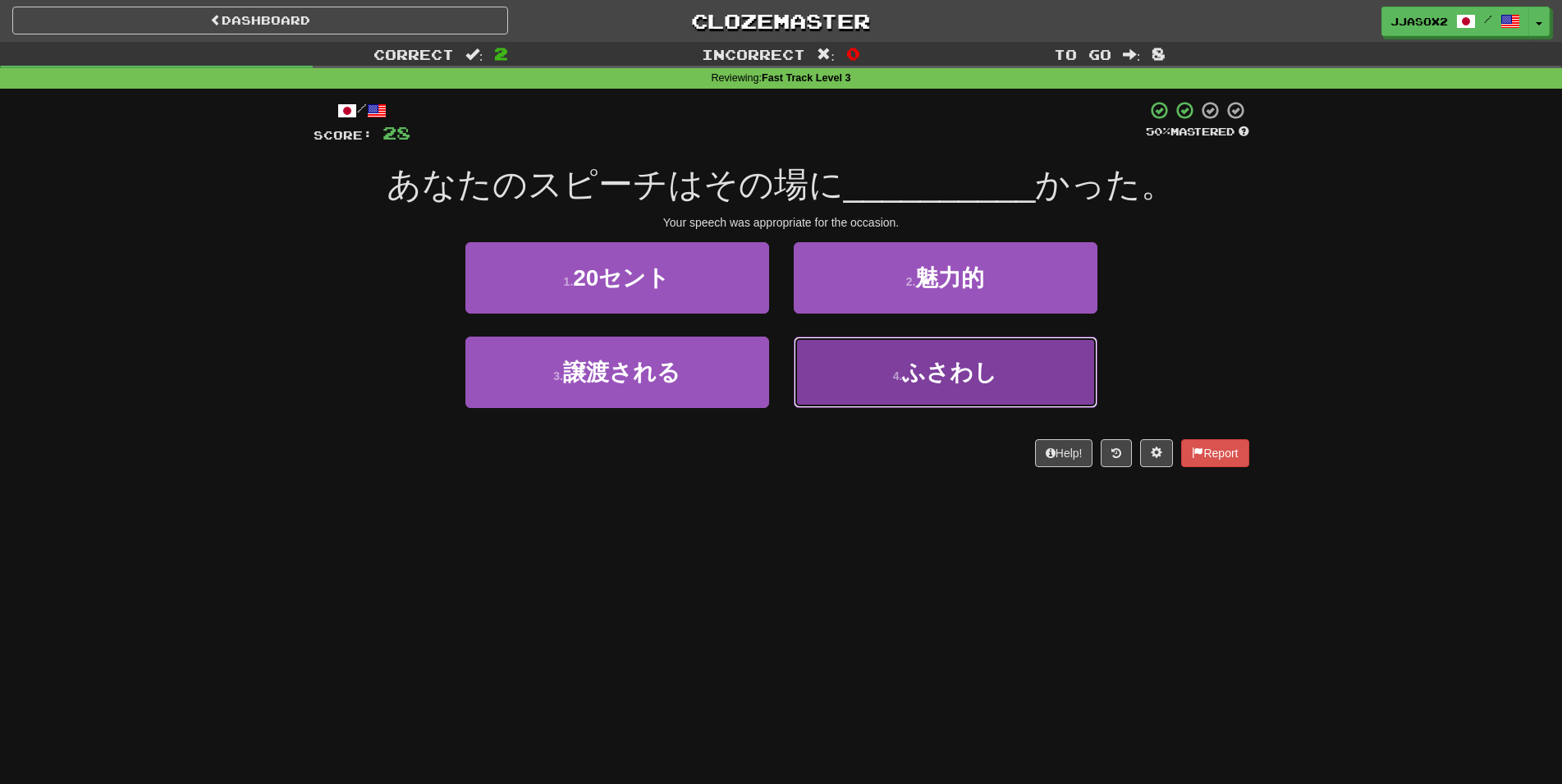
click at [876, 360] on button "4 . ふさわし" at bounding box center [946, 372] width 304 height 71
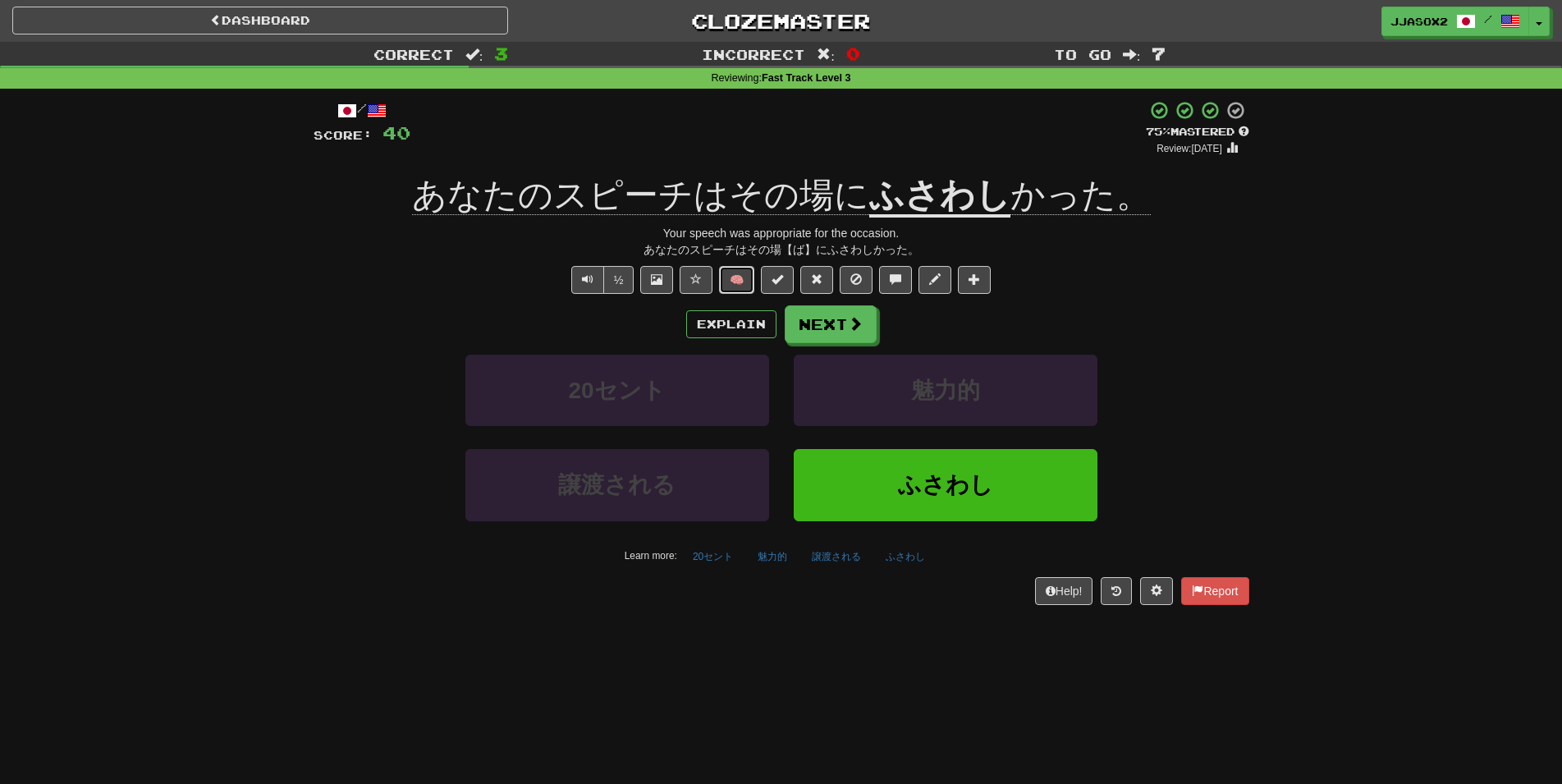
click at [734, 285] on button "🧠" at bounding box center [736, 279] width 35 height 28
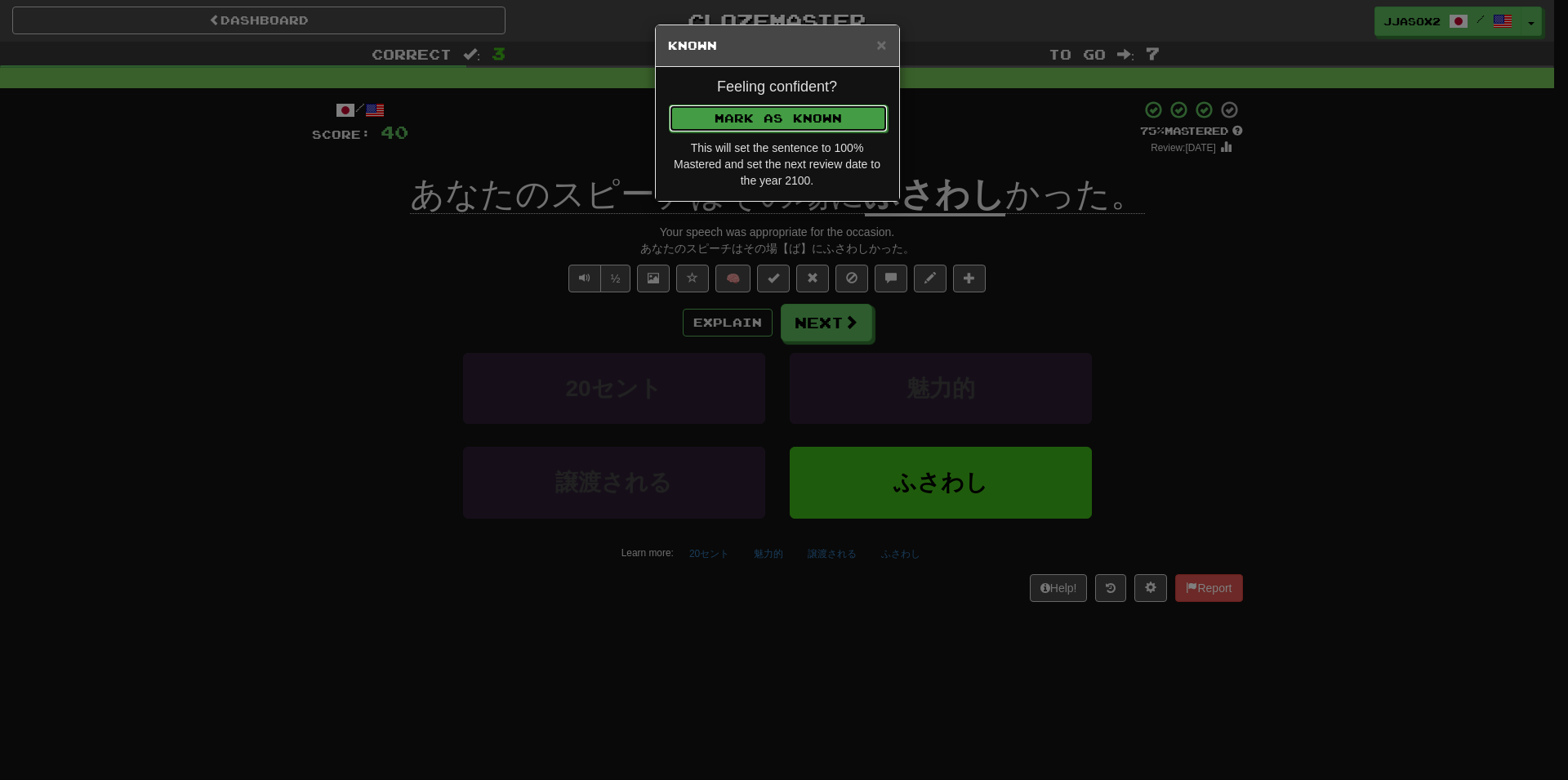
click at [846, 125] on button "Mark as Known" at bounding box center [778, 118] width 219 height 28
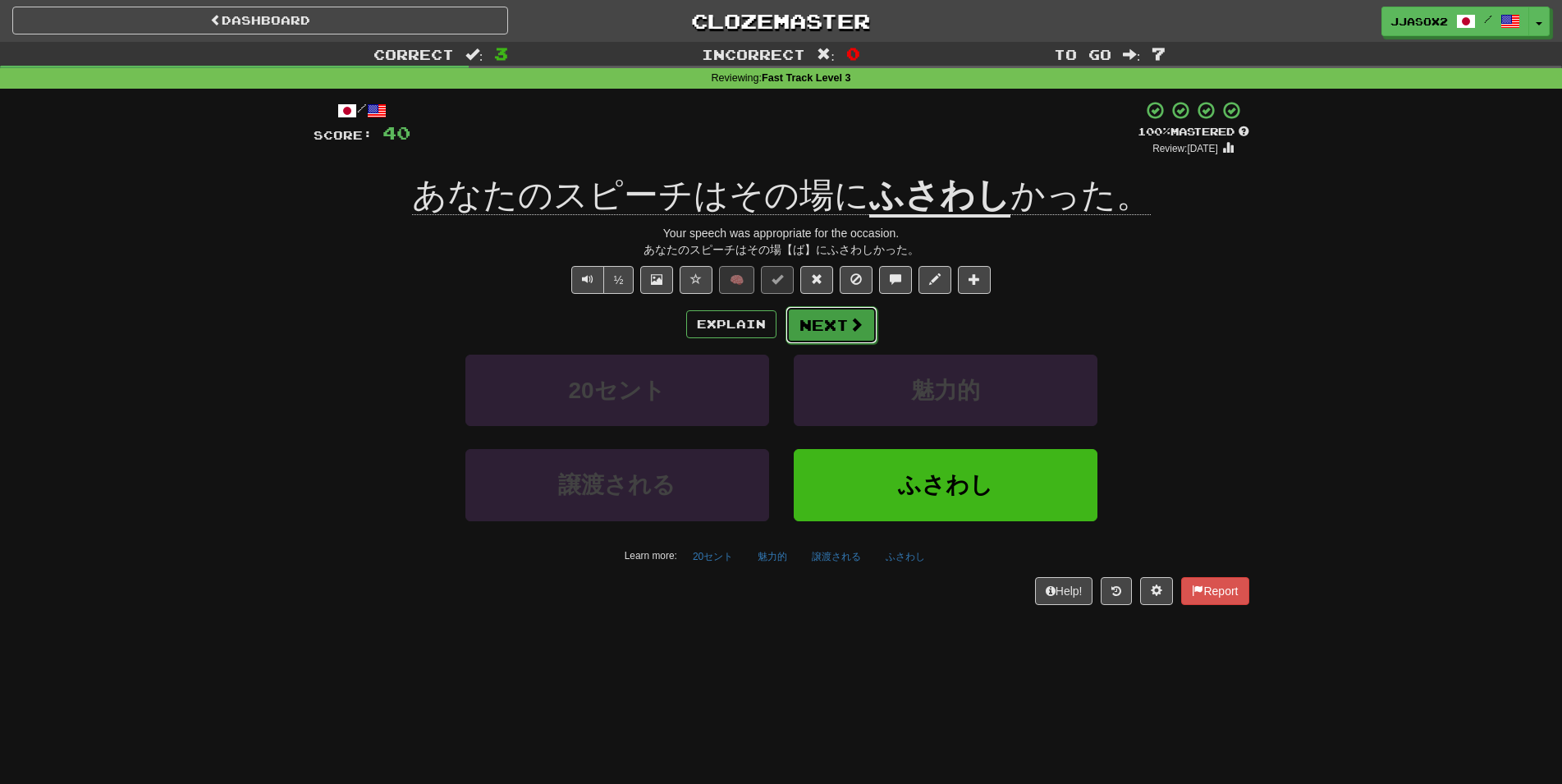
click at [846, 322] on button "Next" at bounding box center [832, 325] width 92 height 38
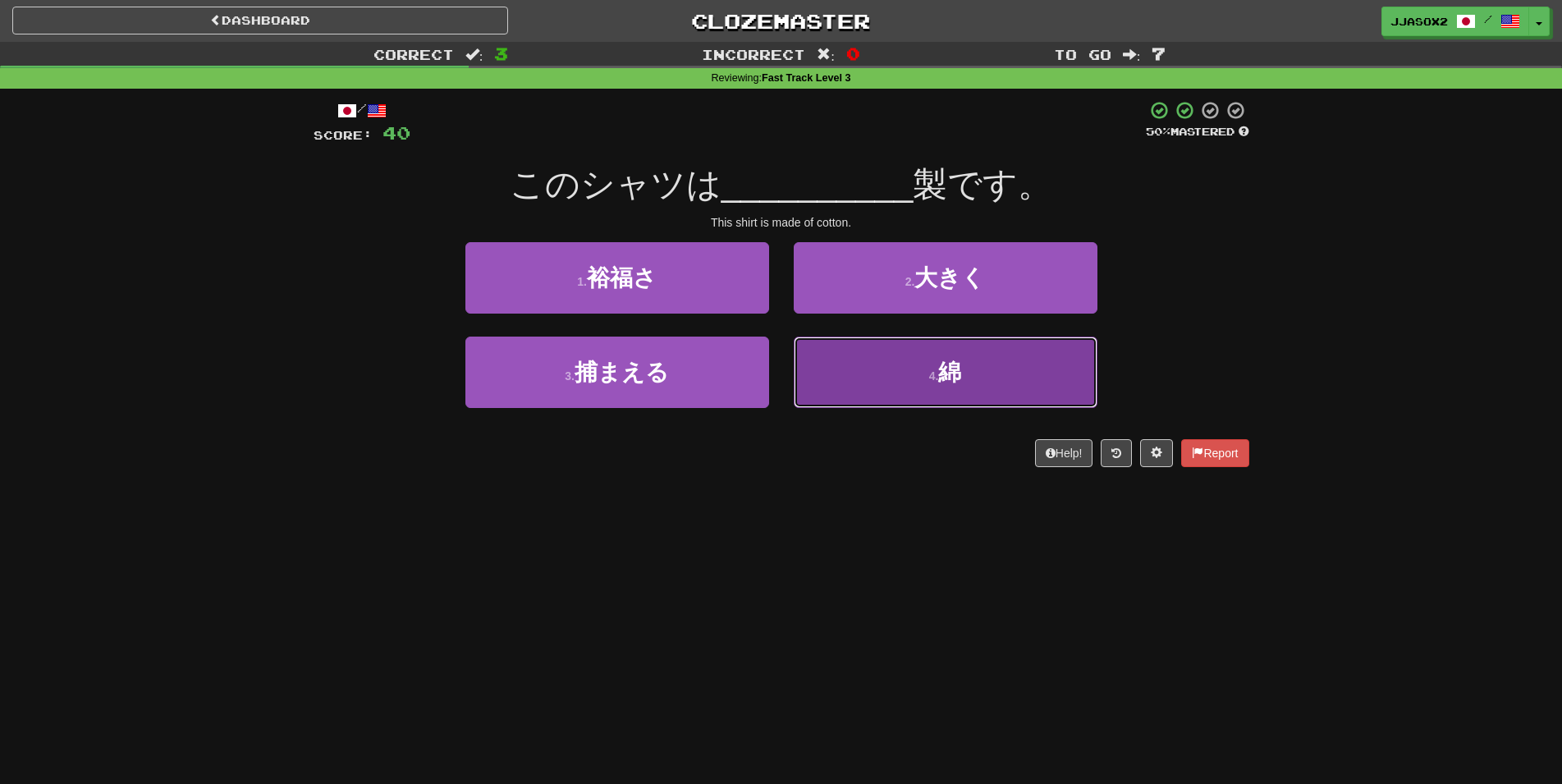
click at [906, 385] on button "4 . 綿" at bounding box center [946, 372] width 304 height 71
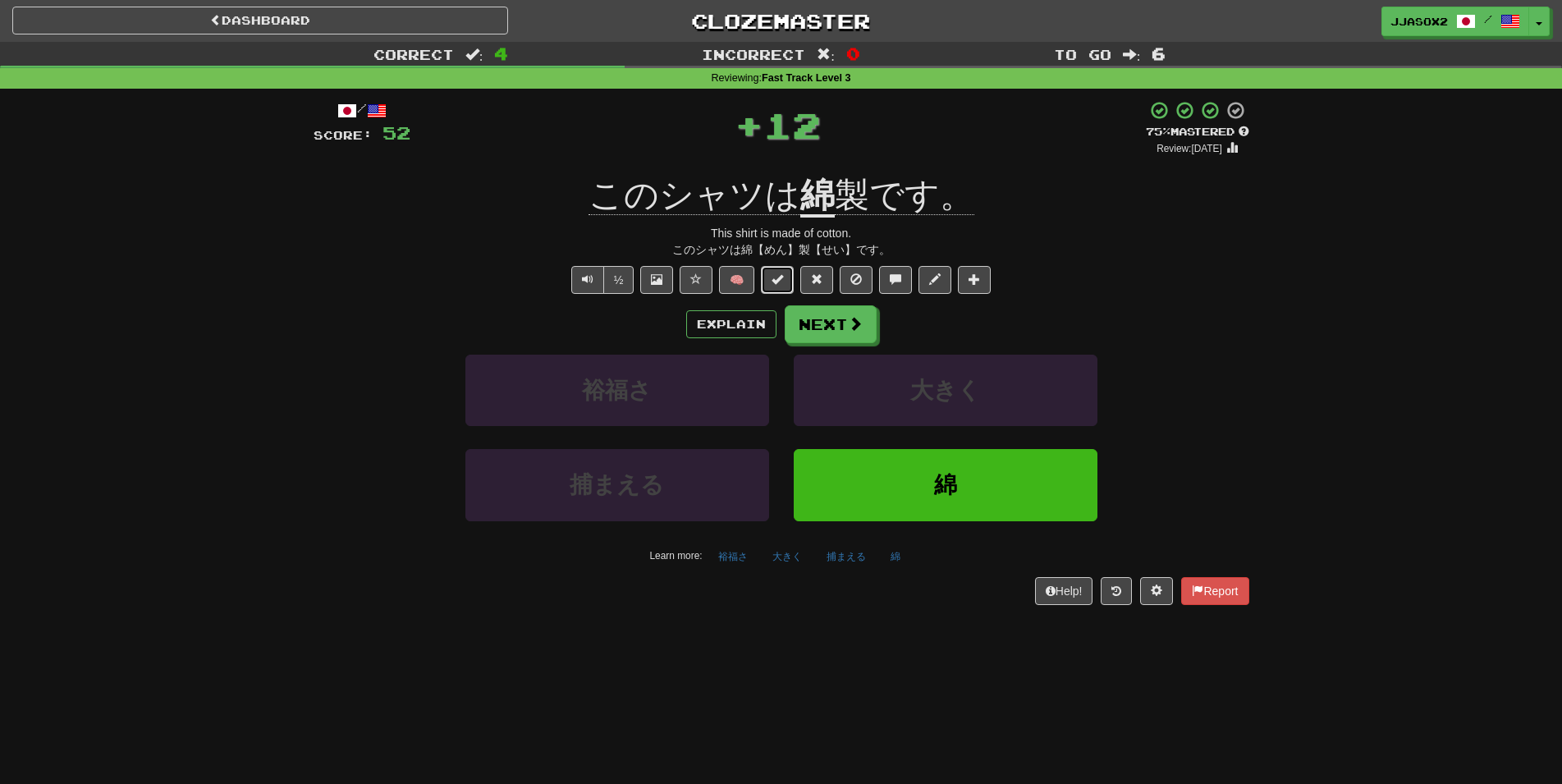
click at [778, 288] on button at bounding box center [777, 279] width 33 height 28
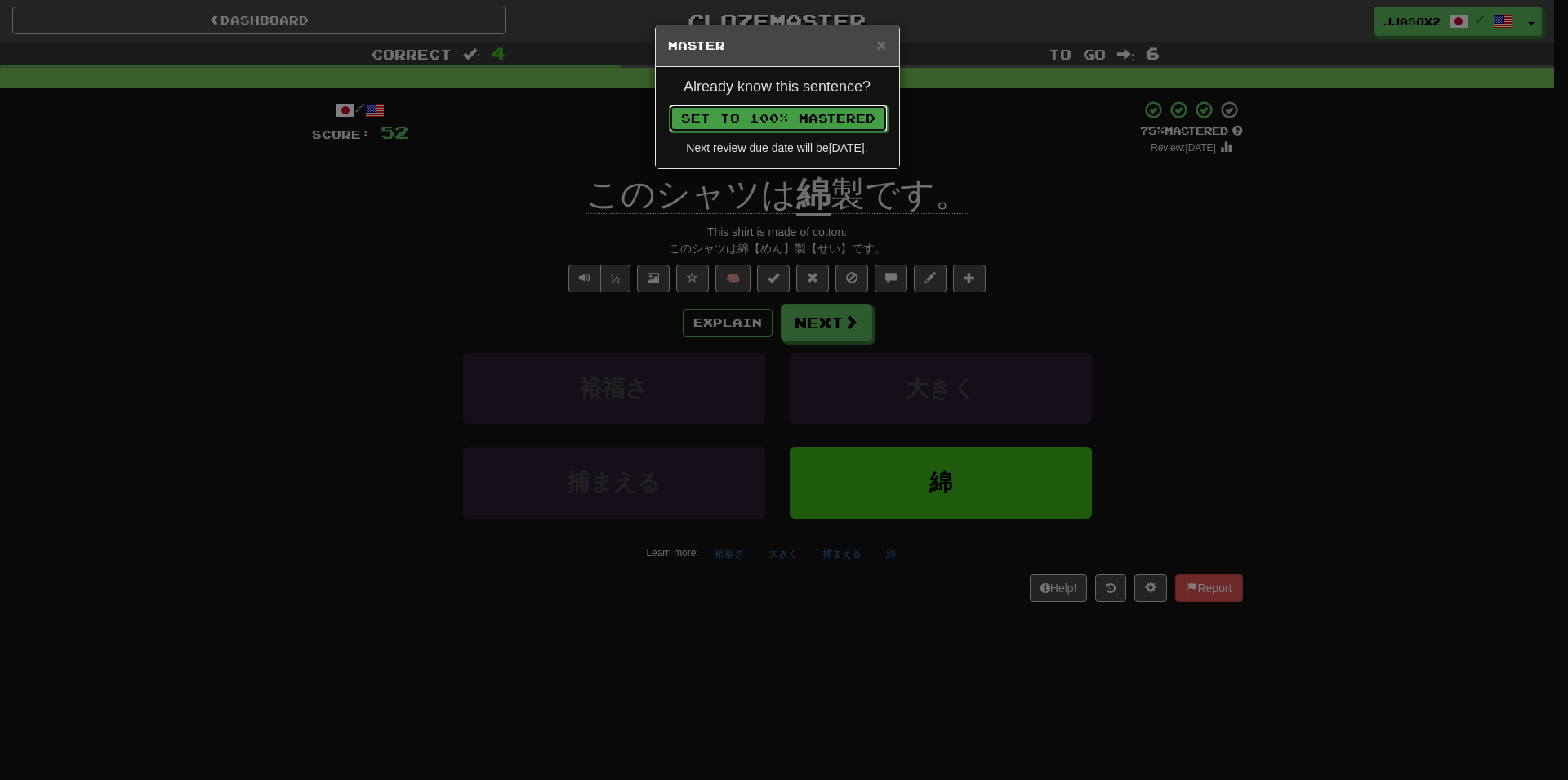
click at [830, 128] on button "Set to 100% Mastered" at bounding box center [778, 118] width 219 height 28
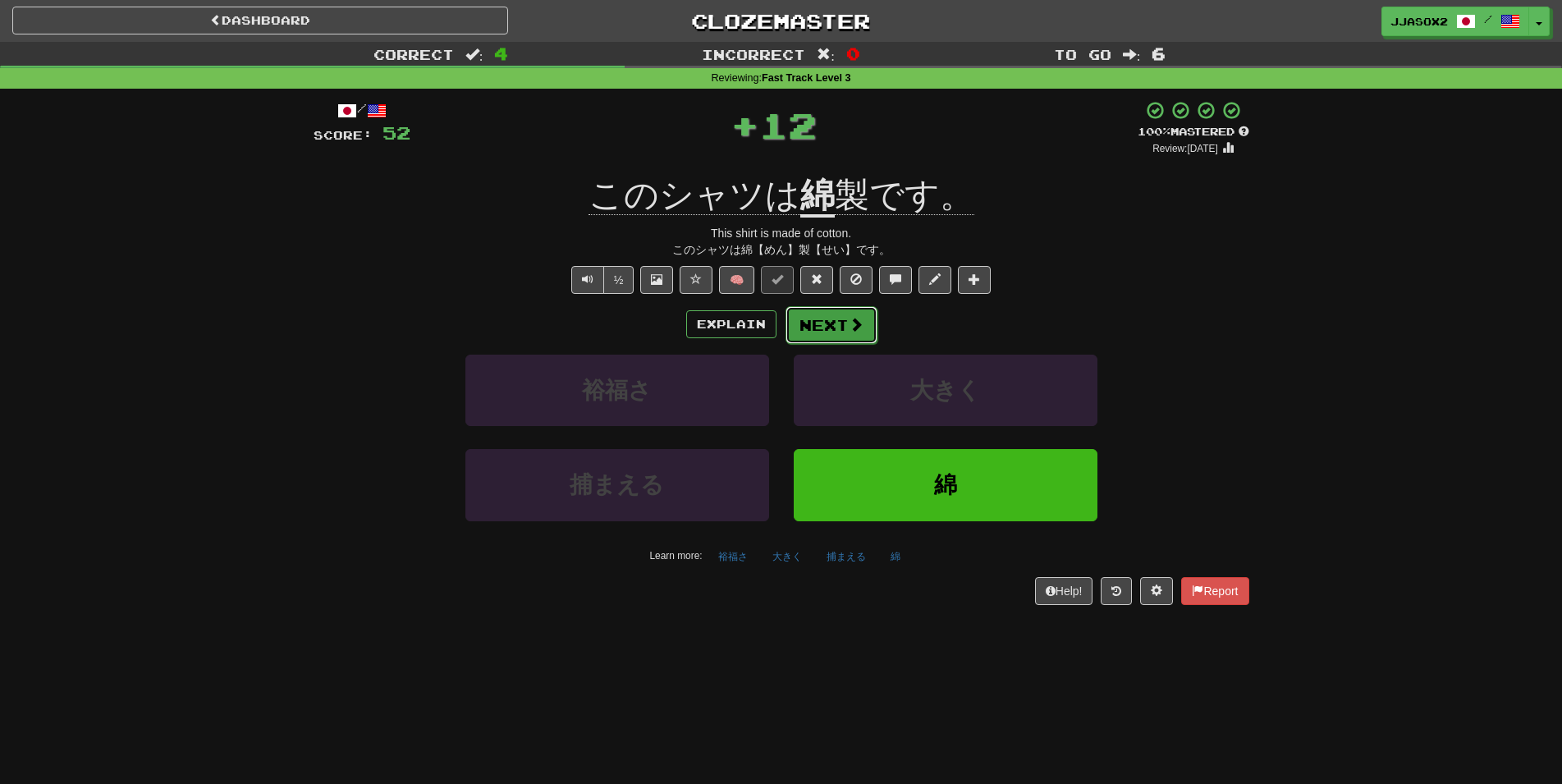
click at [841, 322] on button "Next" at bounding box center [832, 325] width 92 height 38
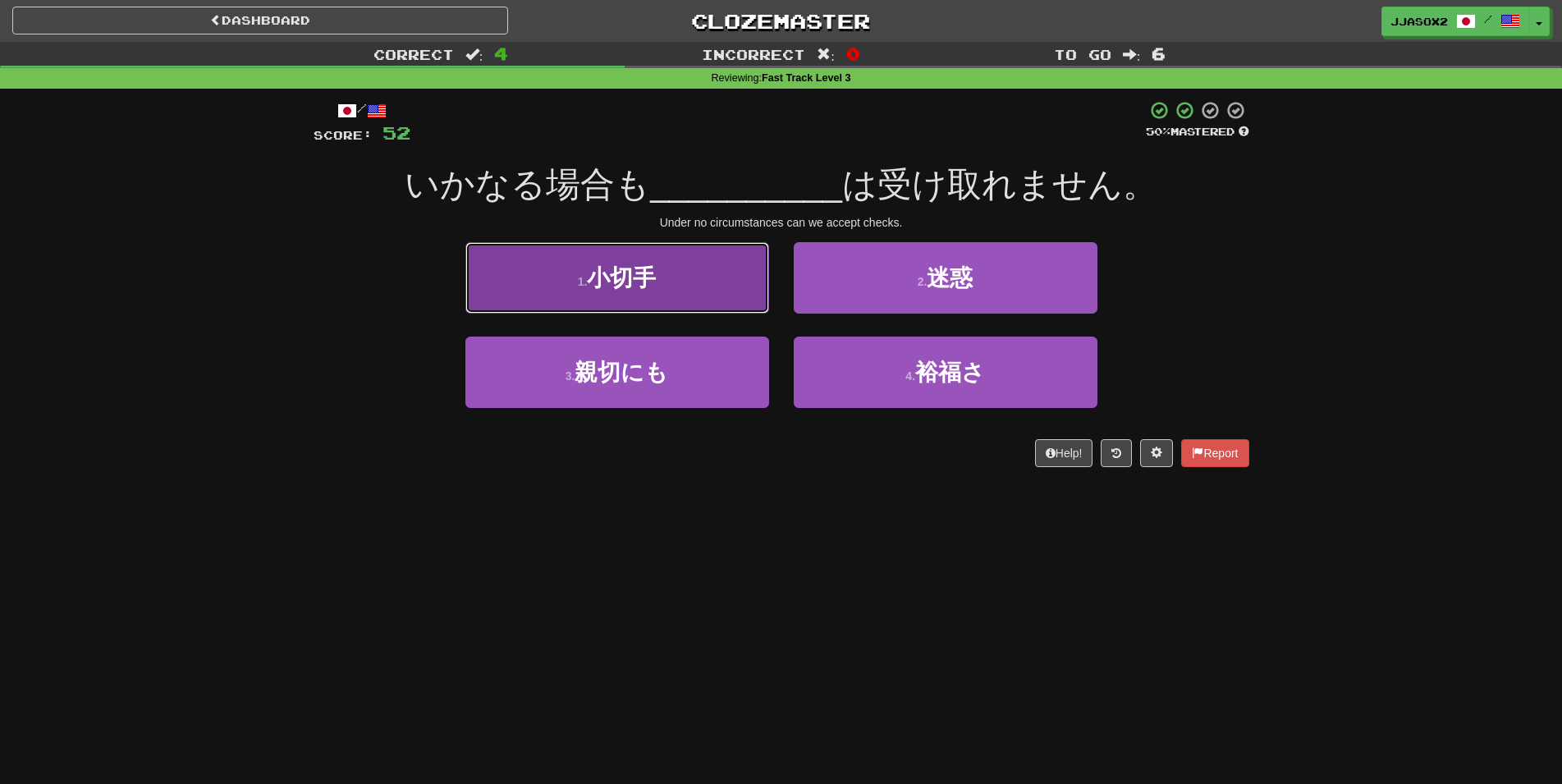
click at [703, 292] on button "1 . 小切手" at bounding box center [617, 277] width 304 height 71
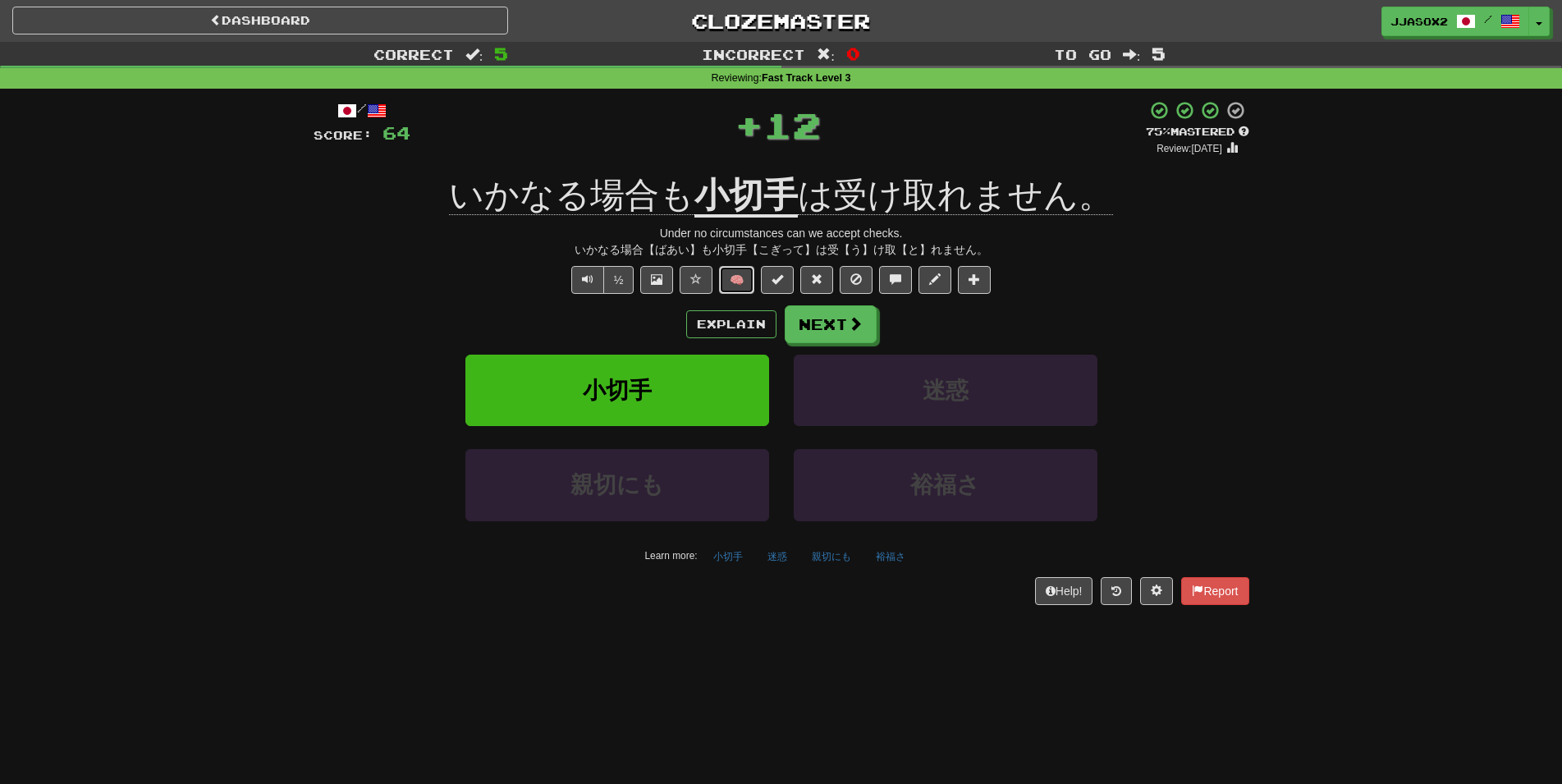
click at [740, 280] on button "🧠" at bounding box center [736, 279] width 35 height 28
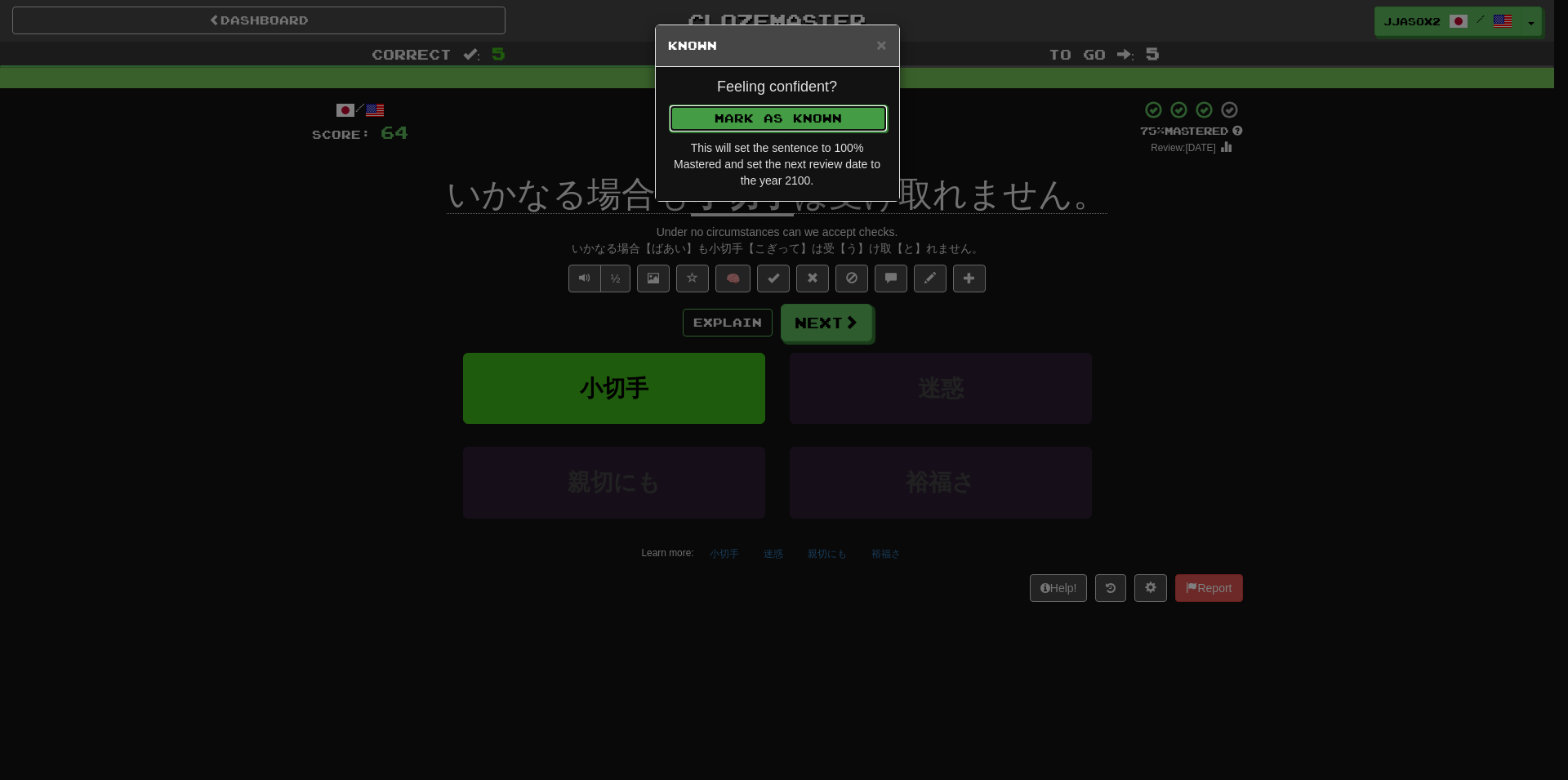
click at [846, 123] on button "Mark as Known" at bounding box center [778, 118] width 219 height 28
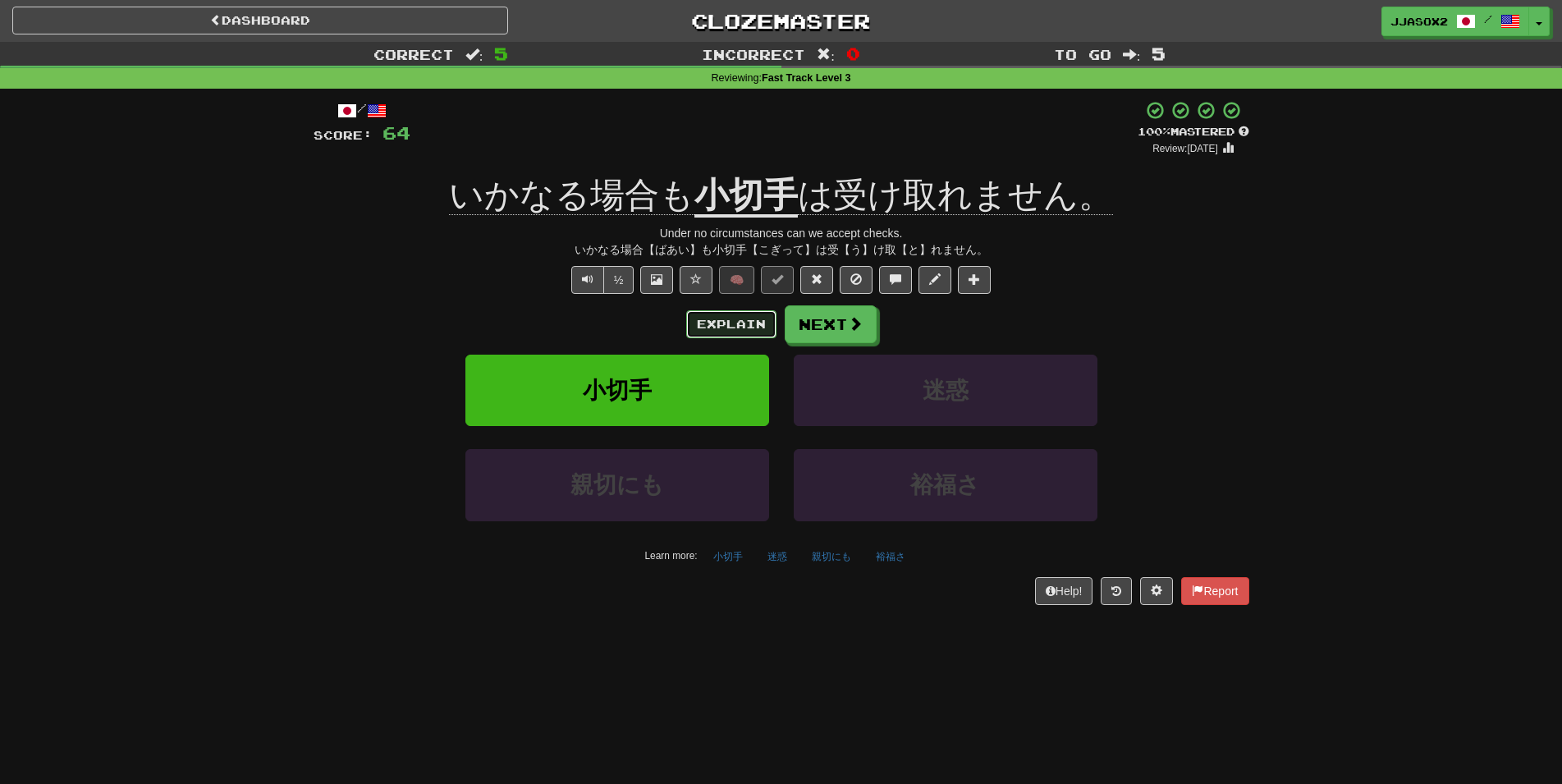
click at [770, 330] on button "Explain" at bounding box center [732, 323] width 90 height 28
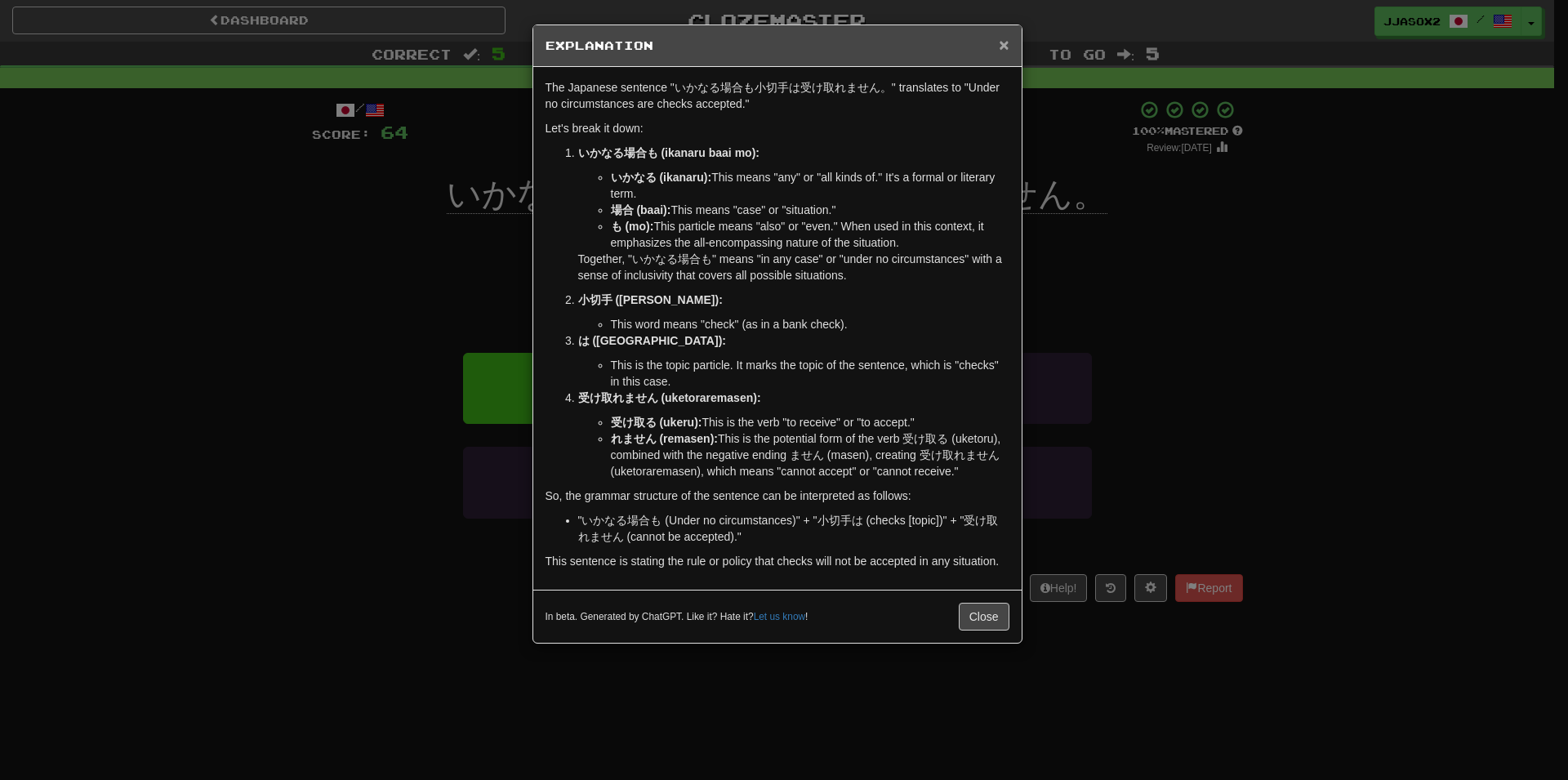
click at [1005, 49] on span "×" at bounding box center [1003, 44] width 10 height 19
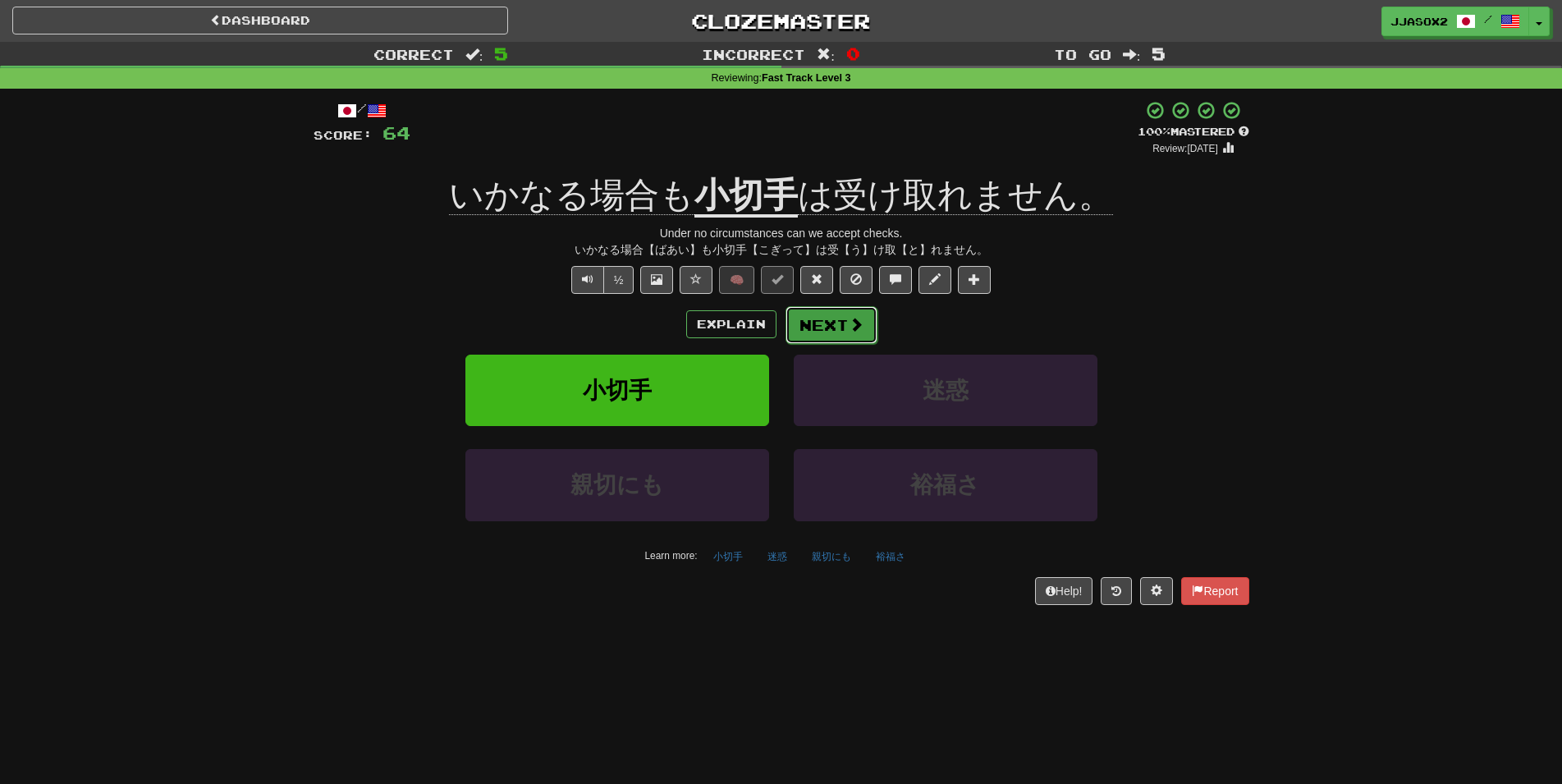
click at [825, 324] on button "Next" at bounding box center [832, 325] width 92 height 38
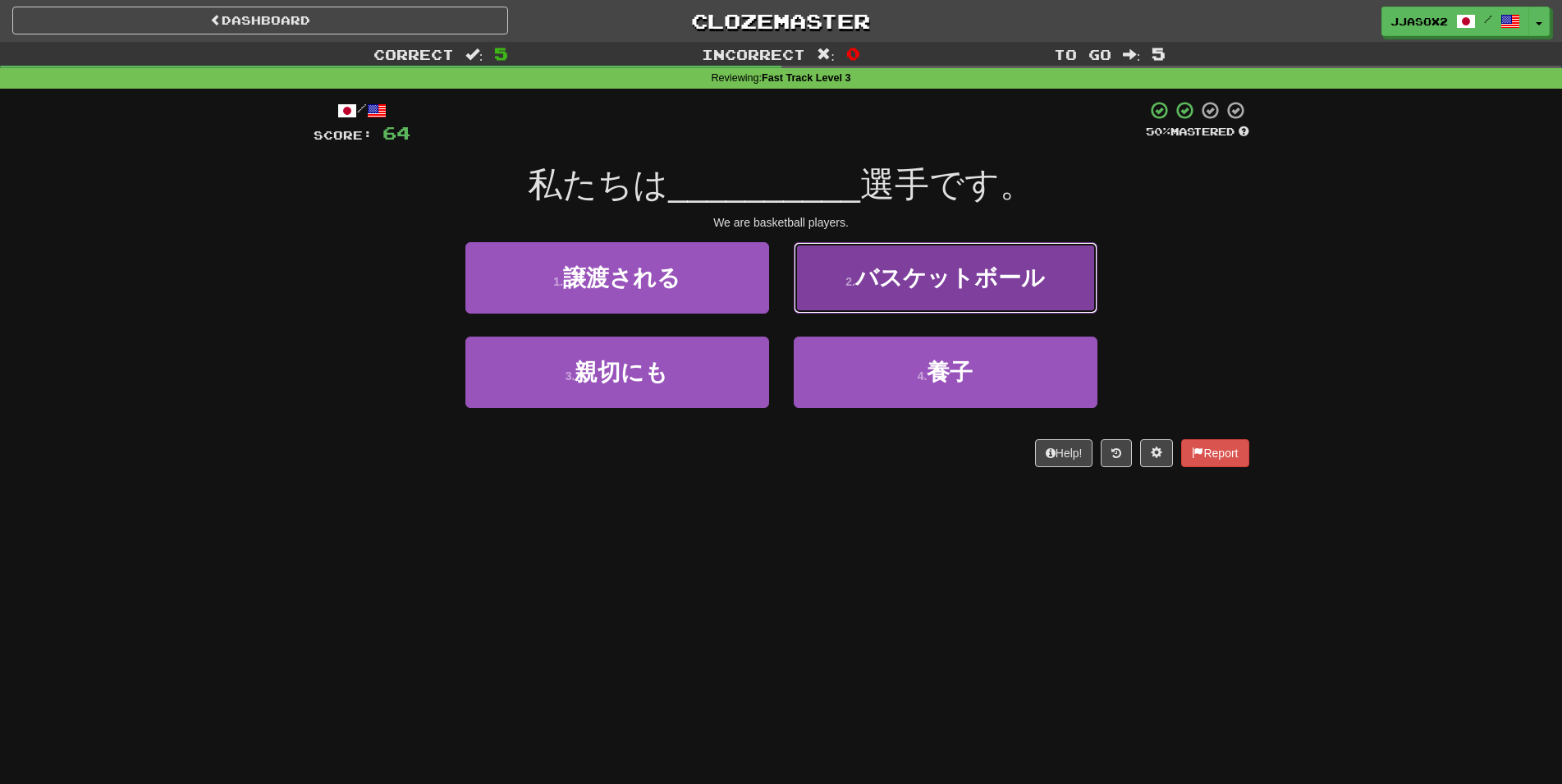
click at [885, 295] on button "2 . バスケットボール" at bounding box center [946, 277] width 304 height 71
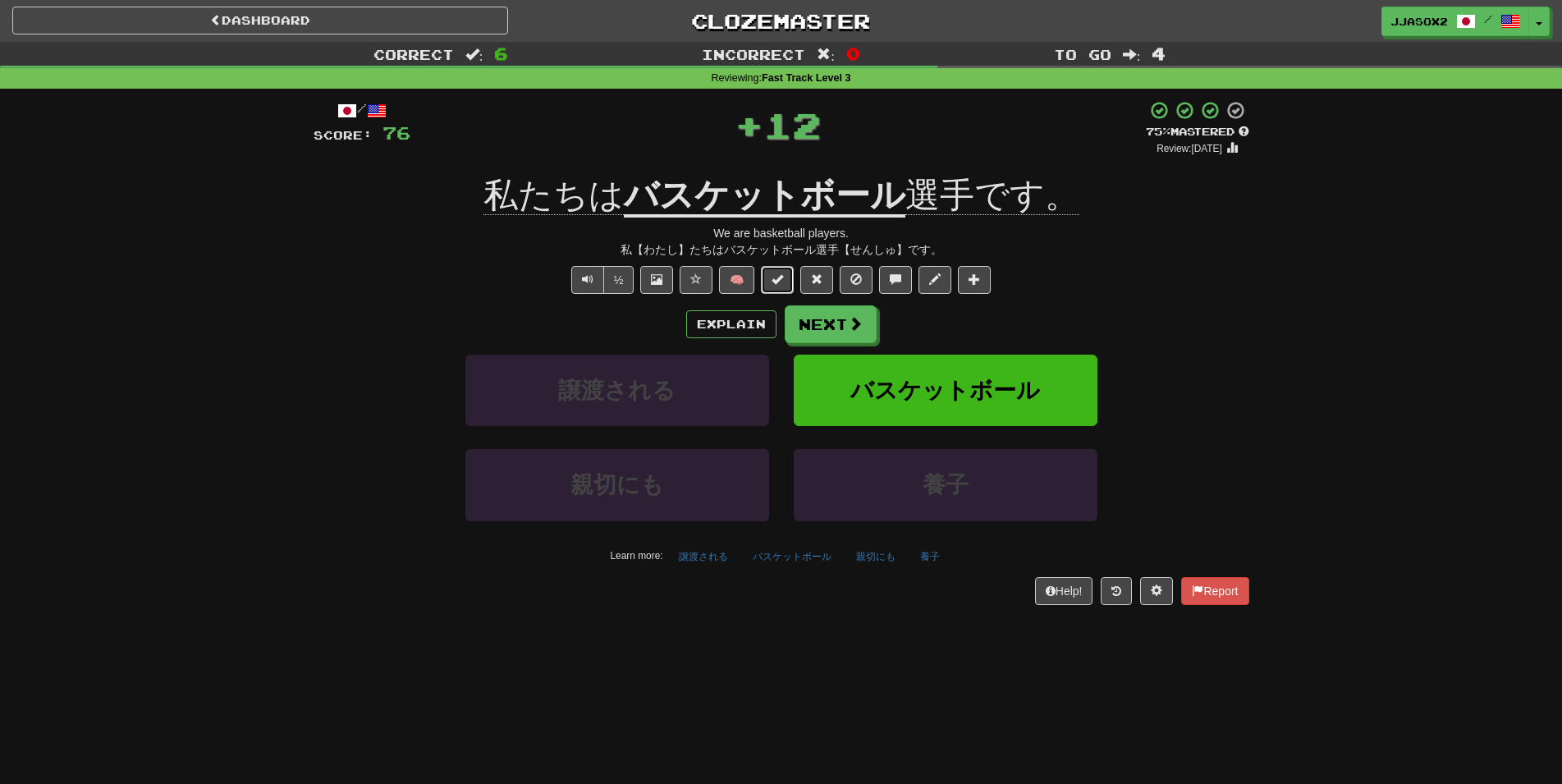
click at [787, 286] on button at bounding box center [777, 279] width 33 height 28
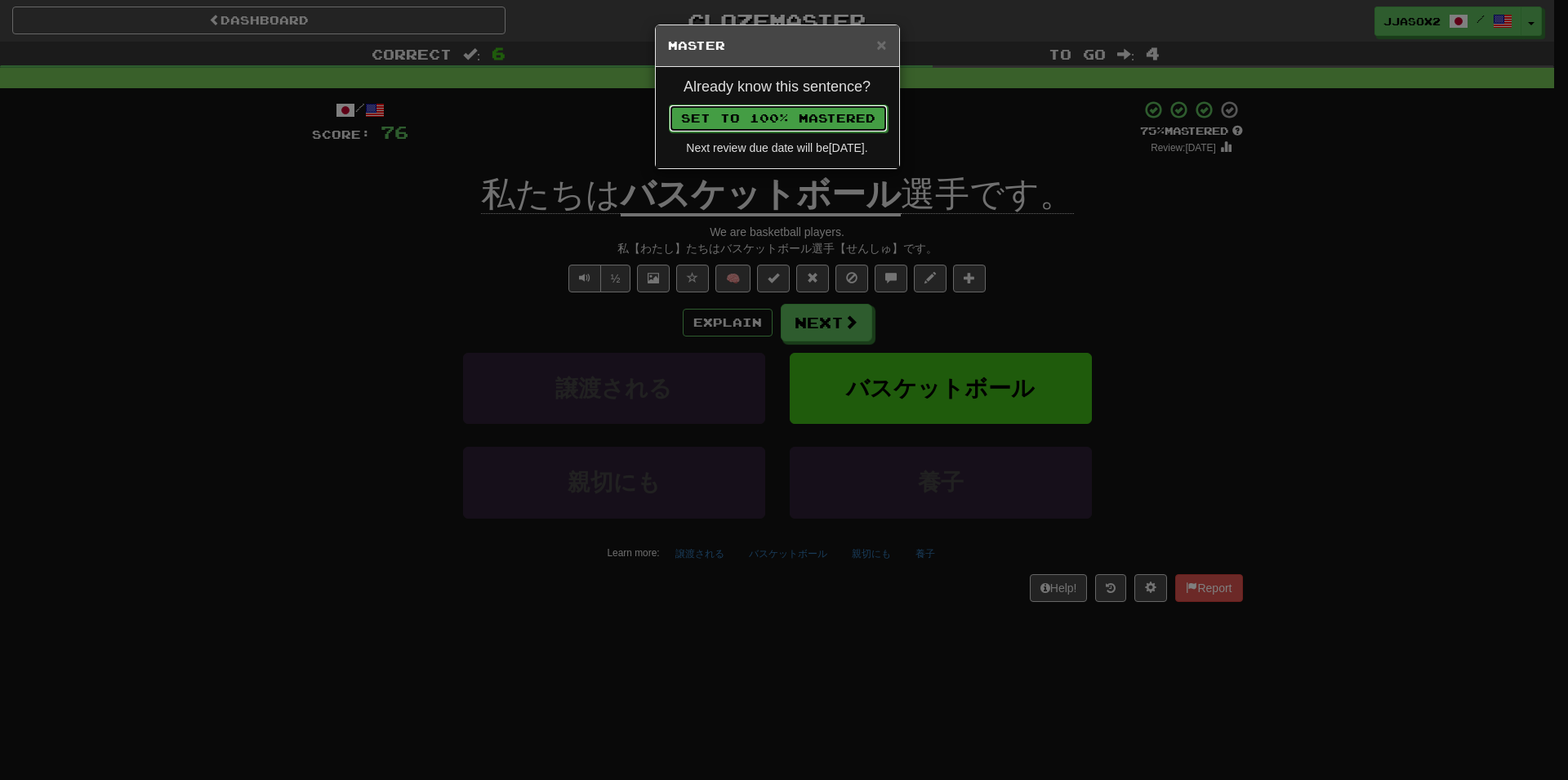
click at [856, 121] on button "Set to 100% Mastered" at bounding box center [778, 118] width 219 height 28
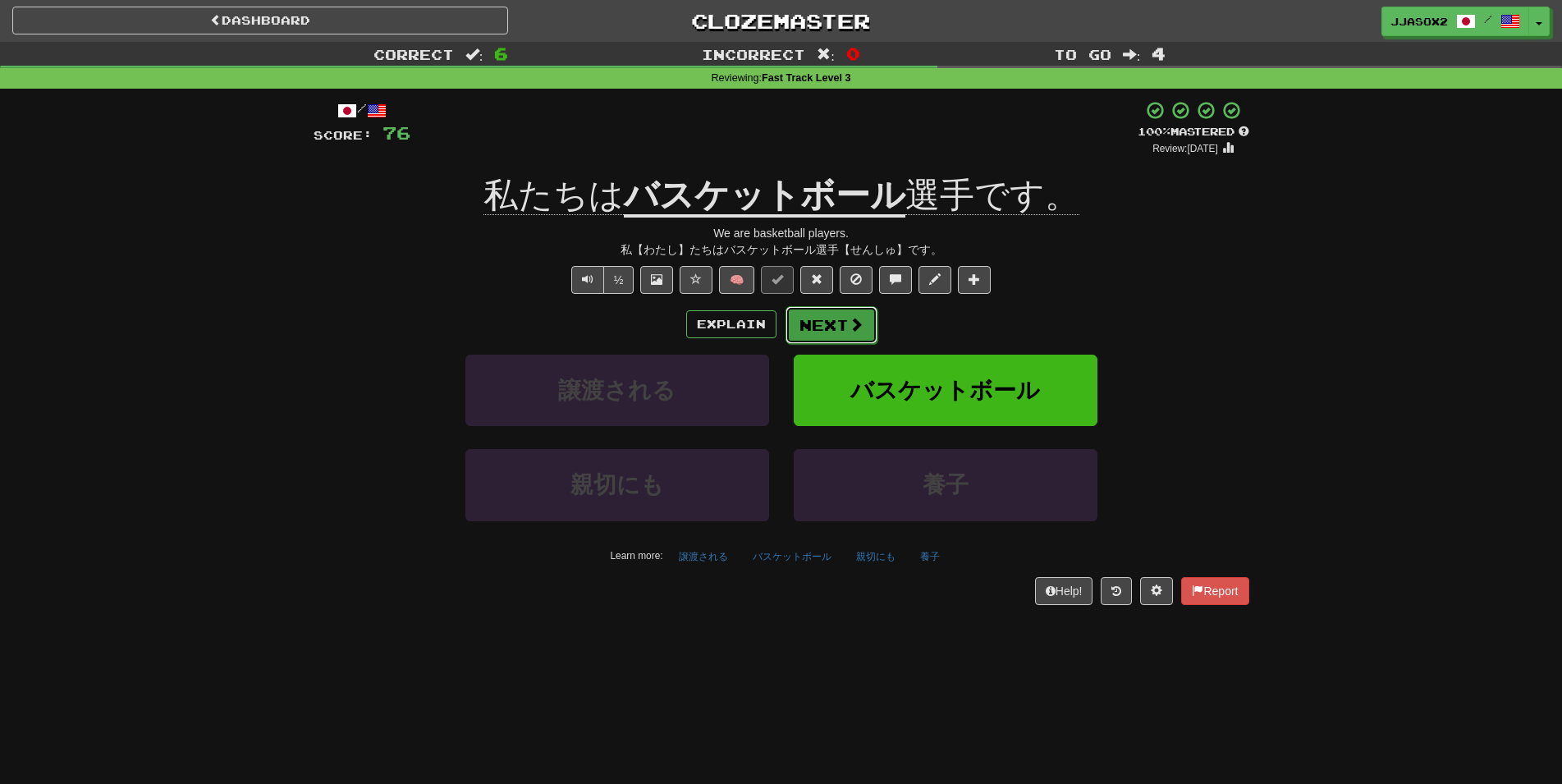
click at [815, 340] on button "Next" at bounding box center [832, 325] width 92 height 38
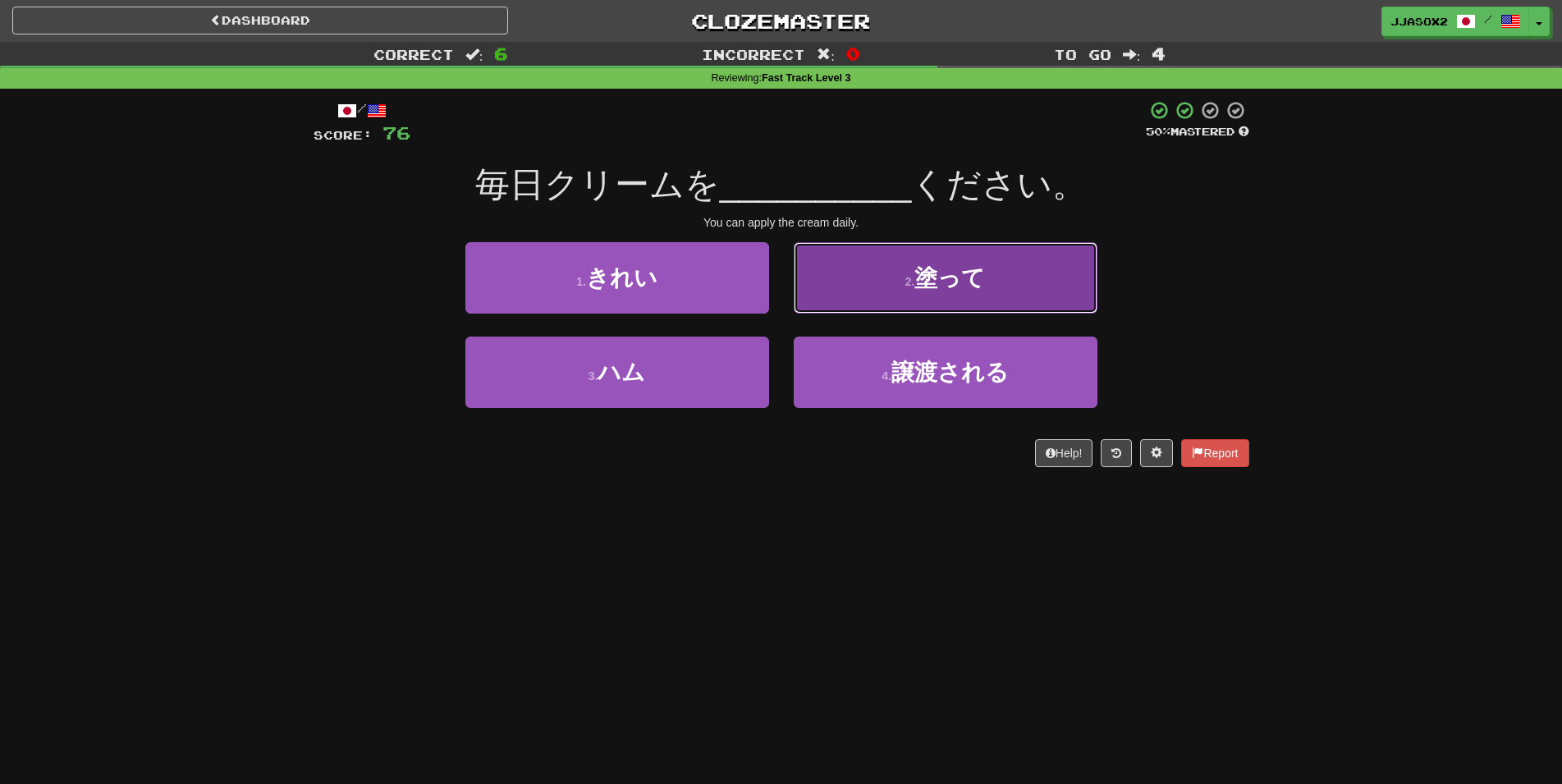
click at [848, 301] on button "2 . 塗って" at bounding box center [946, 277] width 304 height 71
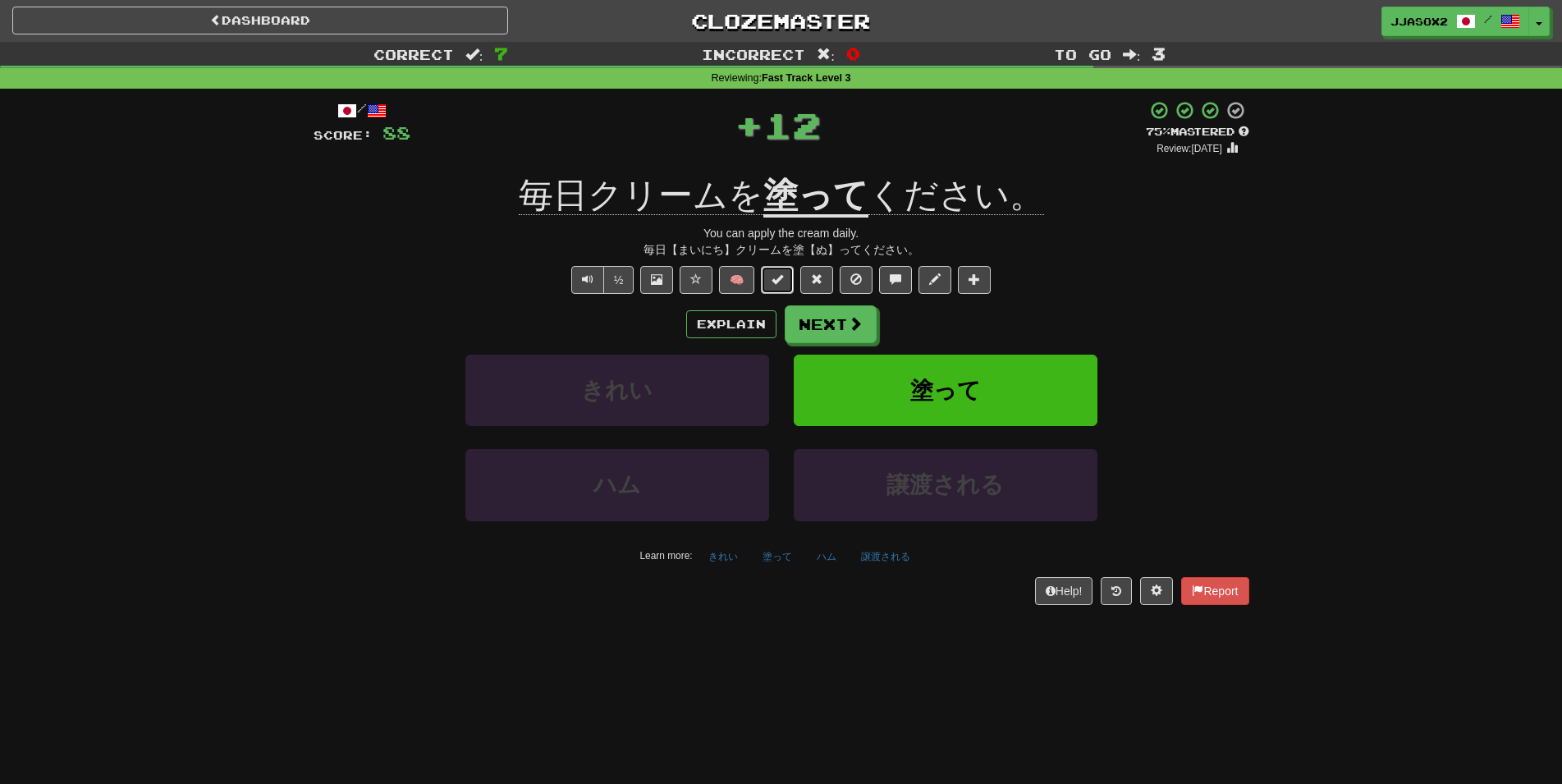
click at [782, 274] on span at bounding box center [777, 279] width 12 height 12
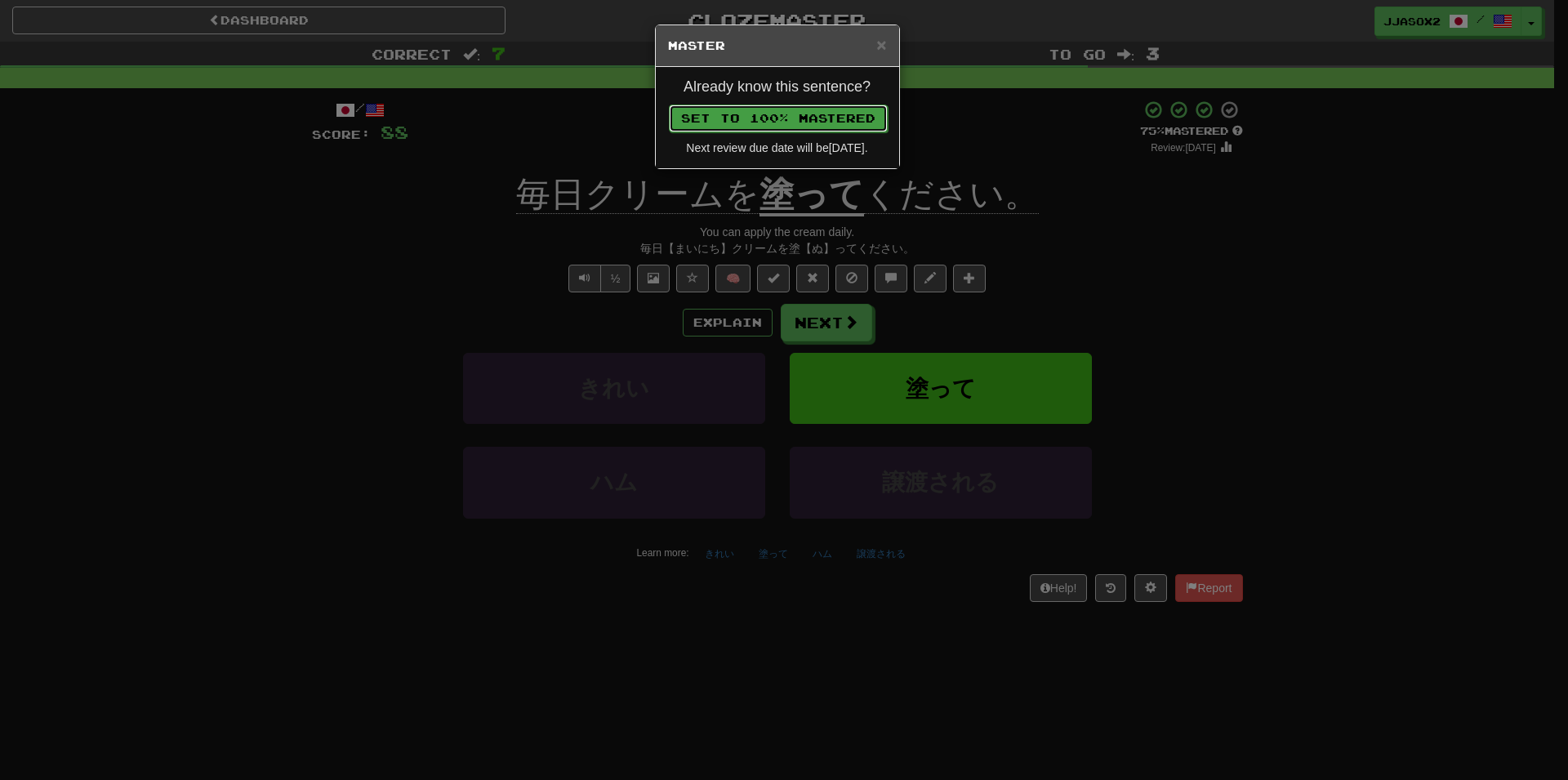
click at [855, 123] on button "Set to 100% Mastered" at bounding box center [778, 118] width 219 height 28
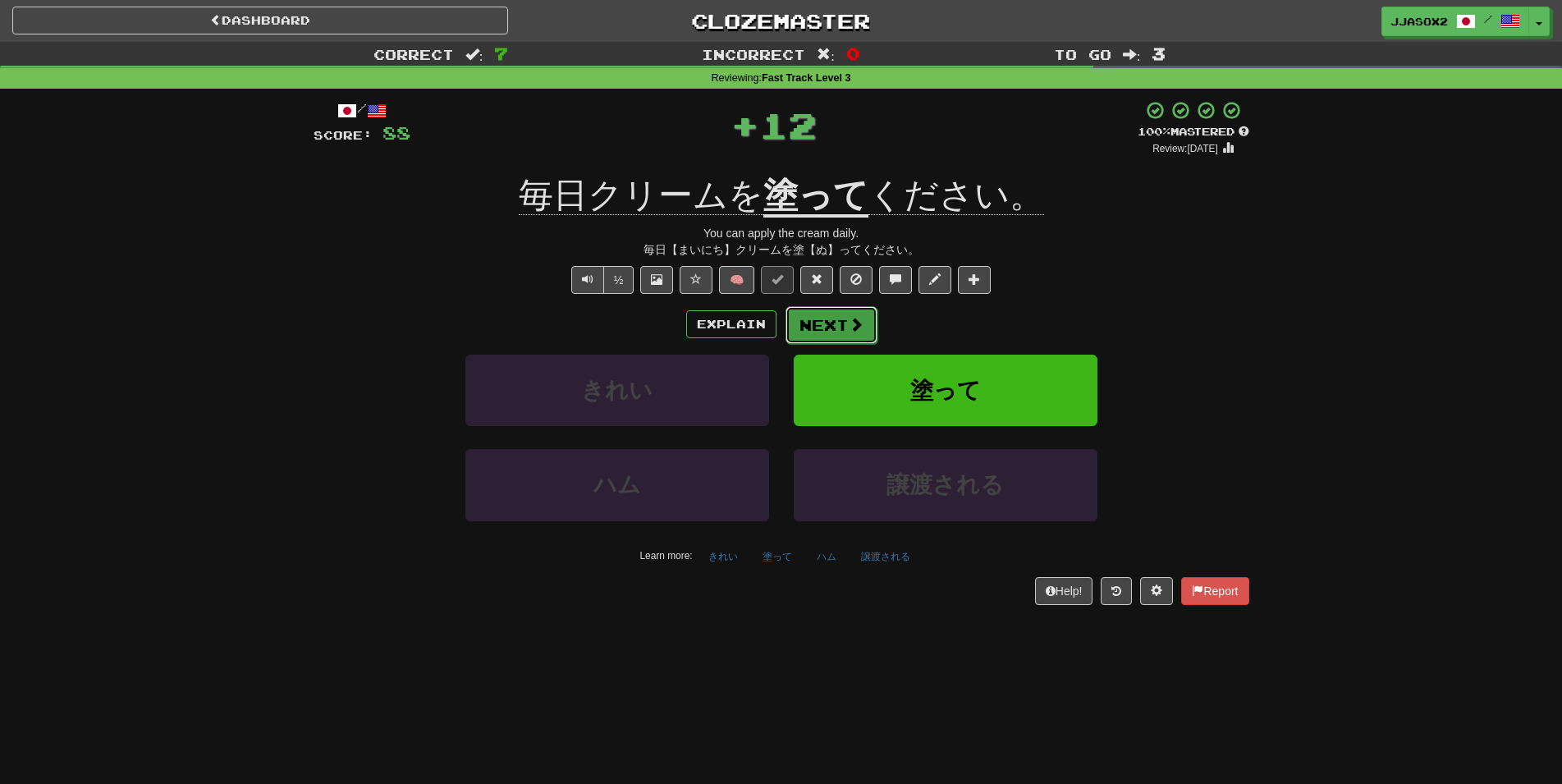
click at [835, 329] on button "Next" at bounding box center [832, 325] width 92 height 38
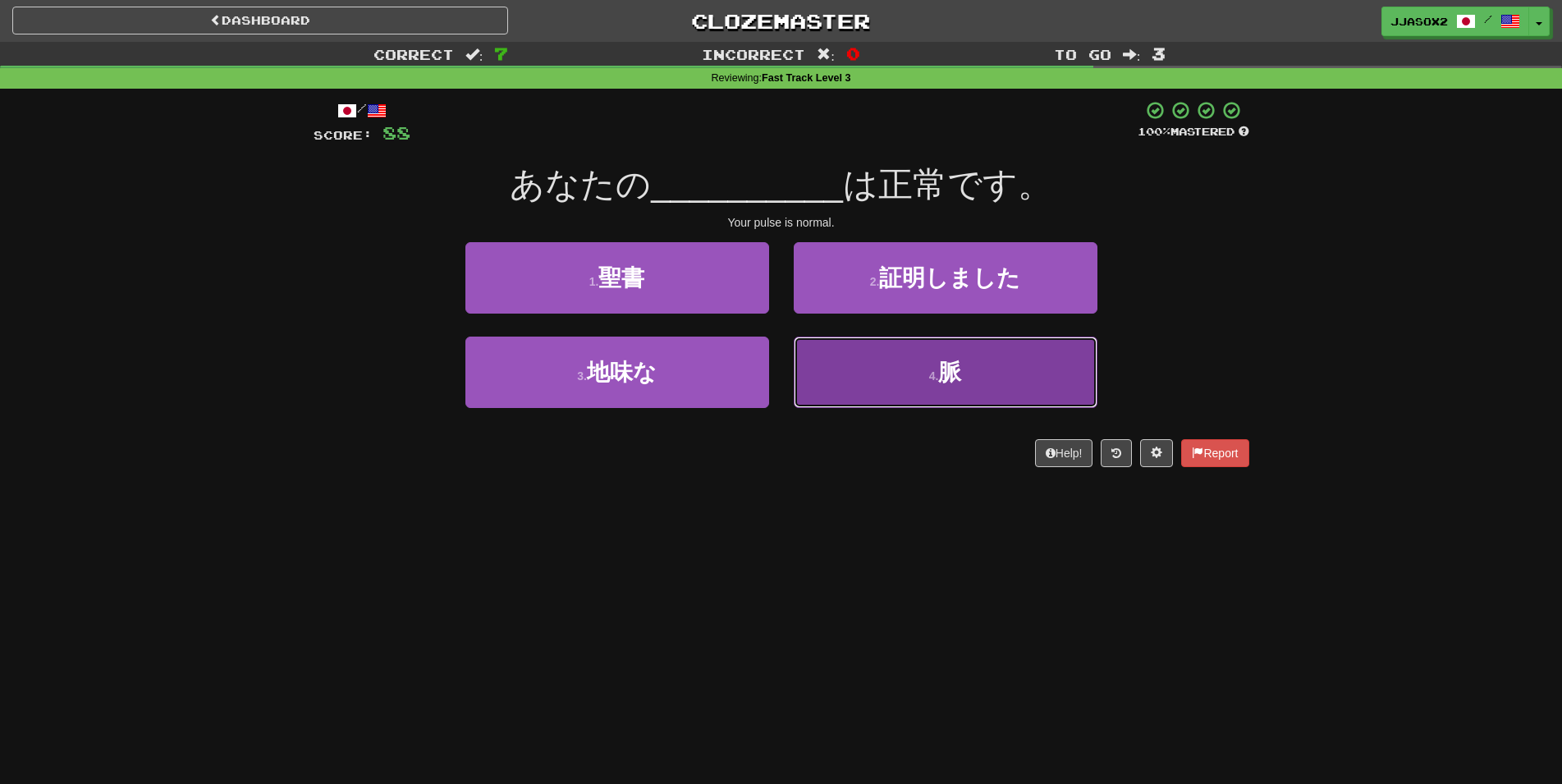
click at [1002, 369] on button "4 . 脈" at bounding box center [946, 372] width 304 height 71
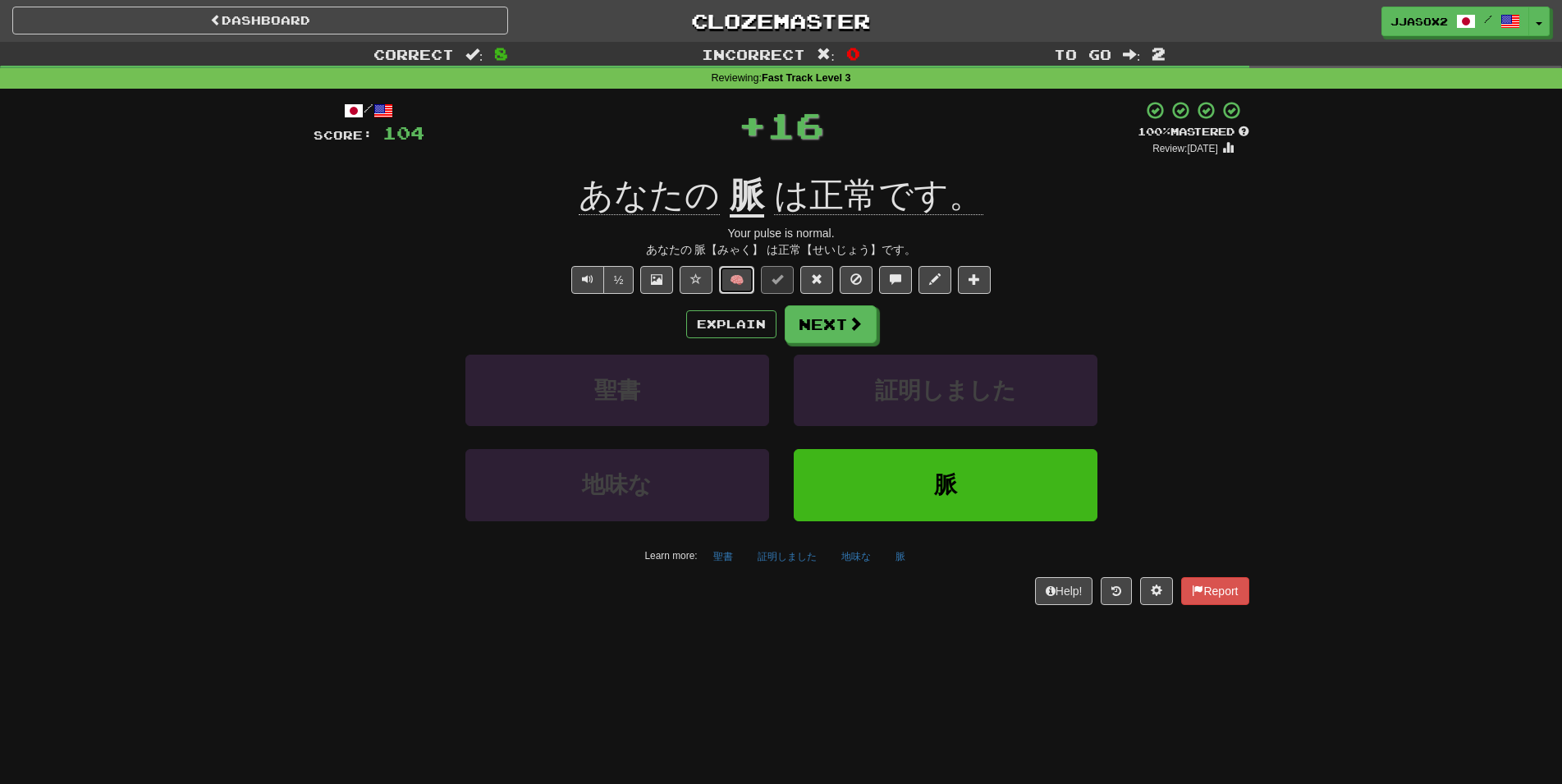
click at [731, 273] on button "🧠" at bounding box center [736, 279] width 35 height 28
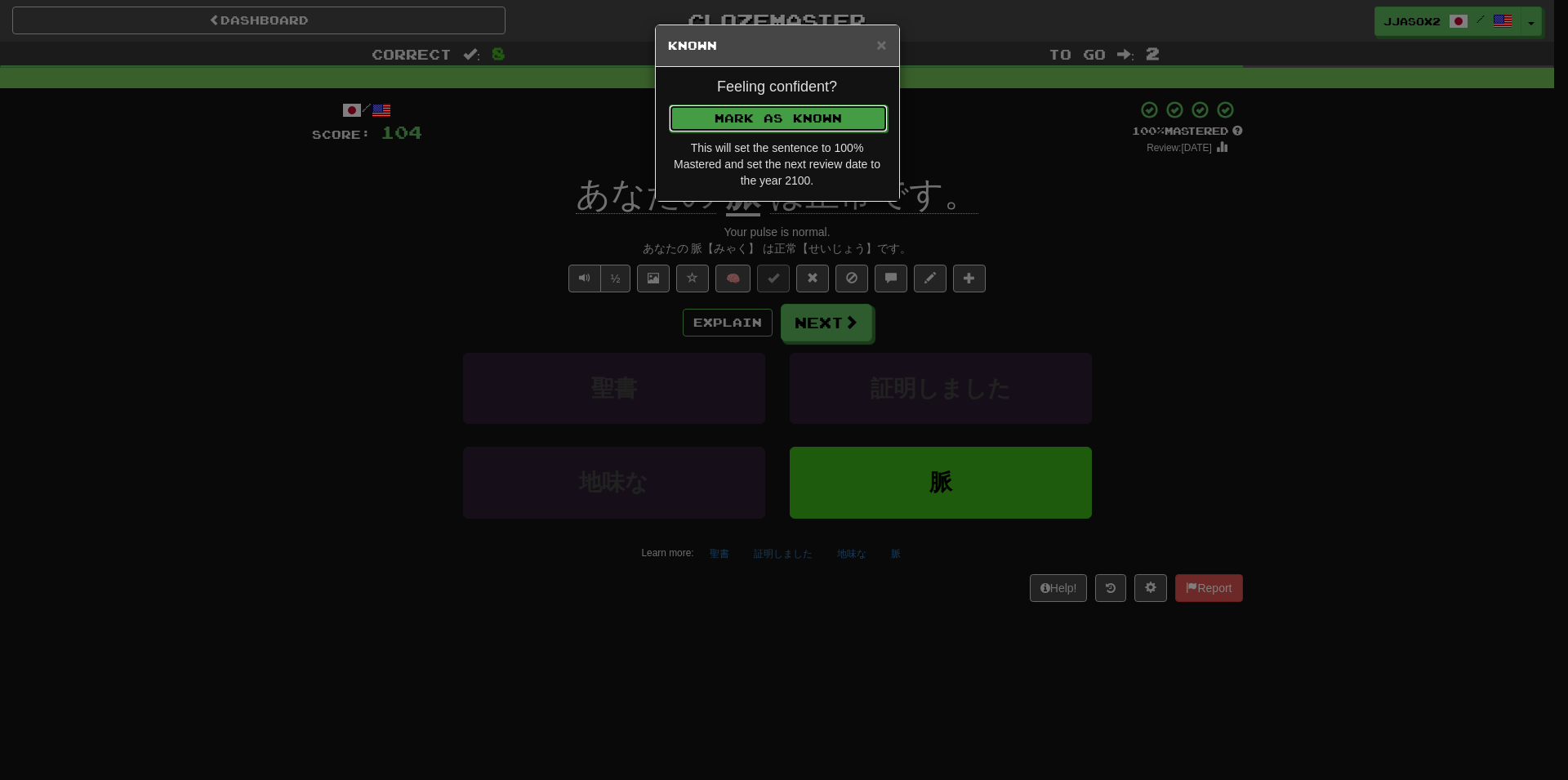
click at [846, 114] on button "Mark as Known" at bounding box center [778, 118] width 219 height 28
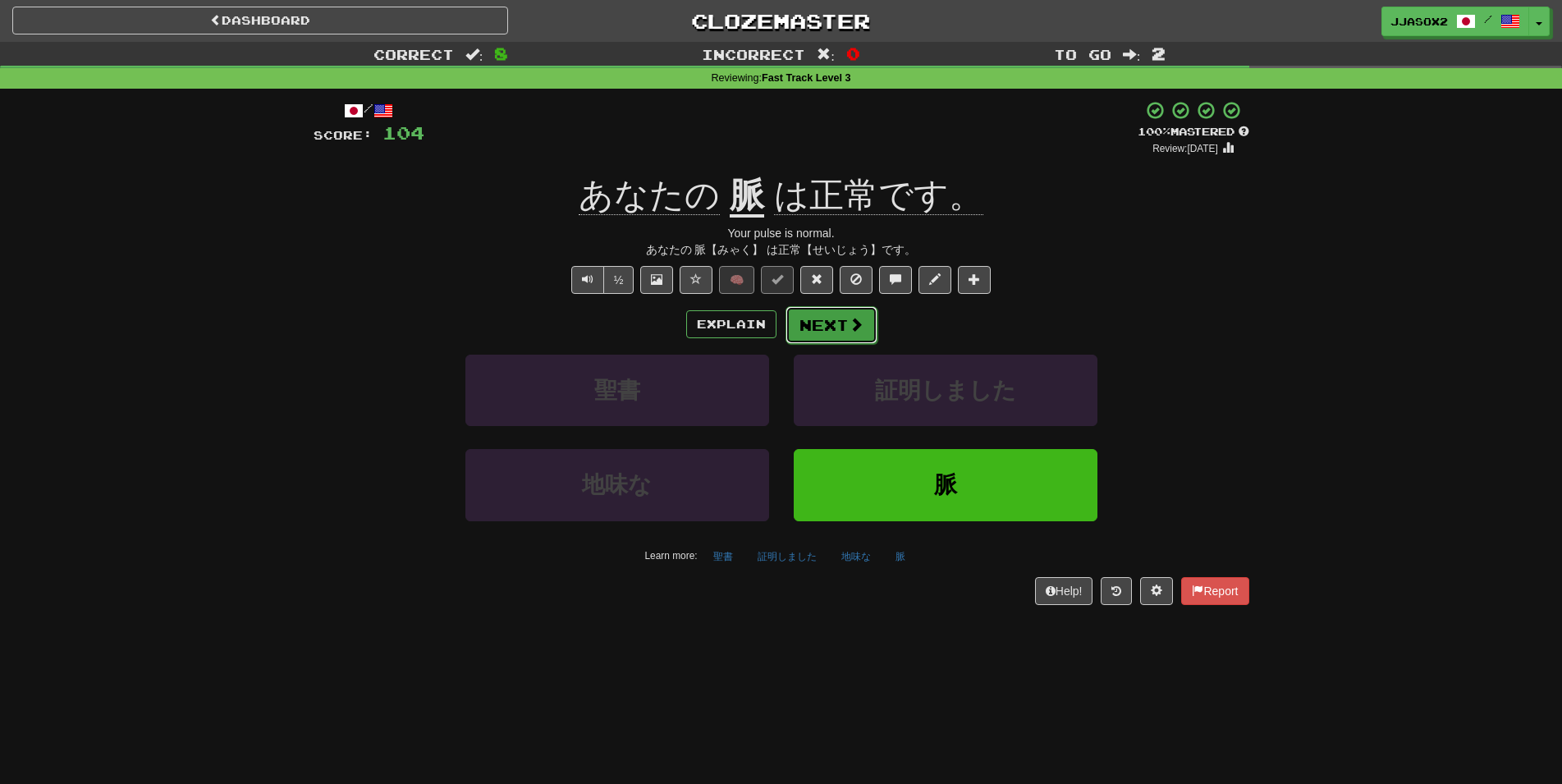
click at [862, 323] on button "Next" at bounding box center [832, 325] width 92 height 38
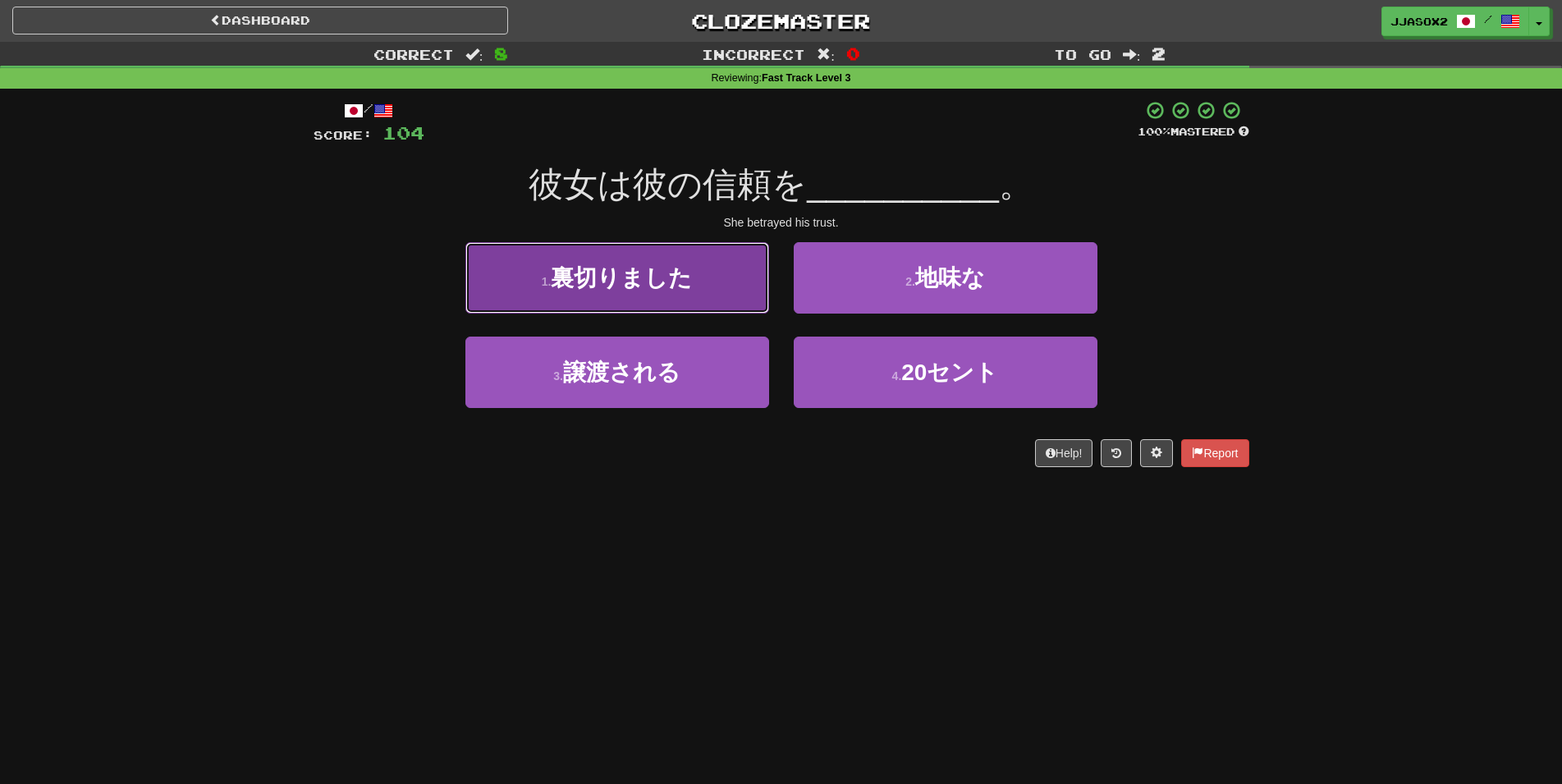
click at [706, 268] on button "1 . 裏切りました" at bounding box center [617, 277] width 304 height 71
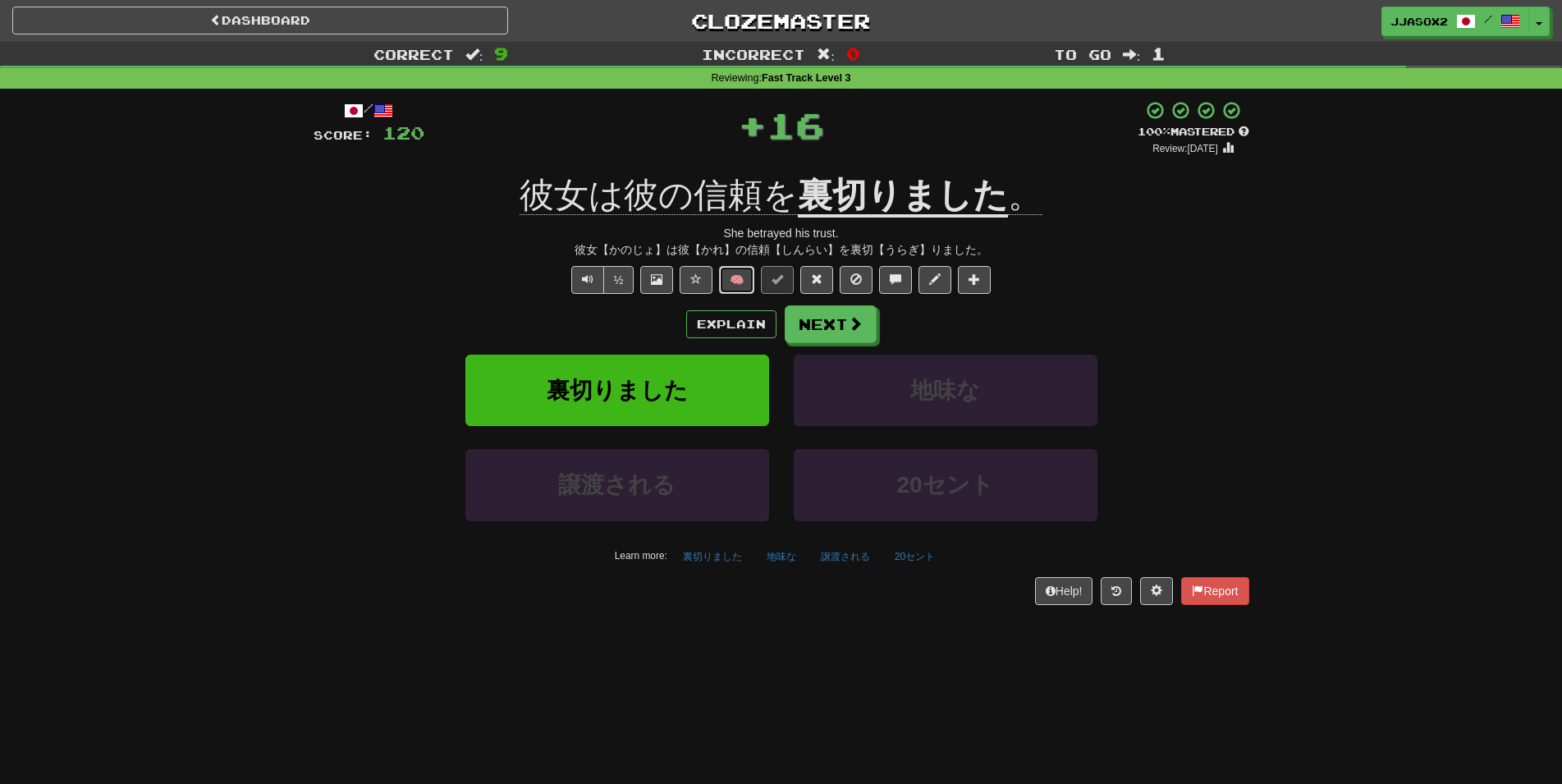
click at [742, 291] on button "🧠" at bounding box center [736, 279] width 35 height 28
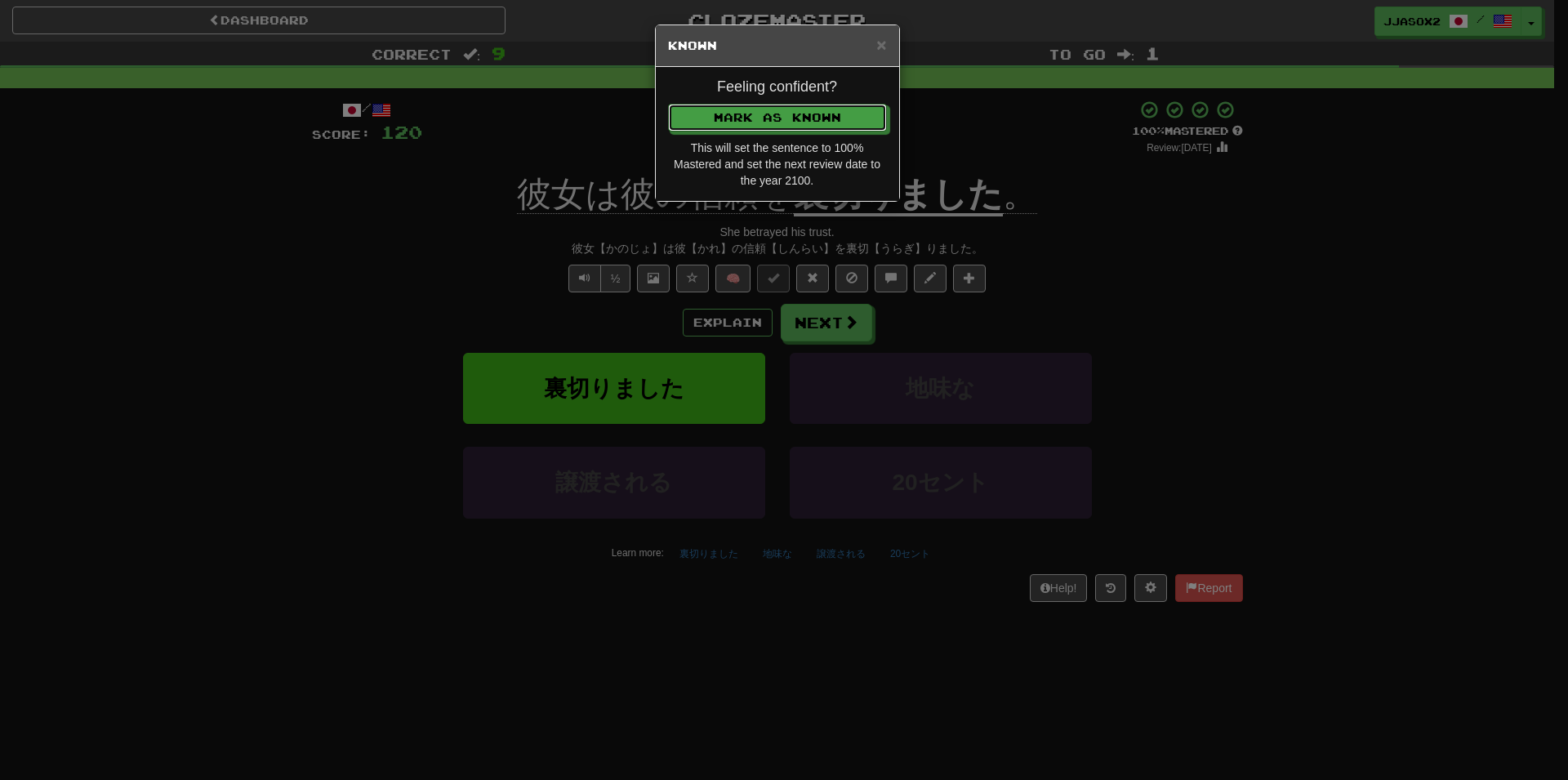
click at [865, 103] on button "Mark as Known" at bounding box center [777, 117] width 219 height 28
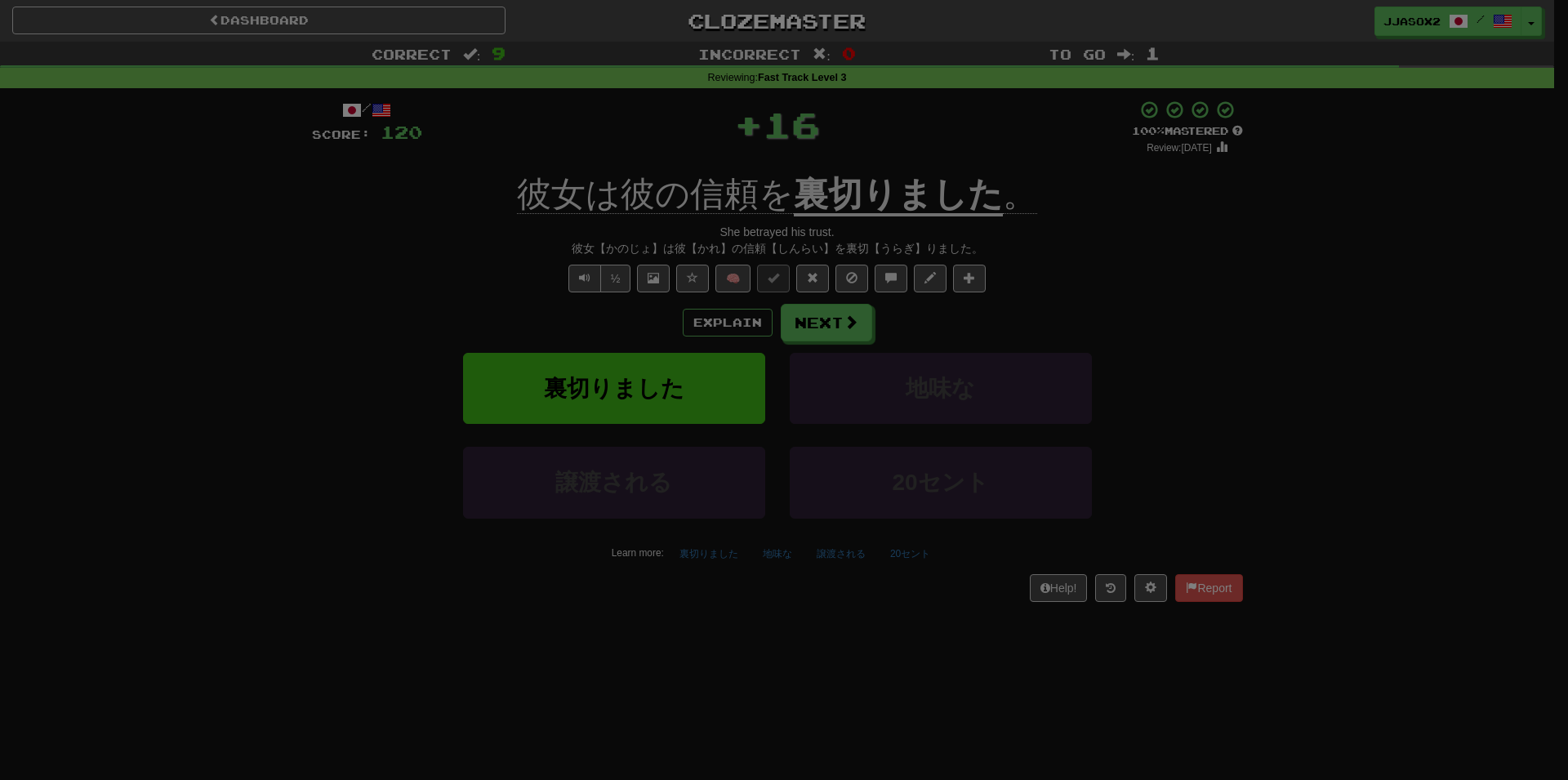
click at [851, 121] on div at bounding box center [784, 390] width 1568 height 780
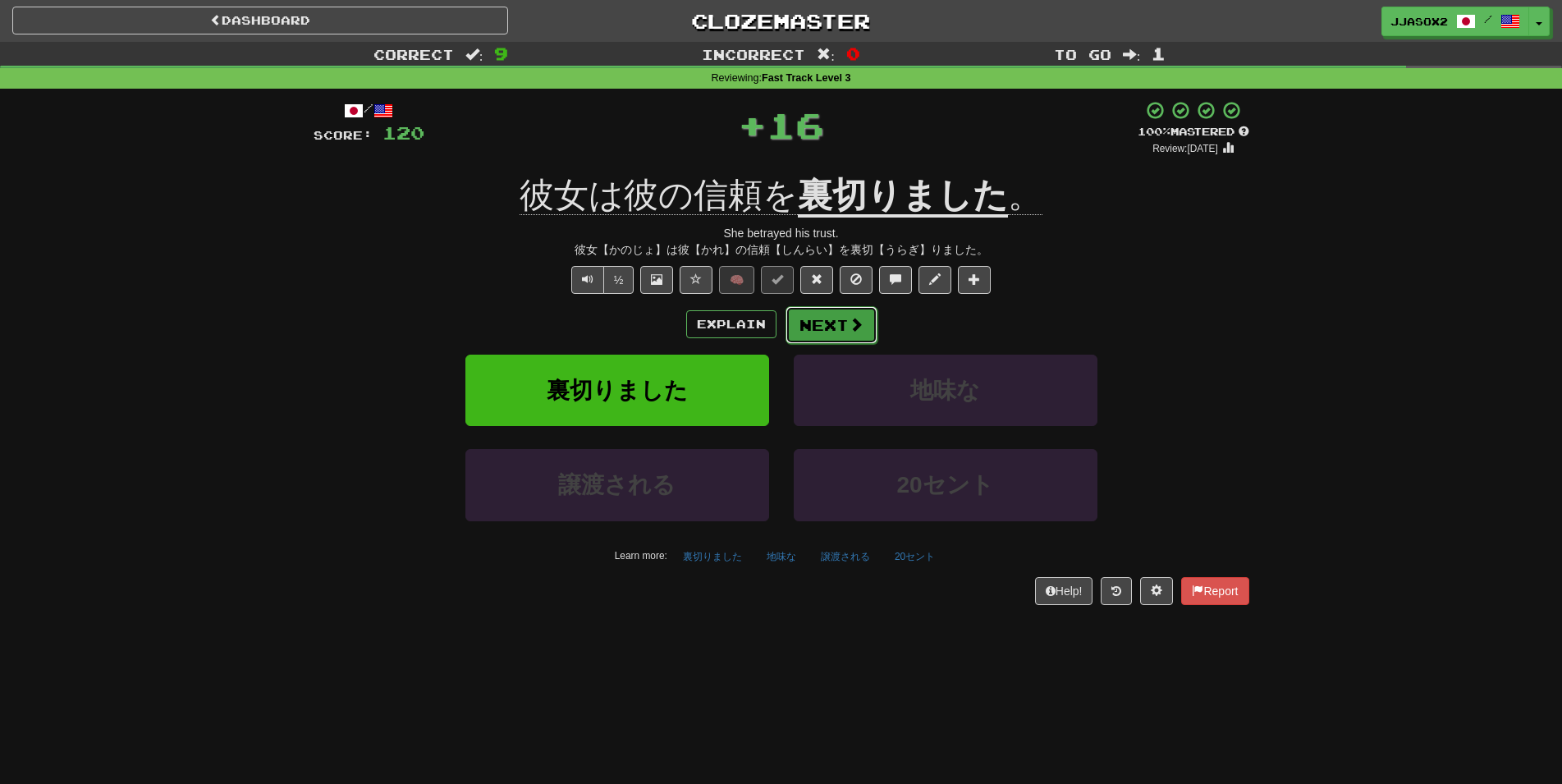
click at [835, 328] on button "Next" at bounding box center [832, 325] width 92 height 38
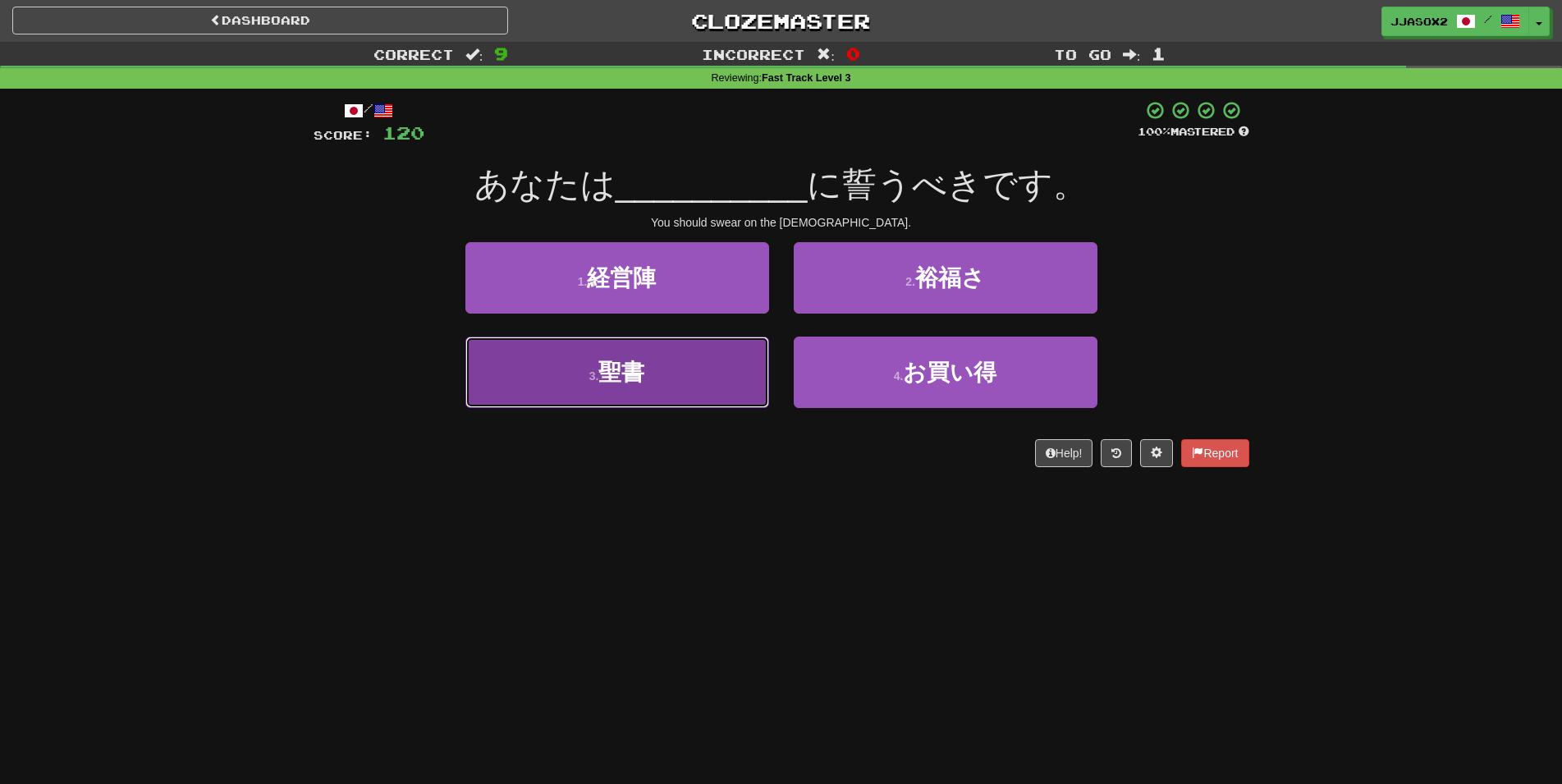
click at [679, 391] on button "3 . 聖書" at bounding box center [617, 372] width 304 height 71
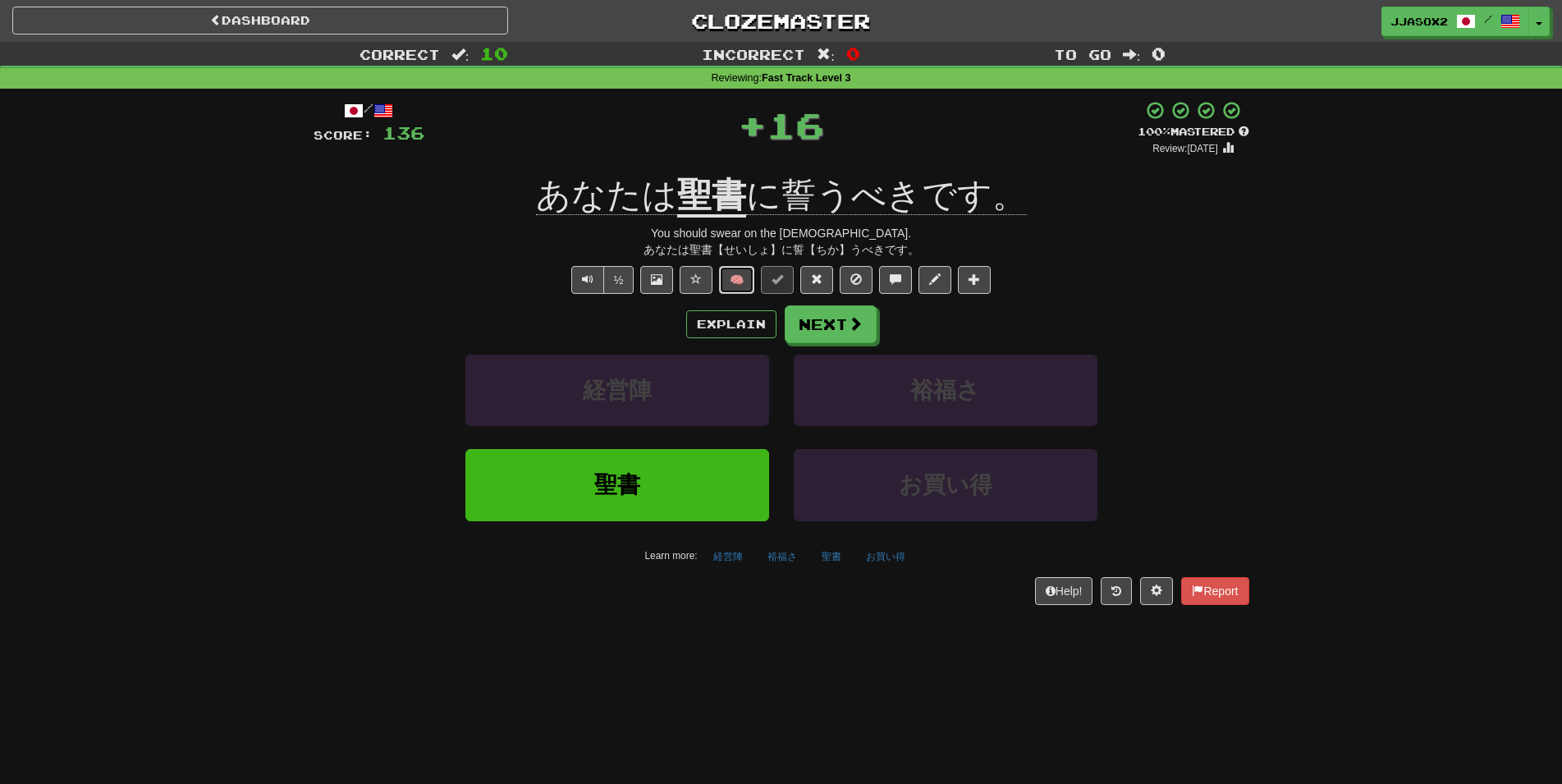
click at [734, 274] on button "🧠" at bounding box center [736, 279] width 35 height 28
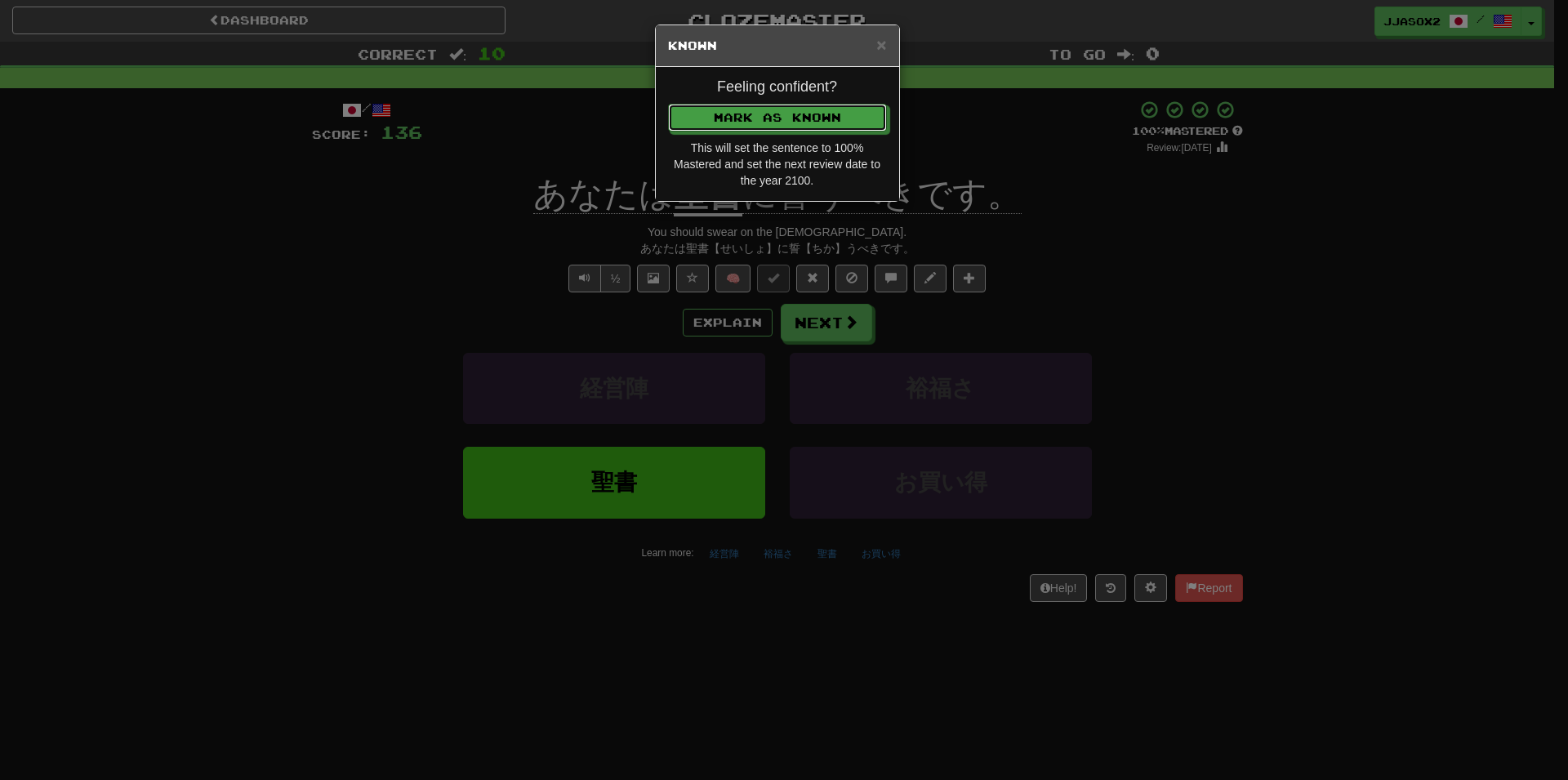
drag, startPoint x: 849, startPoint y: 107, endPoint x: 853, endPoint y: 134, distance: 27.3
click at [850, 107] on button "Mark as Known" at bounding box center [777, 117] width 219 height 28
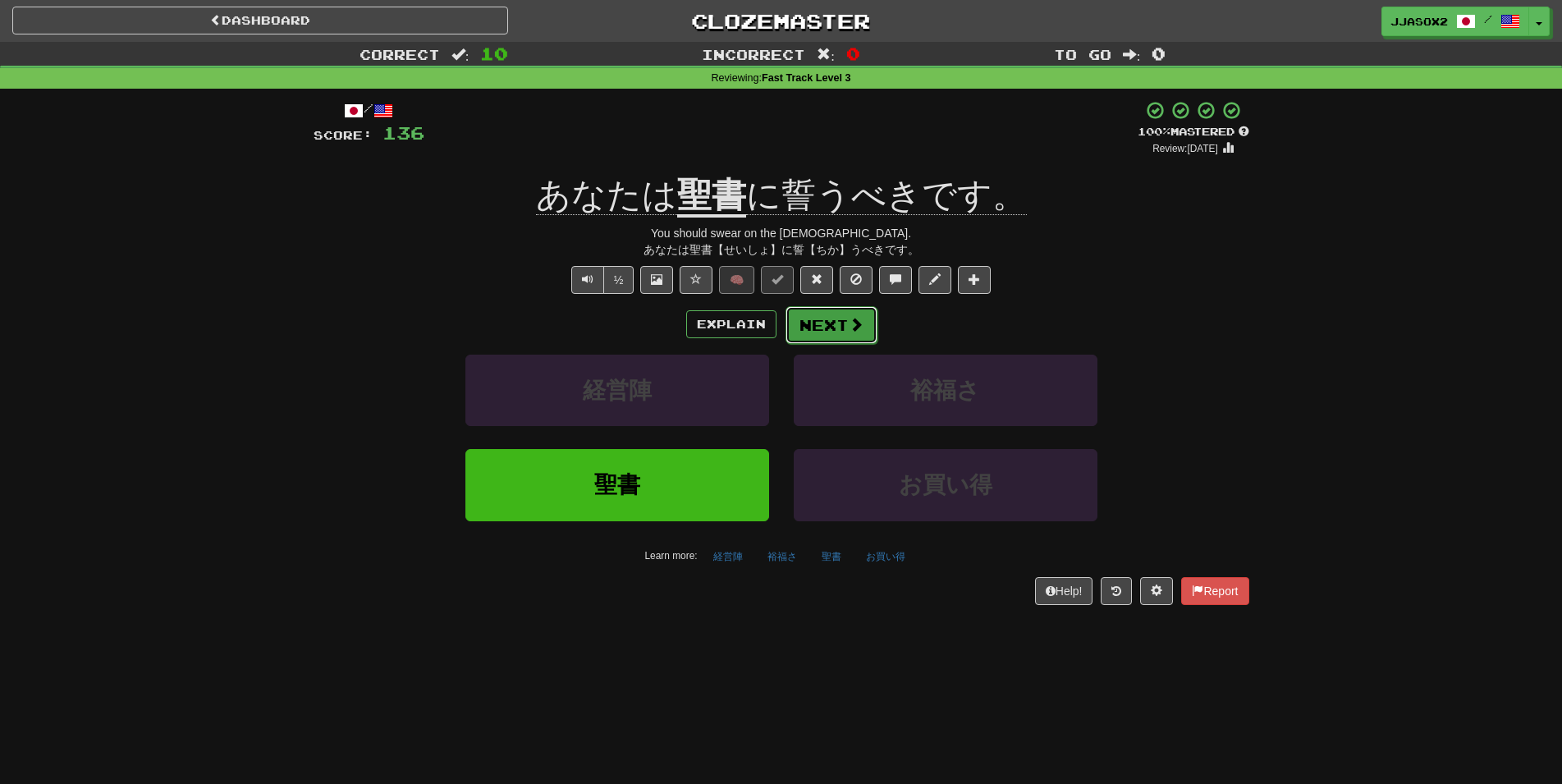
click at [852, 319] on span at bounding box center [856, 324] width 14 height 14
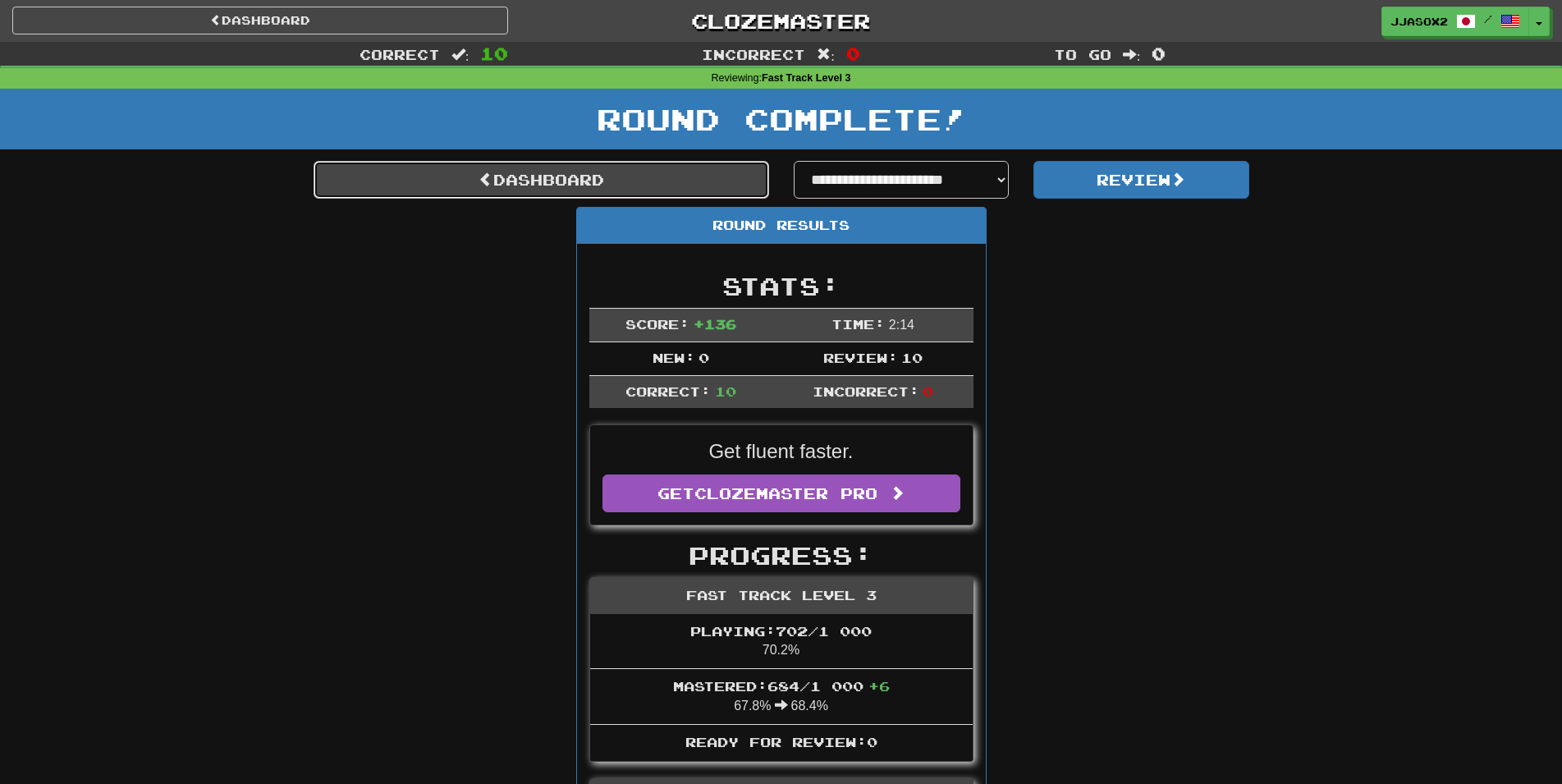
click at [760, 182] on link "Dashboard" at bounding box center [541, 180] width 455 height 38
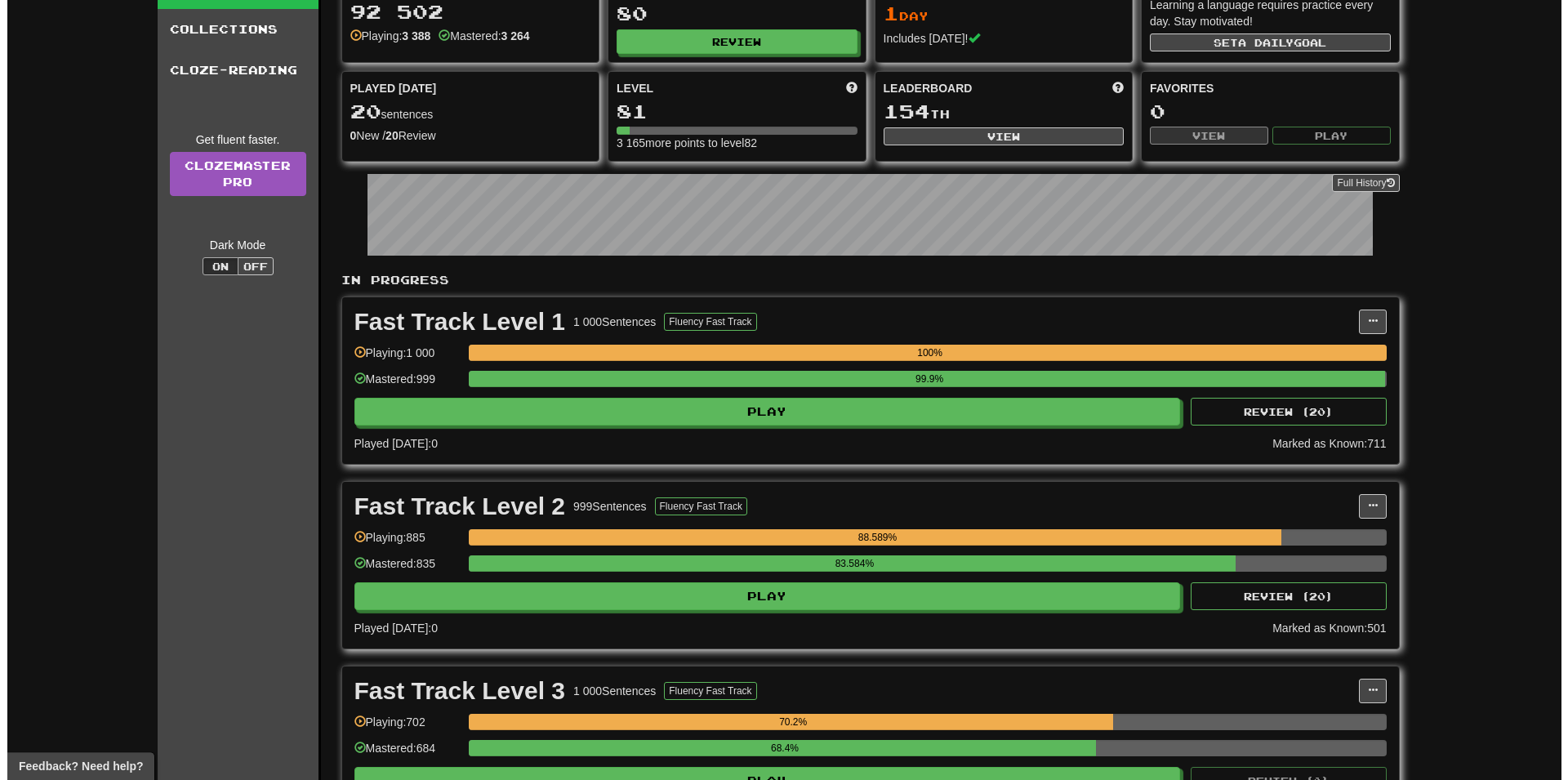
scroll to position [166, 0]
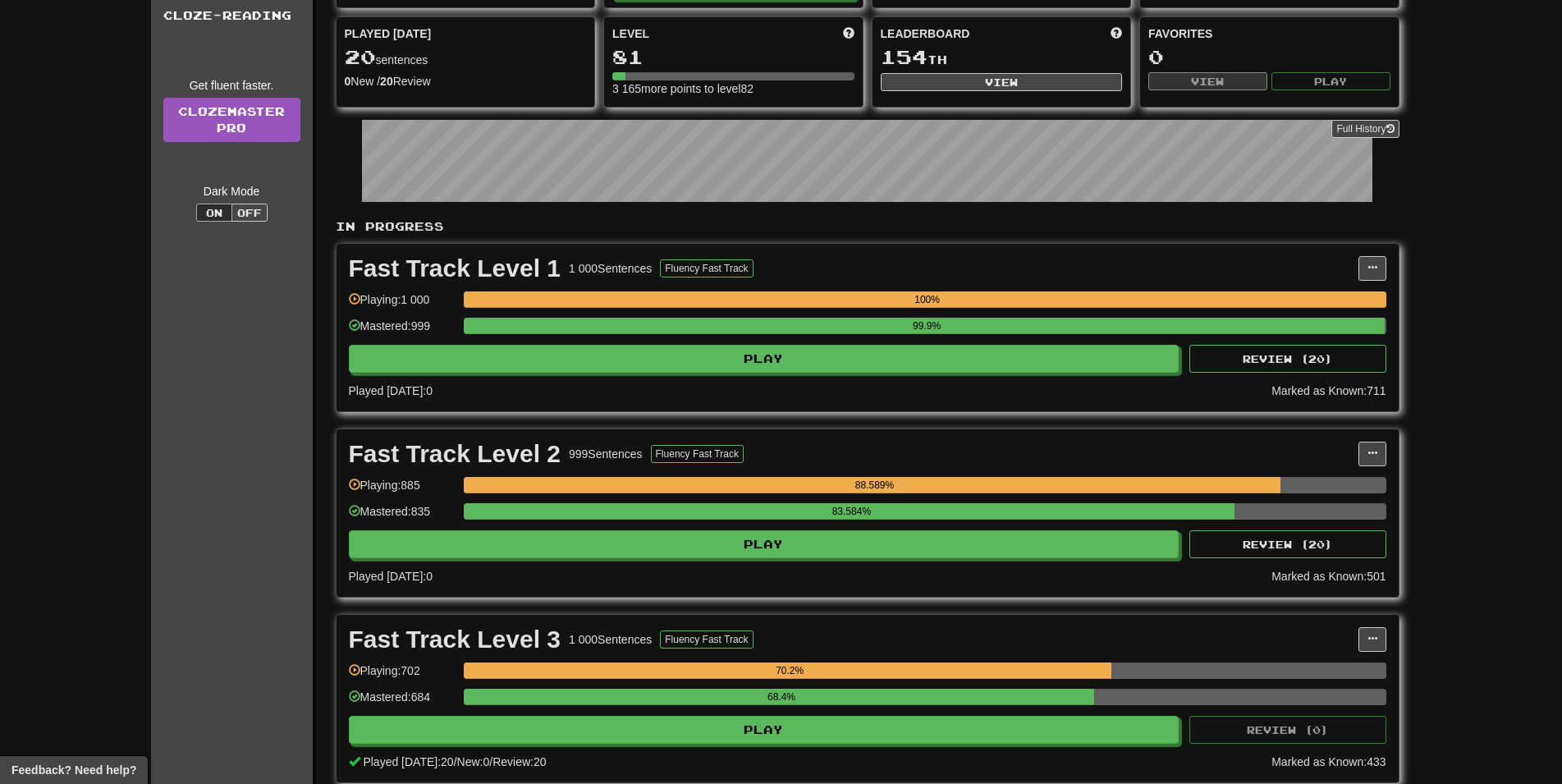
click at [767, 745] on div "Fast Track Level 3 1 000 Sentences Fluency Fast Track Manage Sentences Unpin fr…" at bounding box center [868, 698] width 1062 height 167
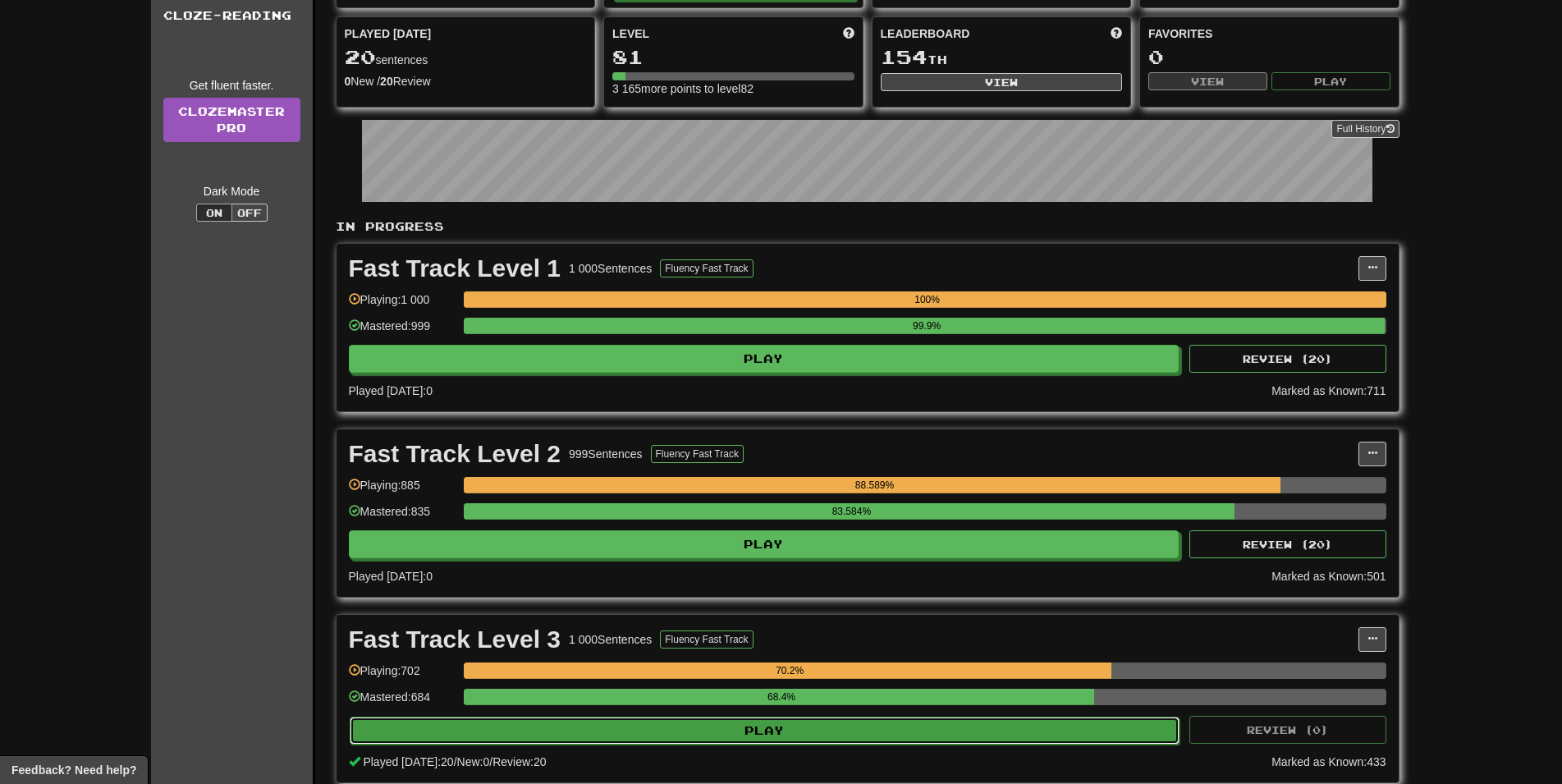
click at [776, 734] on button "Play" at bounding box center [765, 730] width 831 height 28
select select "**"
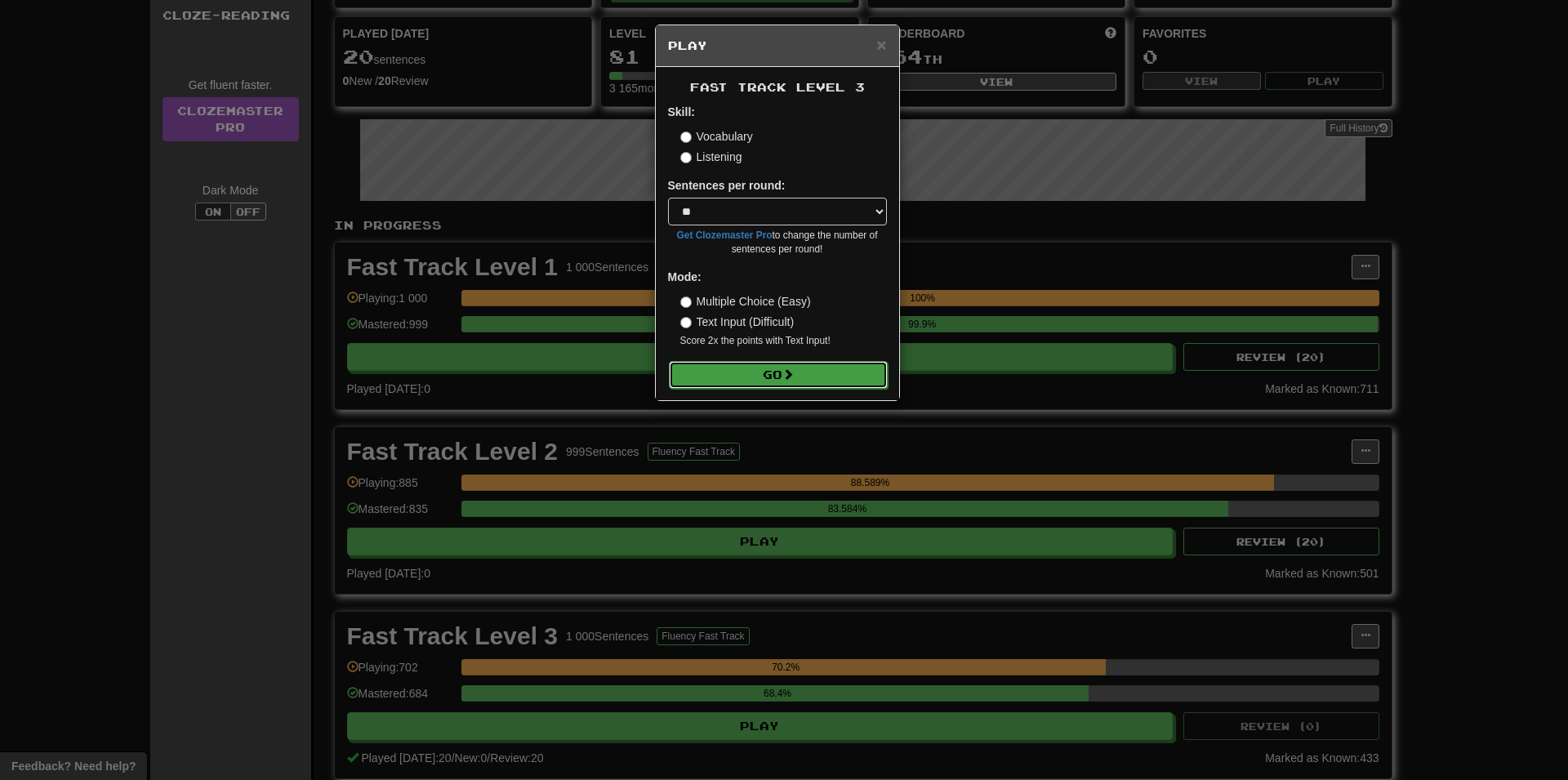
click at [846, 380] on button "Go" at bounding box center [778, 375] width 219 height 28
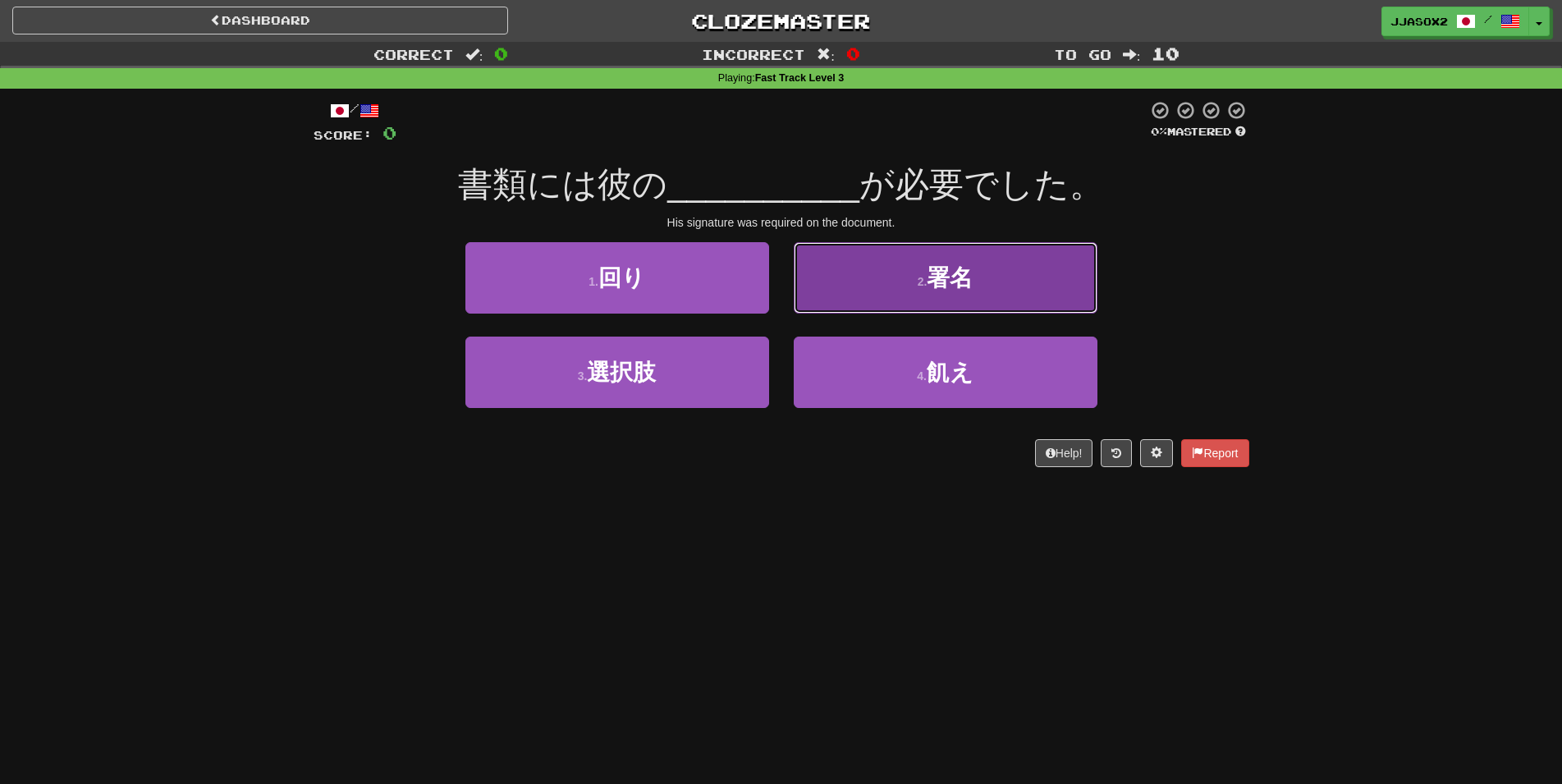
click at [967, 283] on span "署名" at bounding box center [949, 278] width 46 height 25
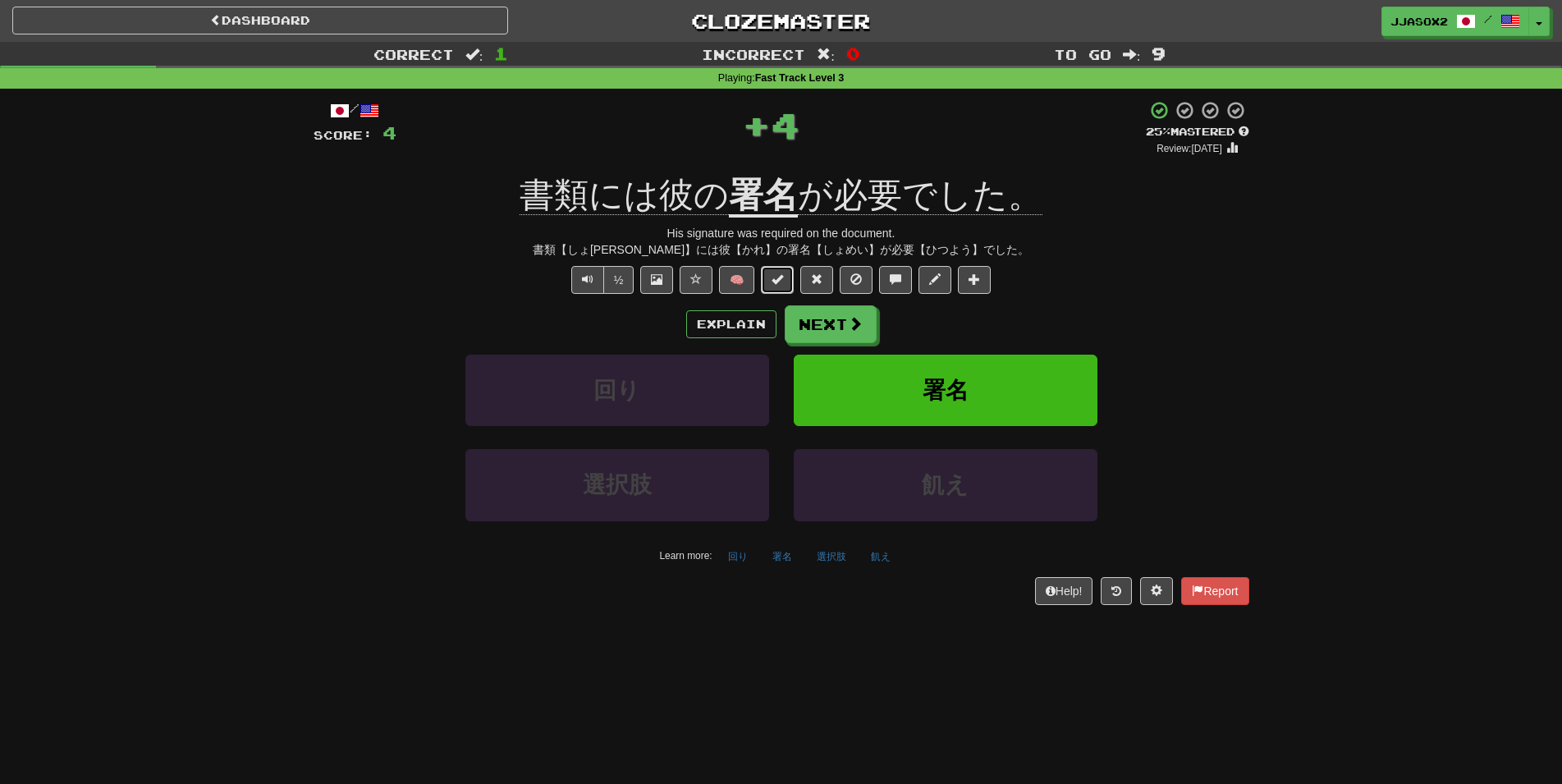
click at [775, 275] on span at bounding box center [777, 279] width 12 height 12
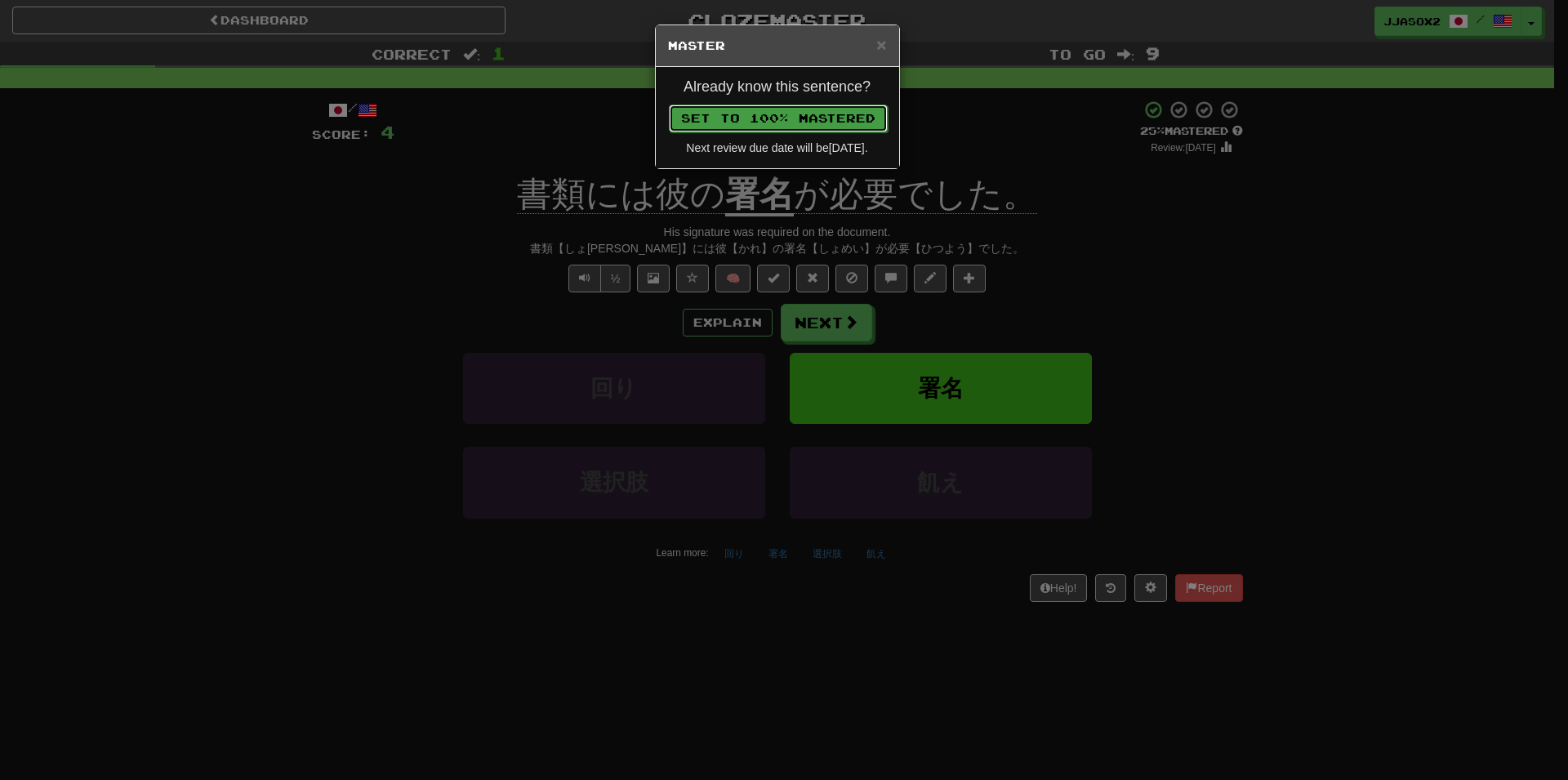
click at [842, 111] on button "Set to 100% Mastered" at bounding box center [778, 118] width 219 height 28
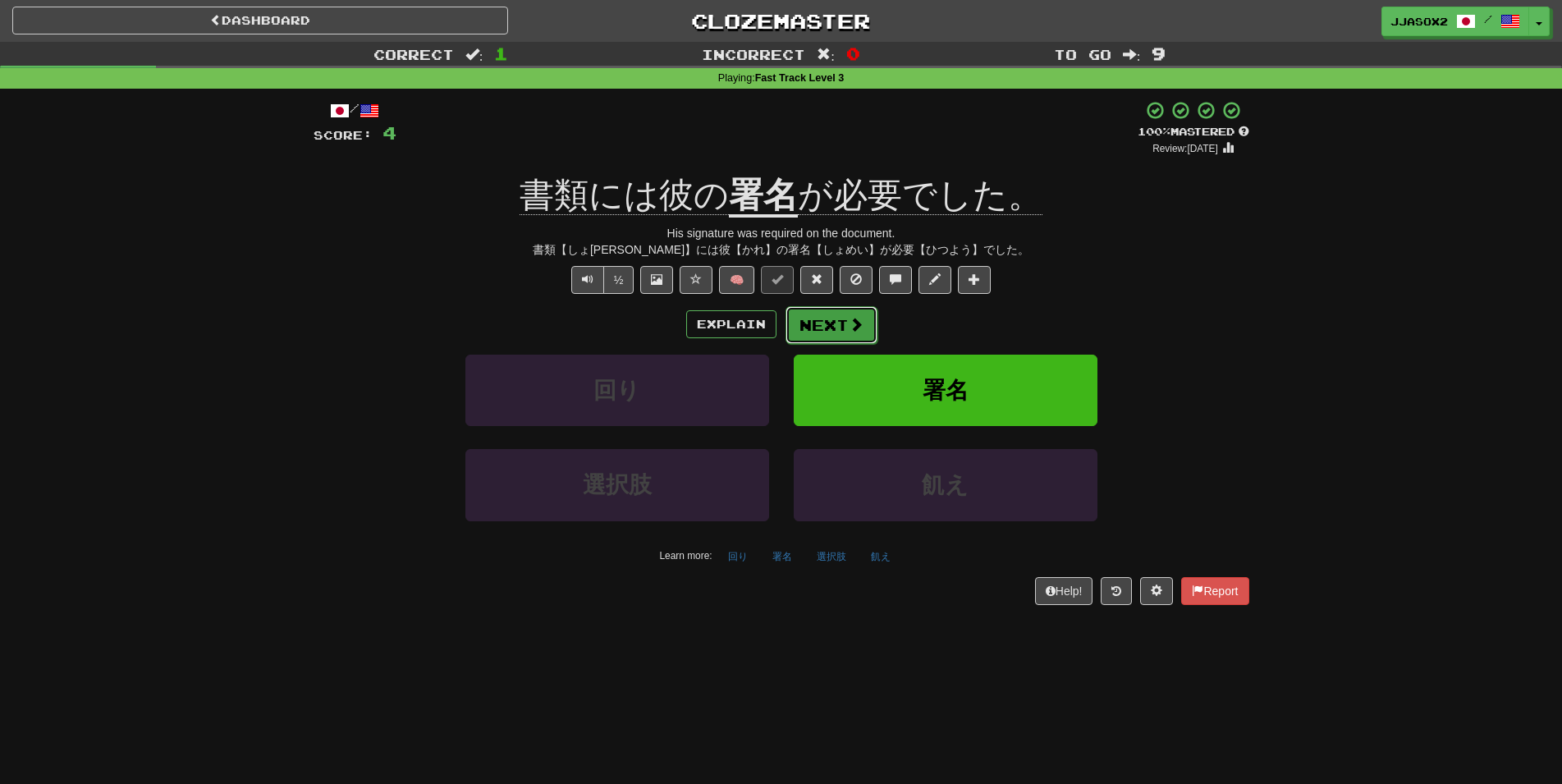
click at [804, 322] on button "Next" at bounding box center [832, 325] width 92 height 38
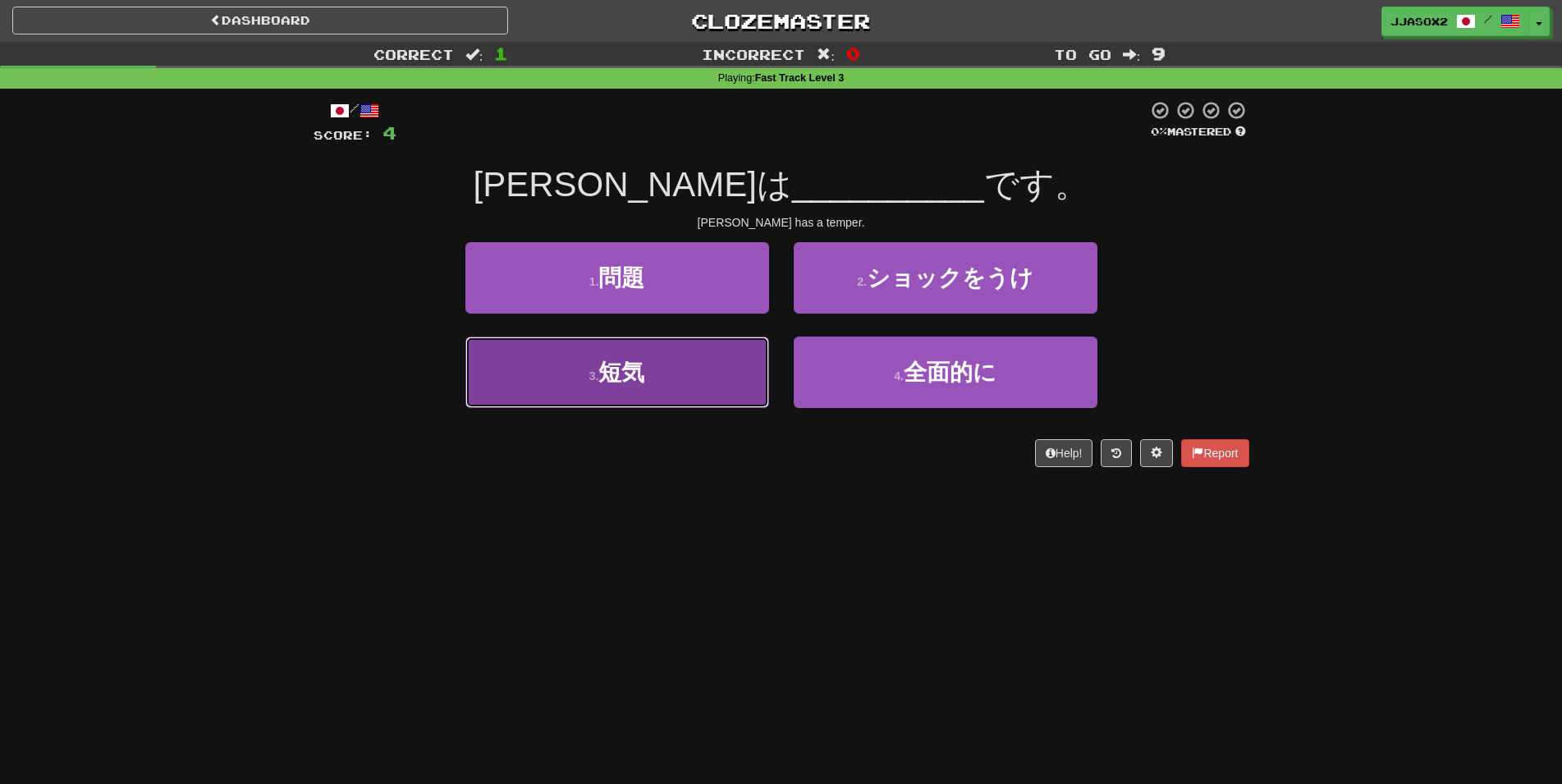
click at [737, 387] on button "3 . 短気" at bounding box center [617, 372] width 304 height 71
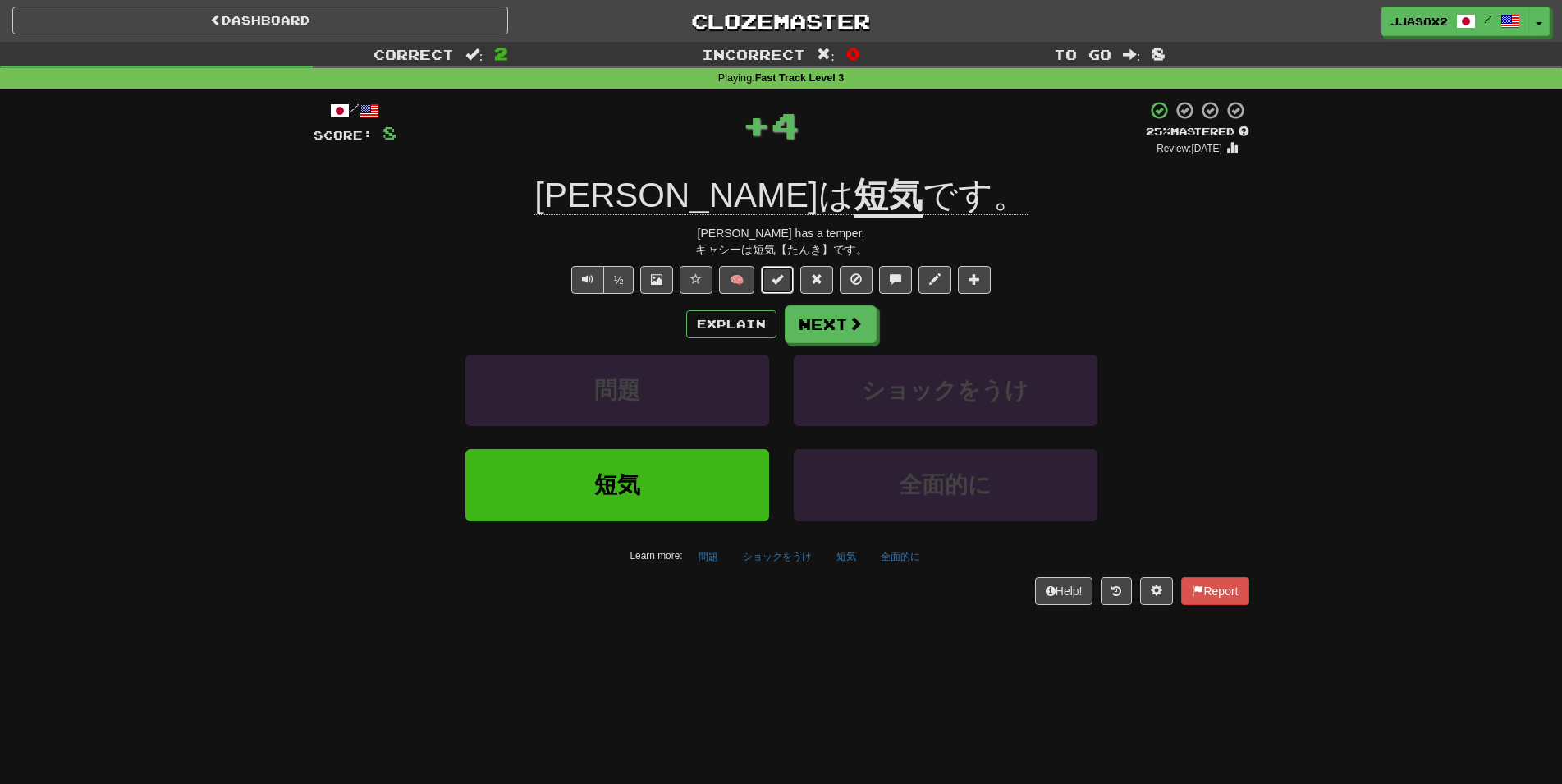
click at [789, 289] on button at bounding box center [777, 279] width 33 height 28
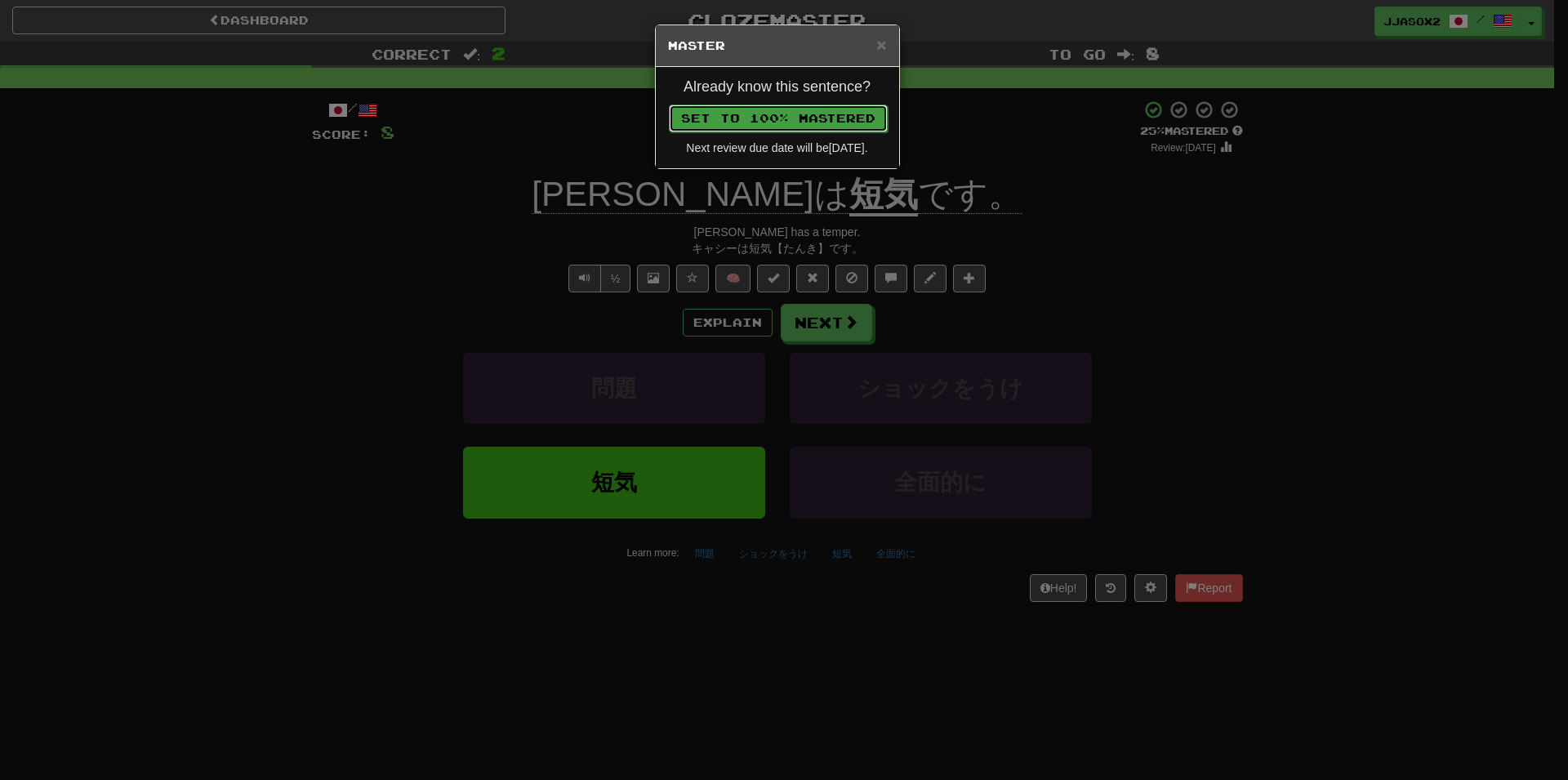
click at [838, 125] on button "Set to 100% Mastered" at bounding box center [778, 118] width 219 height 28
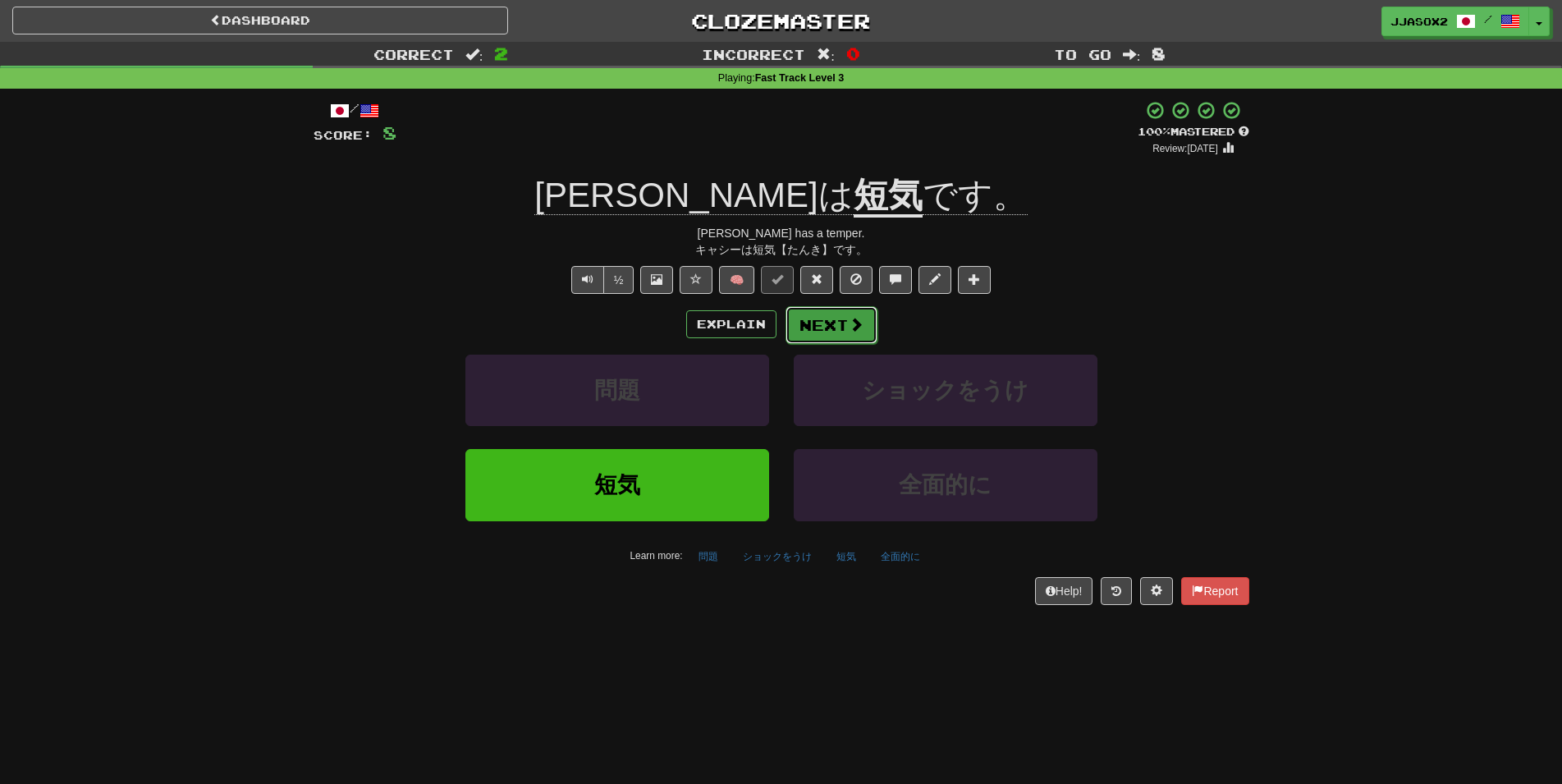
click at [859, 325] on span at bounding box center [856, 324] width 14 height 14
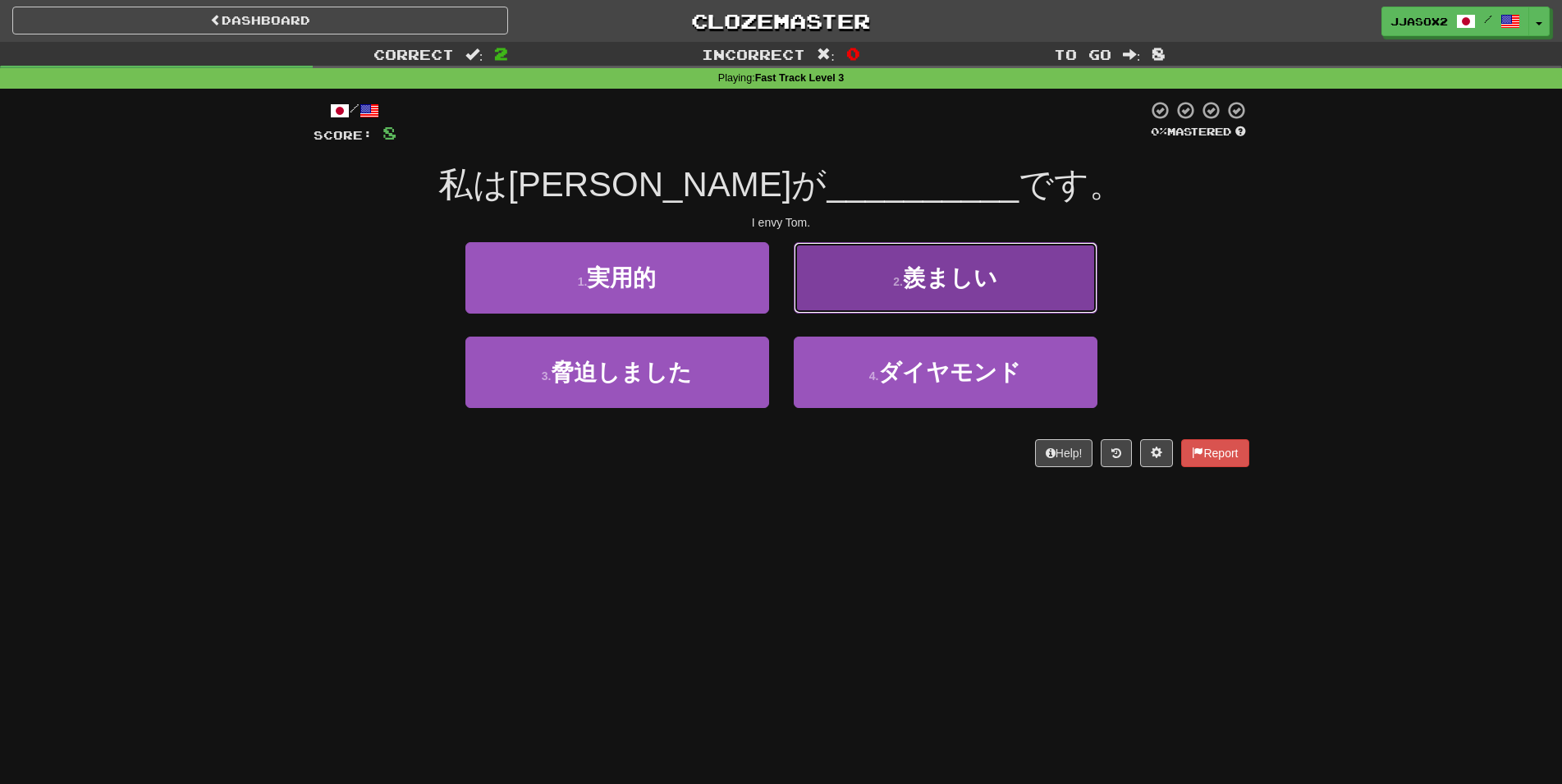
click at [947, 284] on span "羨ましい" at bounding box center [950, 278] width 94 height 25
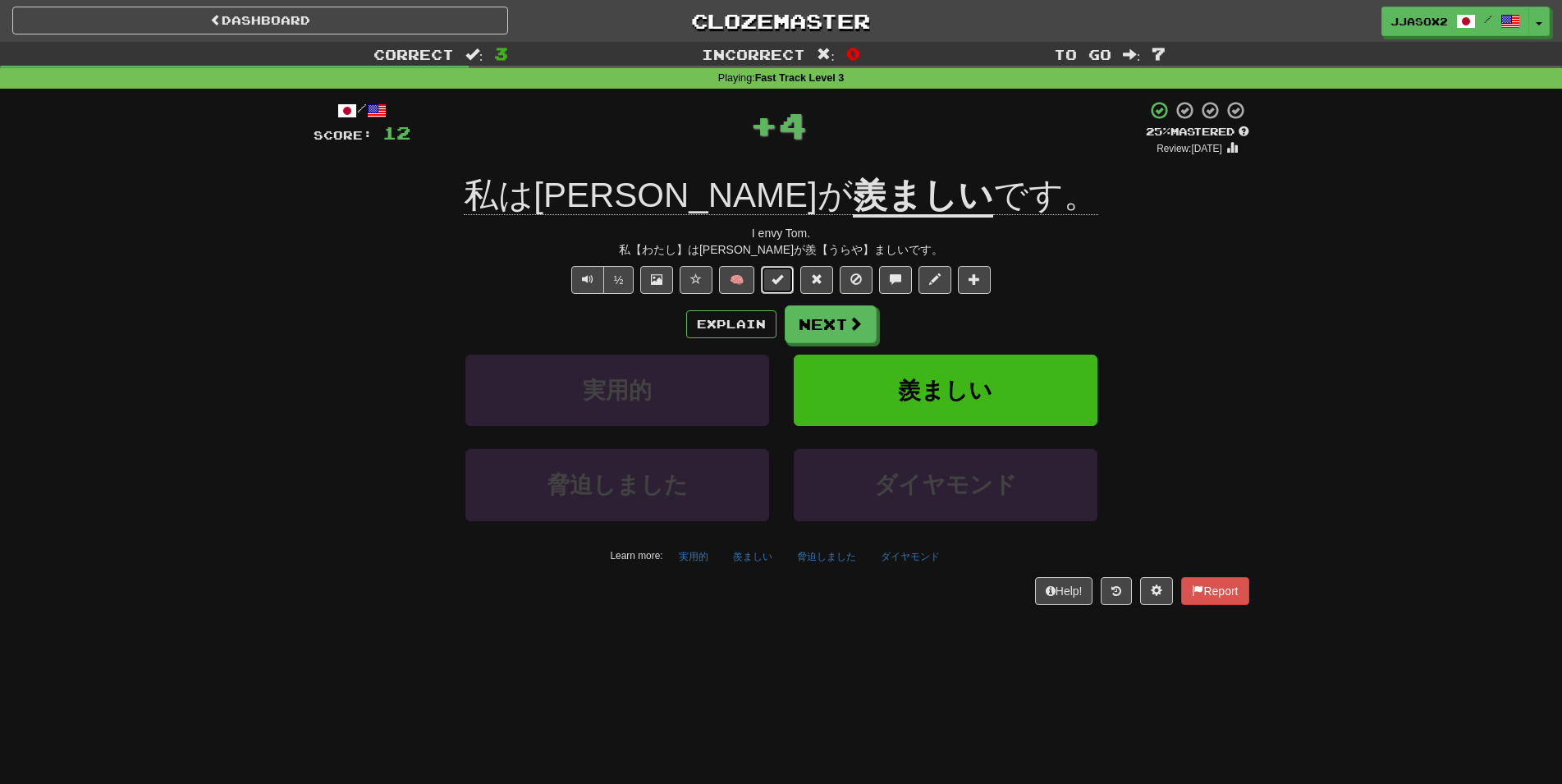
click at [778, 284] on span at bounding box center [777, 279] width 12 height 12
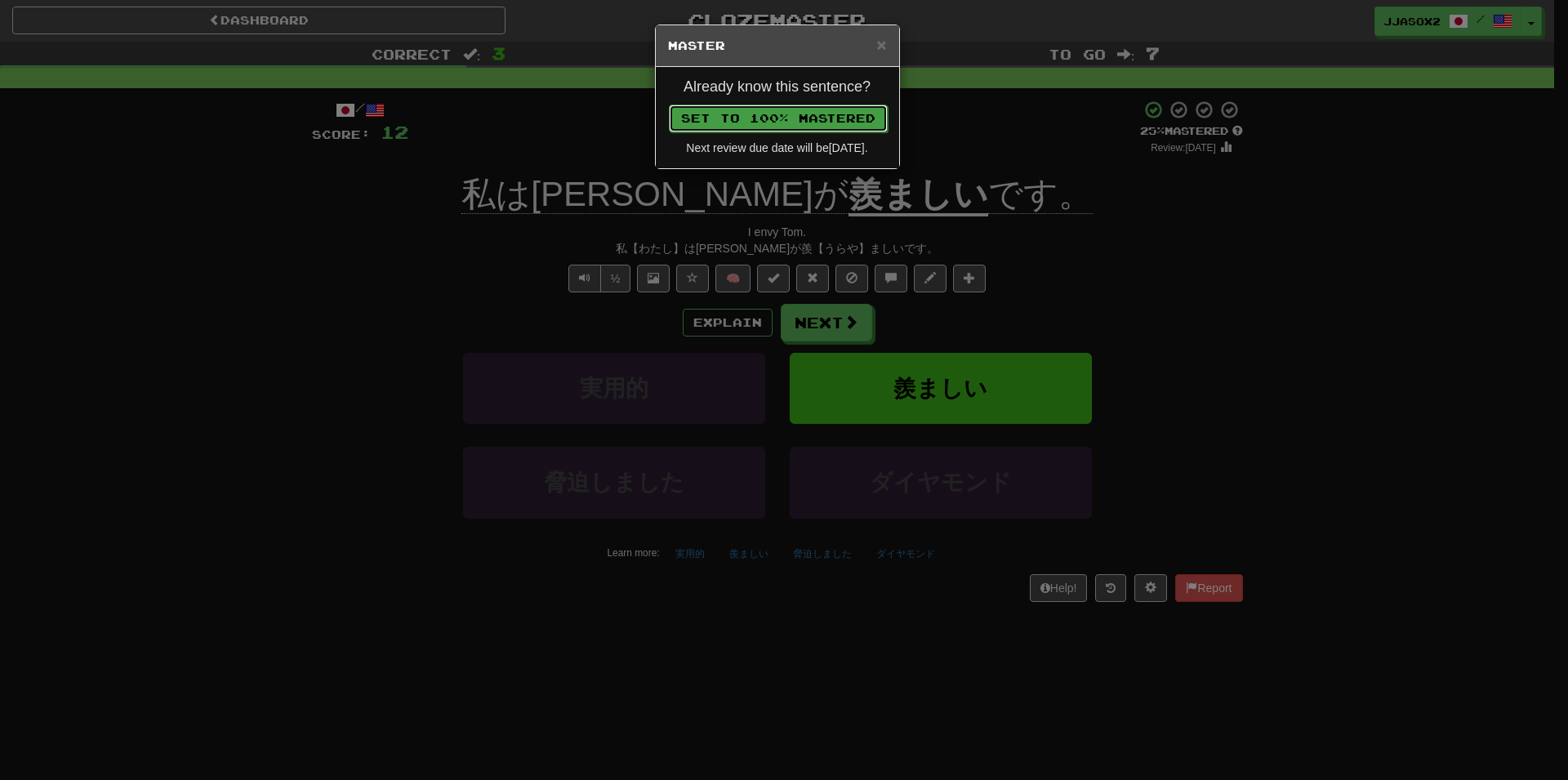
click at [816, 118] on button "Set to 100% Mastered" at bounding box center [778, 118] width 219 height 28
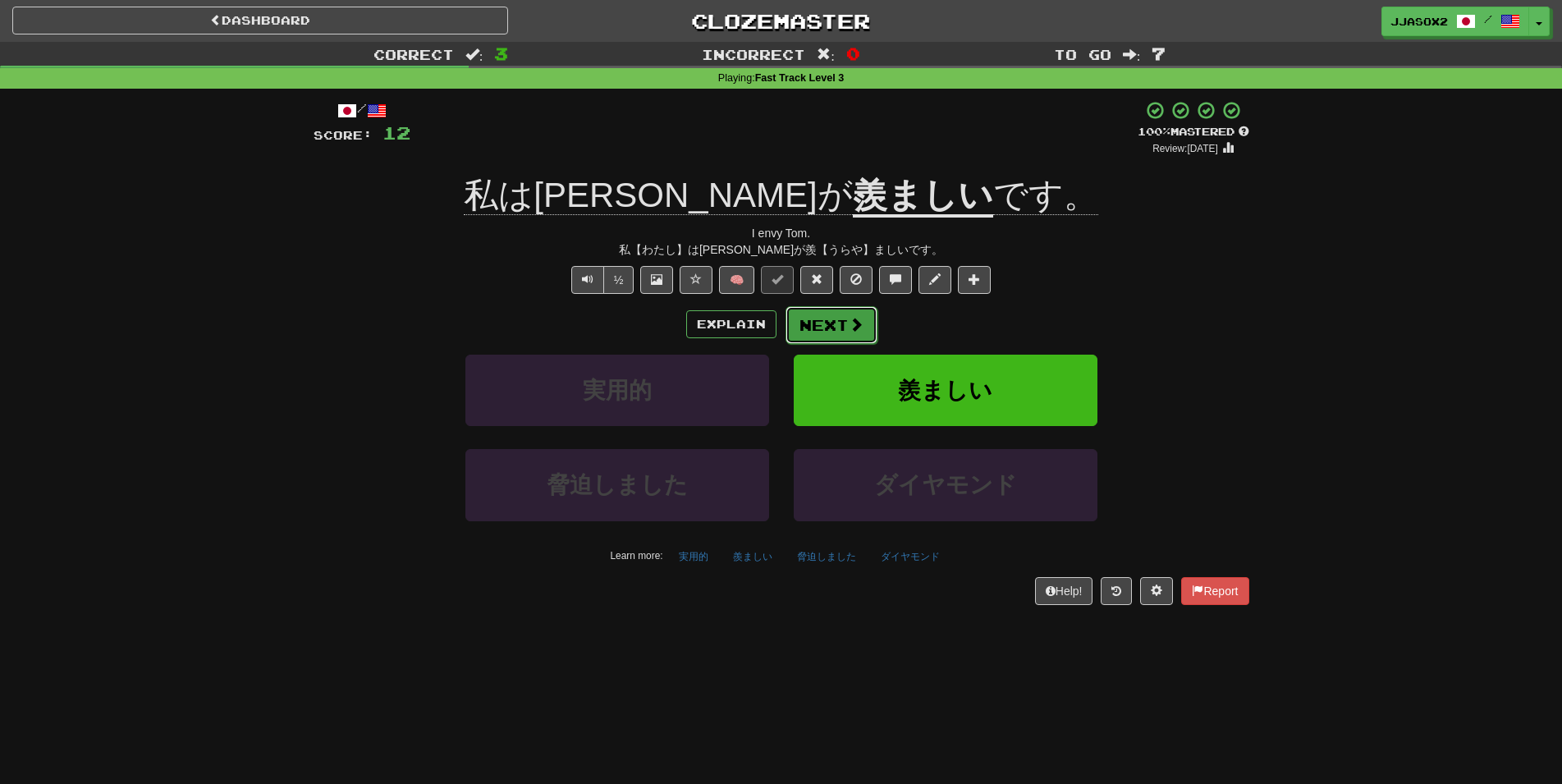
click at [832, 331] on button "Next" at bounding box center [832, 325] width 92 height 38
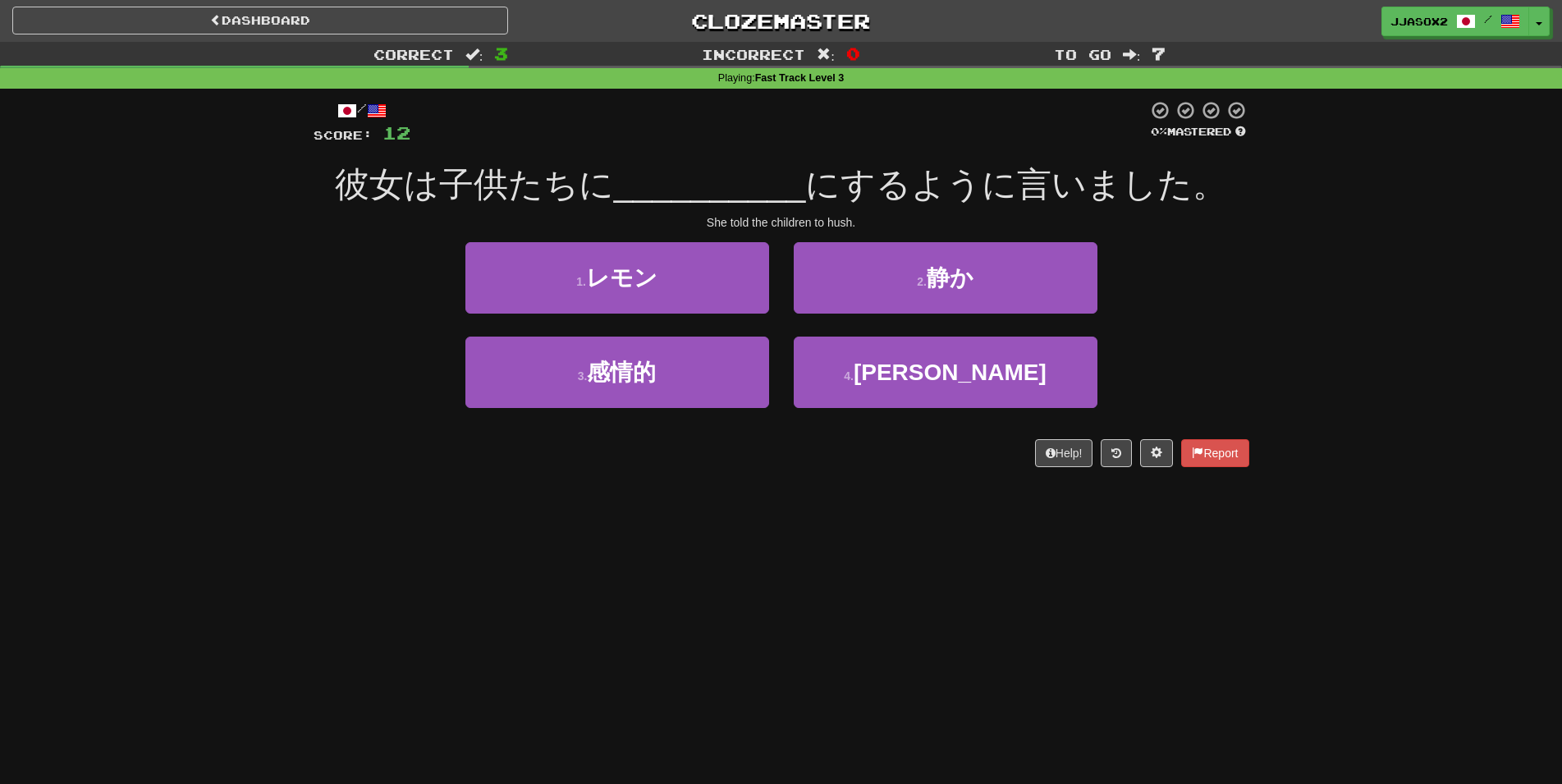
drag, startPoint x: 318, startPoint y: 394, endPoint x: 307, endPoint y: 394, distance: 11.0
click at [316, 394] on div "3 . 感情的 4 . [PERSON_NAME]" at bounding box center [781, 384] width 985 height 94
click at [310, 455] on div "/ Score: 12 0 % Mastered 彼女は子供たちに __________ にするように言いました。 She told the children…" at bounding box center [781, 289] width 960 height 401
click at [257, 279] on div "Correct : 3 Incorrect : 0 To go : 7 Playing : Fast Track Level 3 / Score: 12 0 …" at bounding box center [781, 266] width 1562 height 448
